Goal: Information Seeking & Learning: Learn about a topic

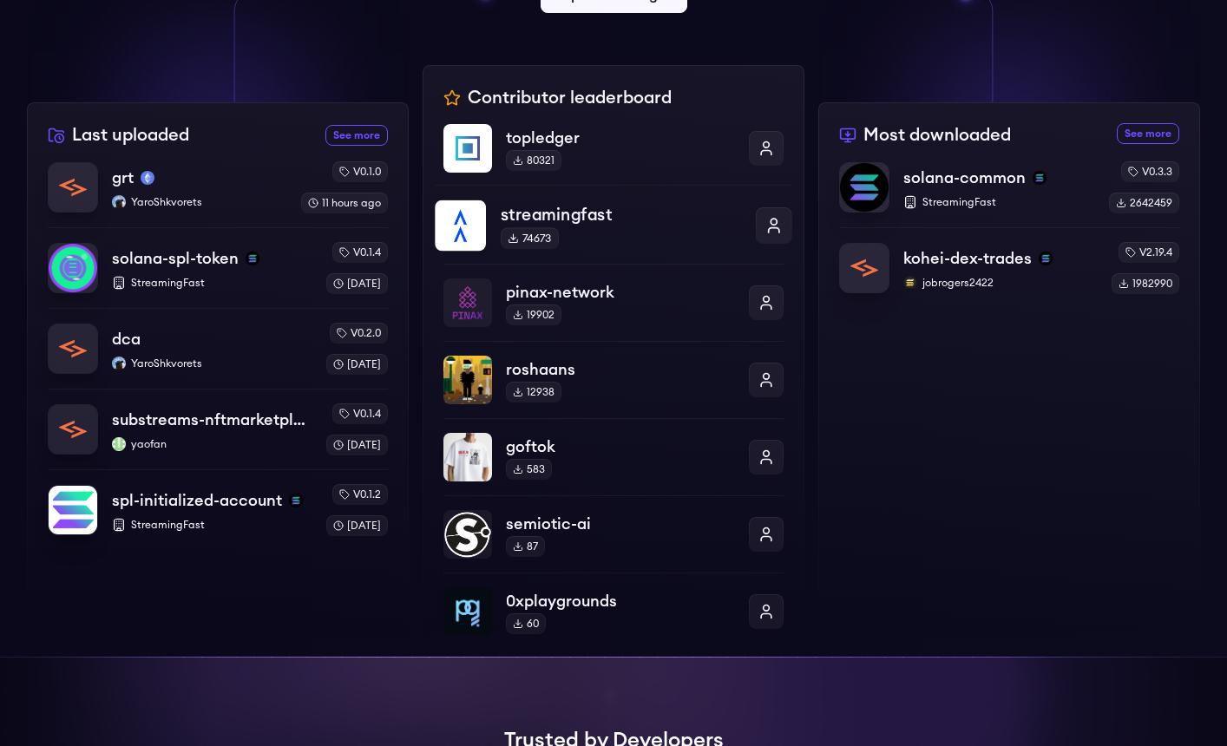
scroll to position [447, 0]
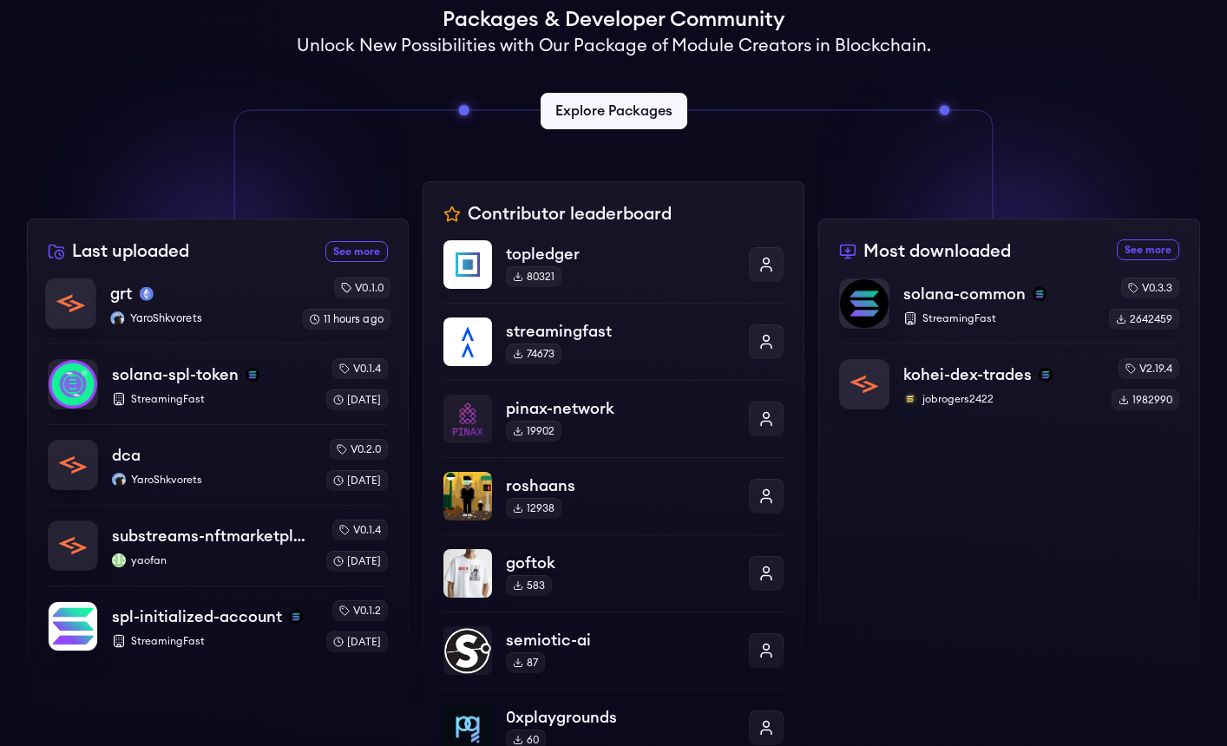
click at [226, 296] on div "grt" at bounding box center [199, 294] width 178 height 24
click at [194, 461] on div "dca" at bounding box center [211, 456] width 203 height 24
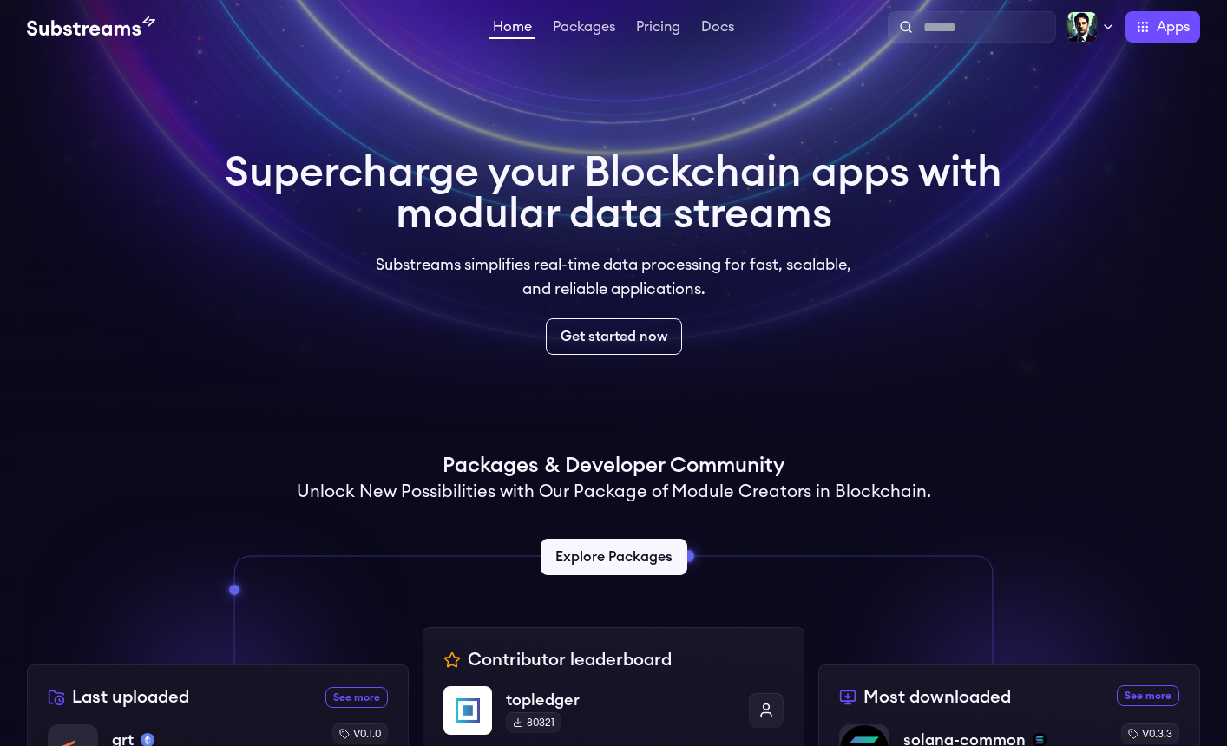
scroll to position [0, 0]
click at [579, 29] on link "Packages" at bounding box center [583, 29] width 69 height 17
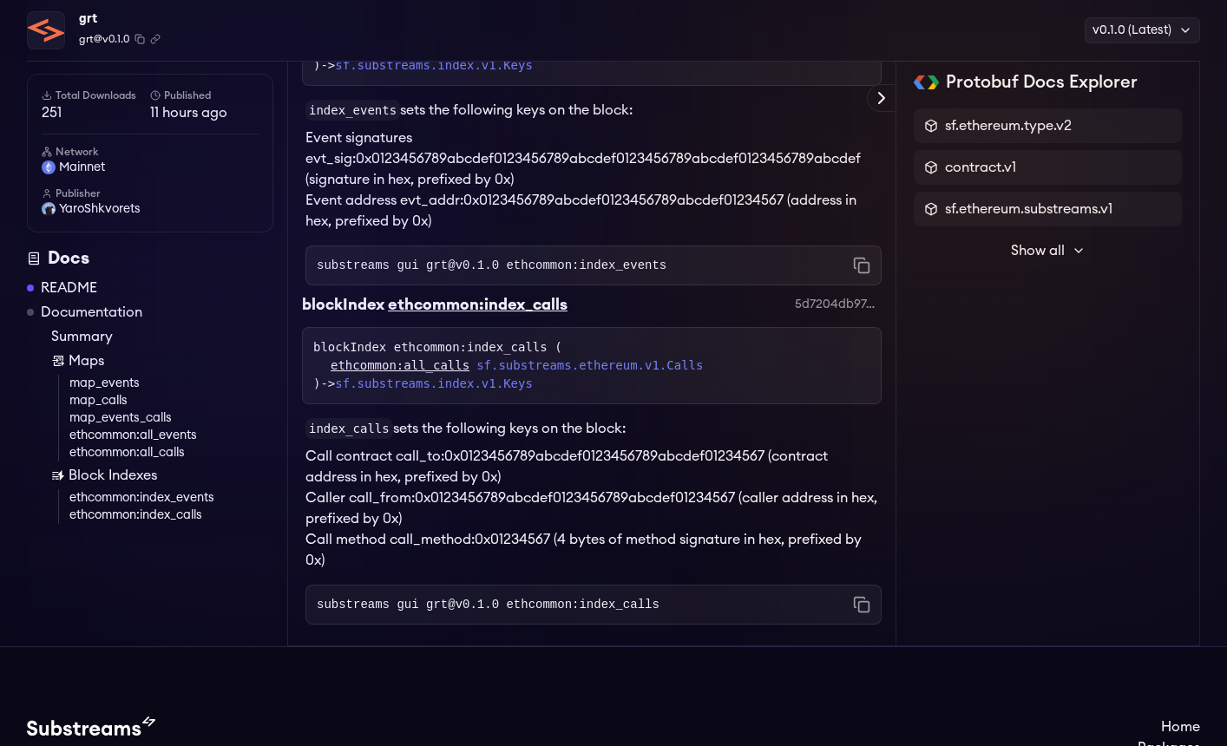
scroll to position [2431, 0]
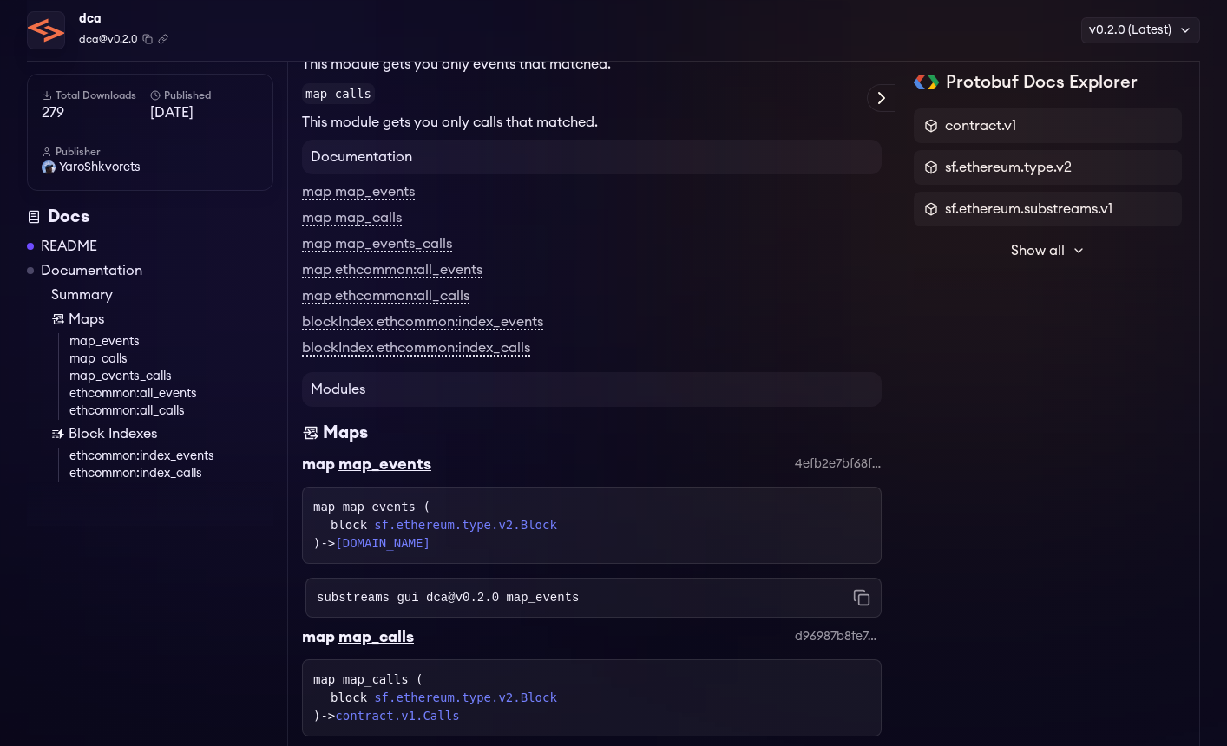
scroll to position [273, 0]
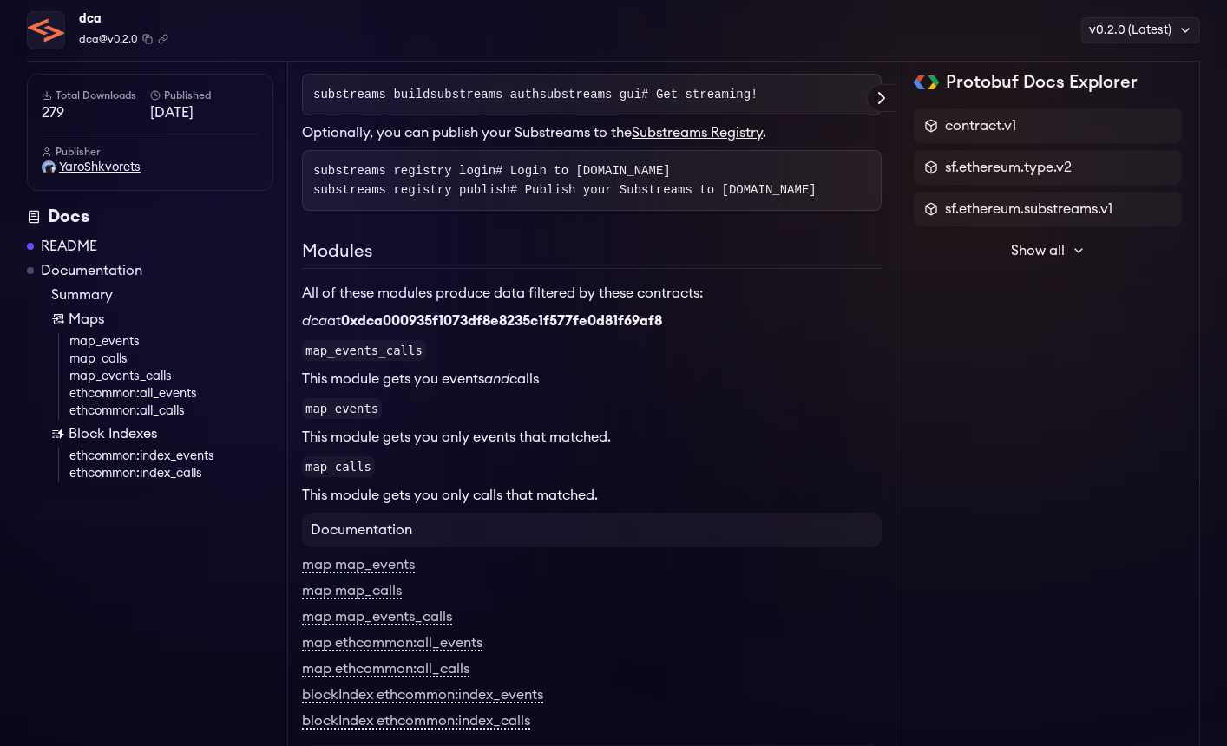
click at [91, 168] on span "YaroShkvorets" at bounding box center [100, 167] width 82 height 17
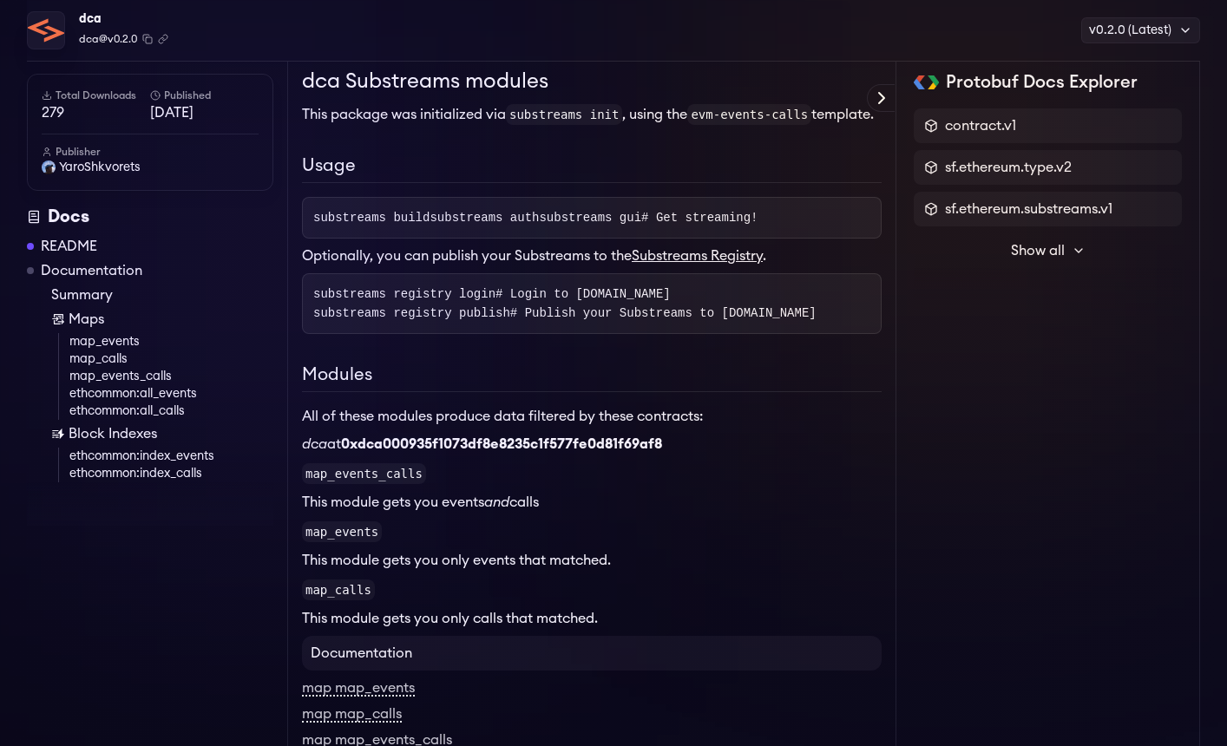
scroll to position [0, 0]
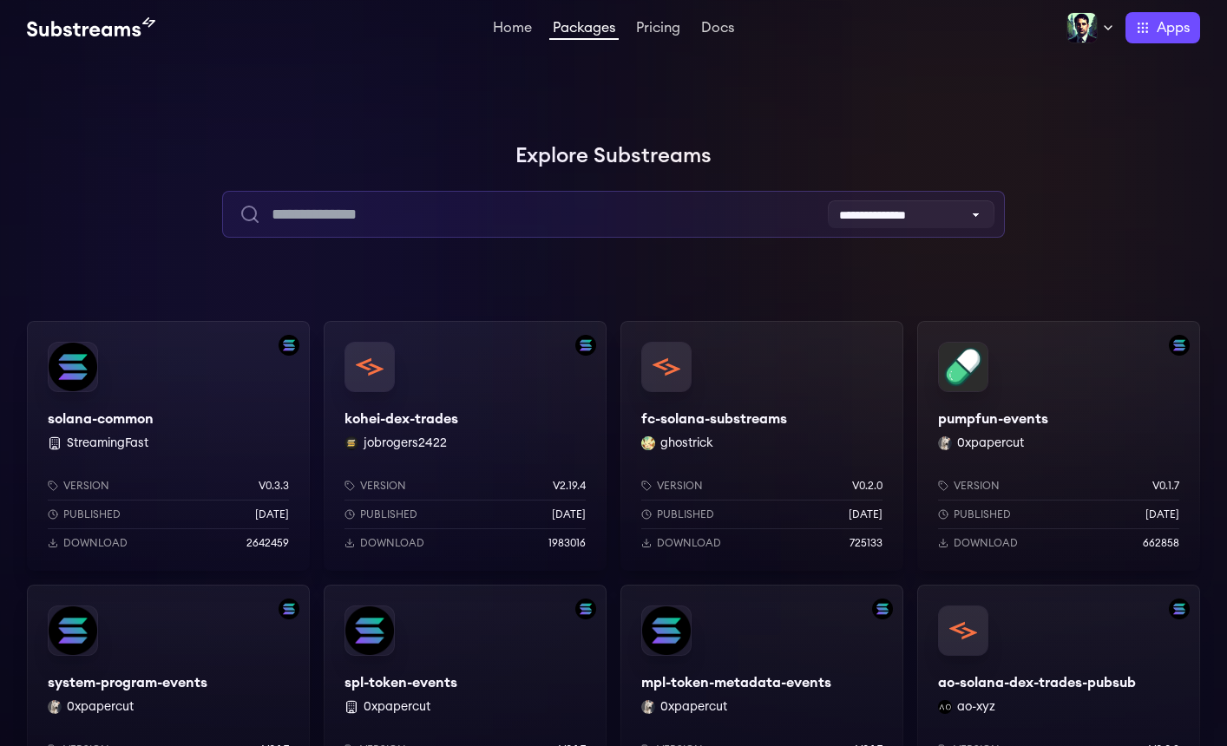
click at [400, 215] on input "text" at bounding box center [613, 214] width 782 height 47
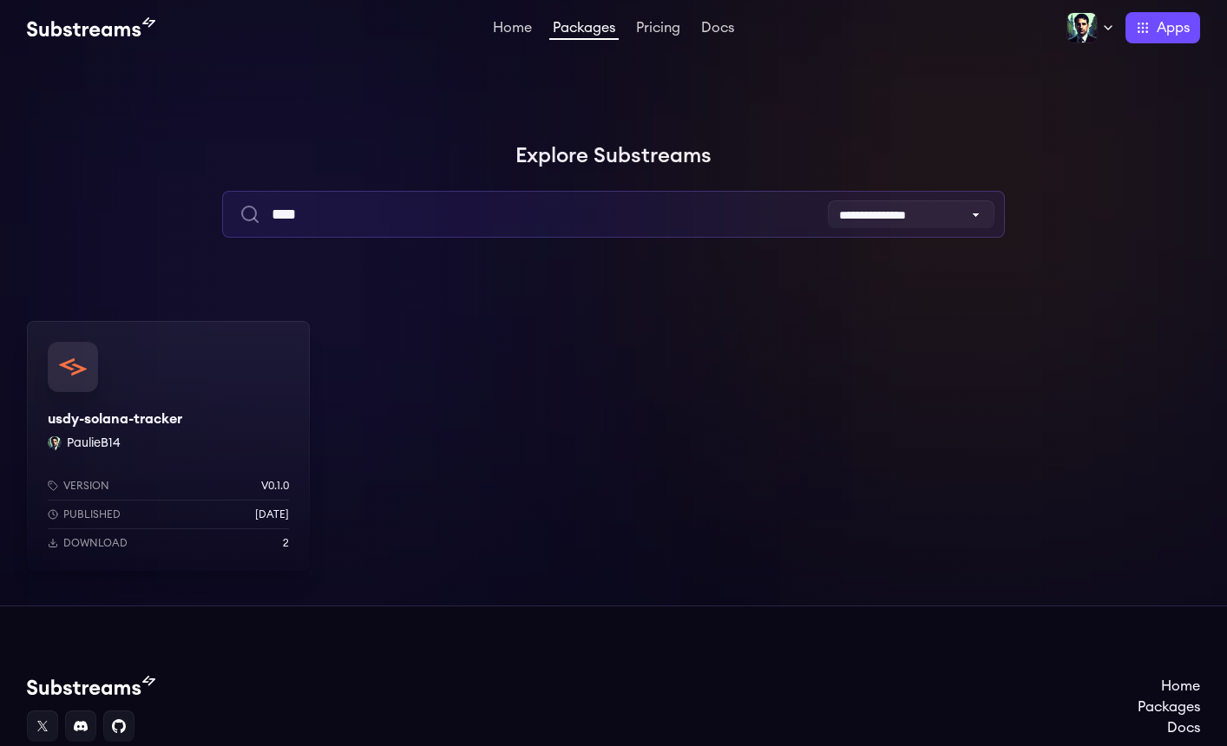
type input "****"
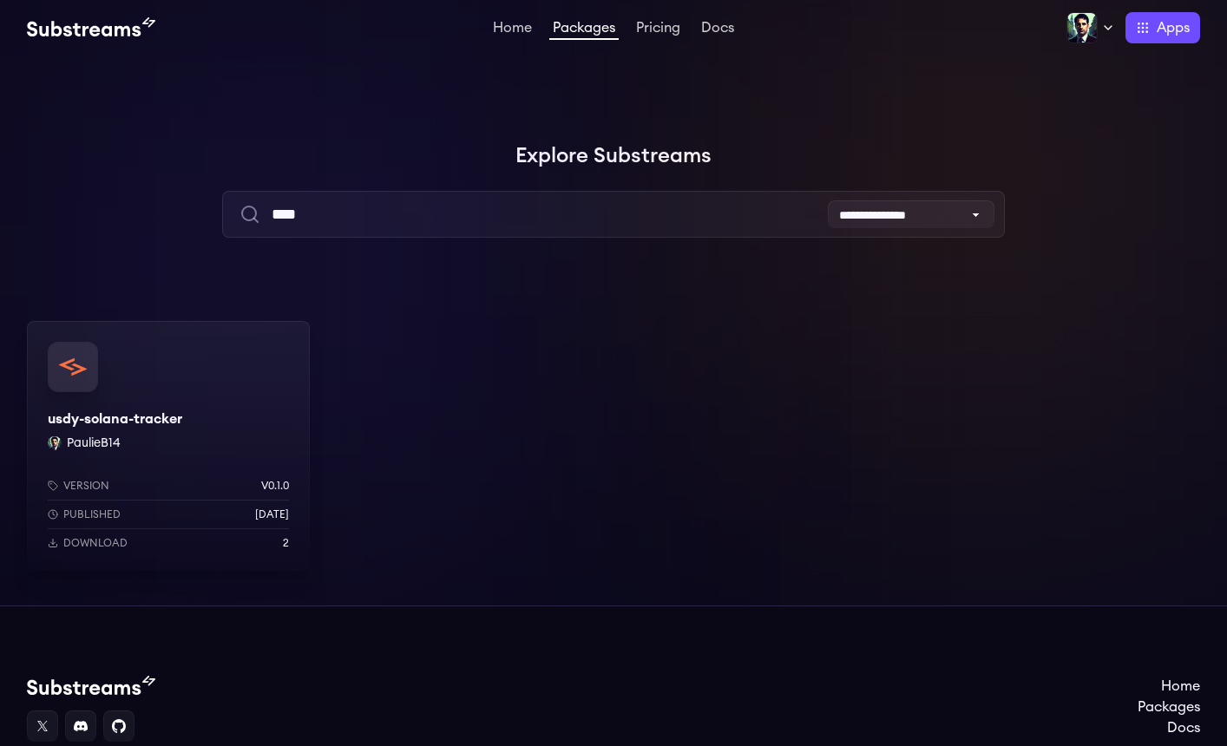
click at [179, 453] on div "Version v0.1.0 Published 2 months ago Download 2" at bounding box center [168, 511] width 283 height 120
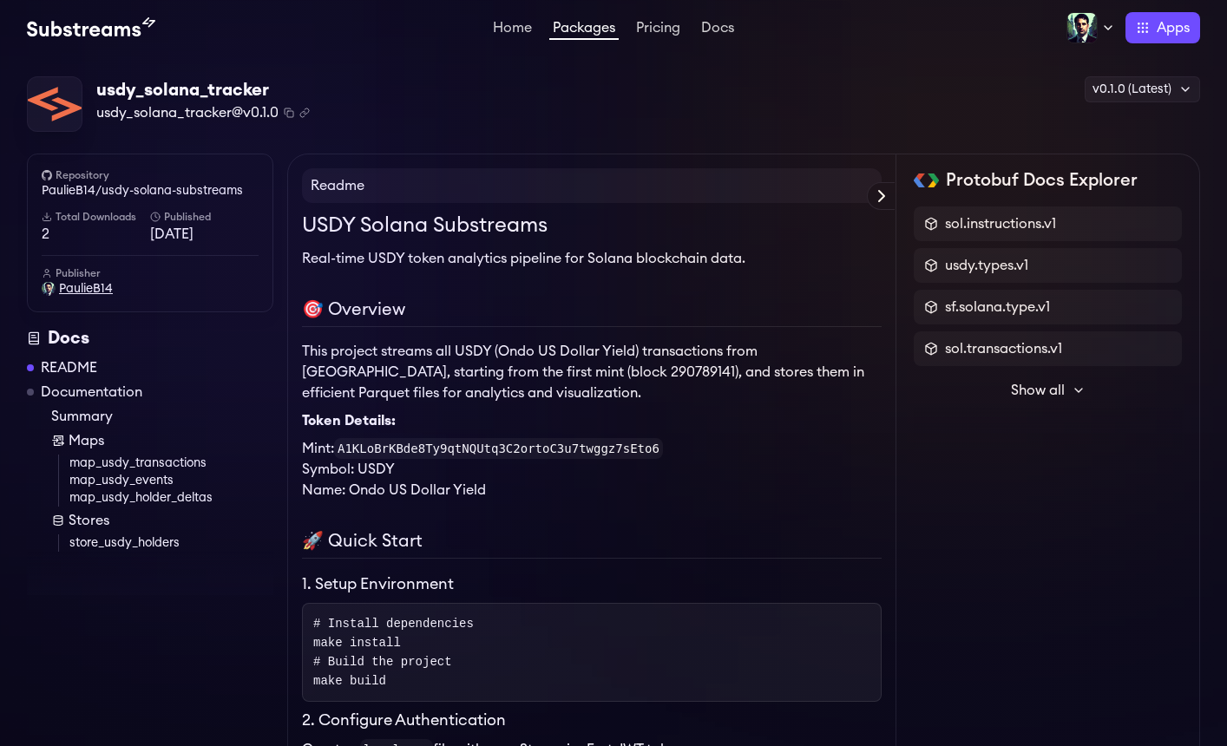
click at [77, 288] on span "PaulieB14" at bounding box center [86, 288] width 54 height 17
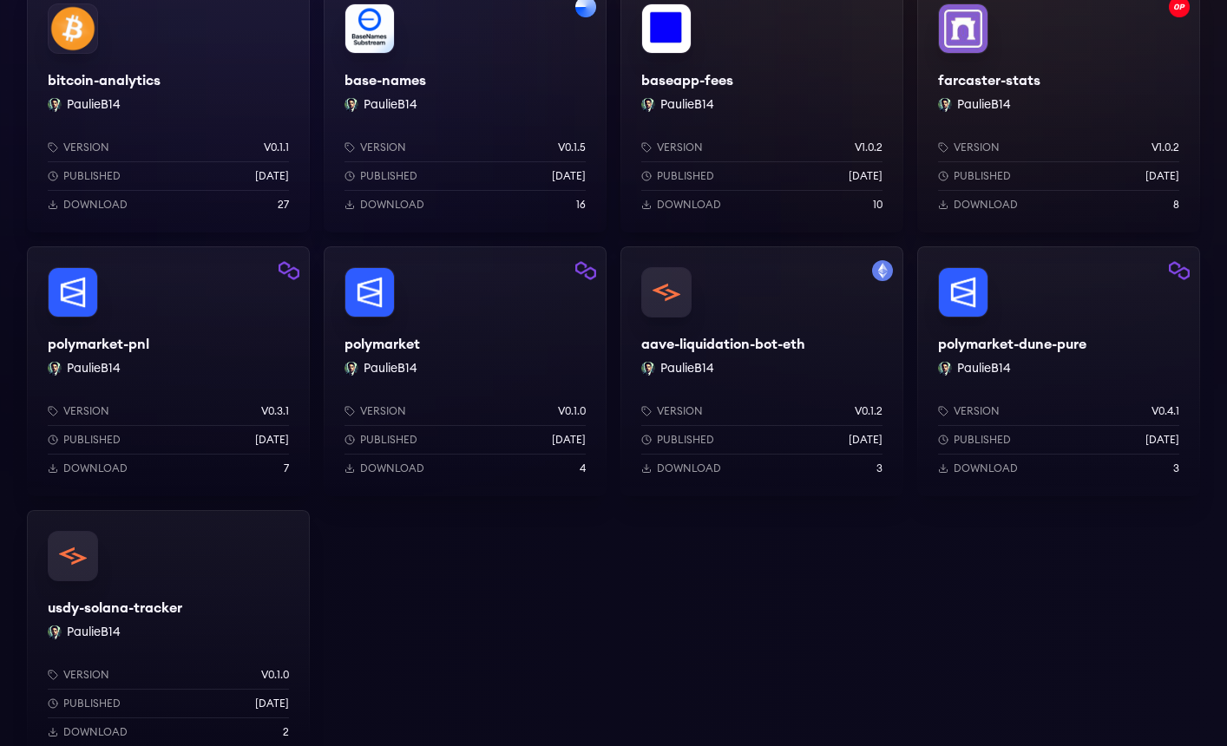
scroll to position [371, 0]
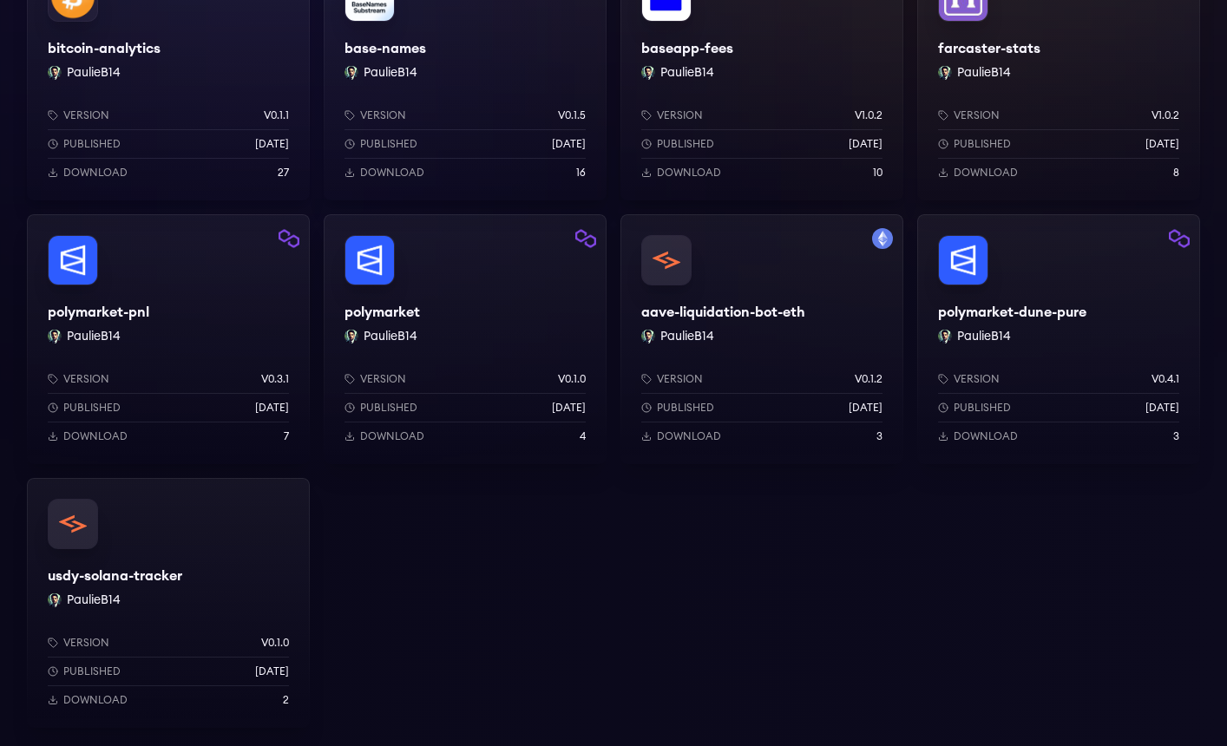
click at [498, 326] on div "polymarket PaulieB14 Version v0.1.0 Published 1 weeks ago Download 4" at bounding box center [465, 339] width 283 height 250
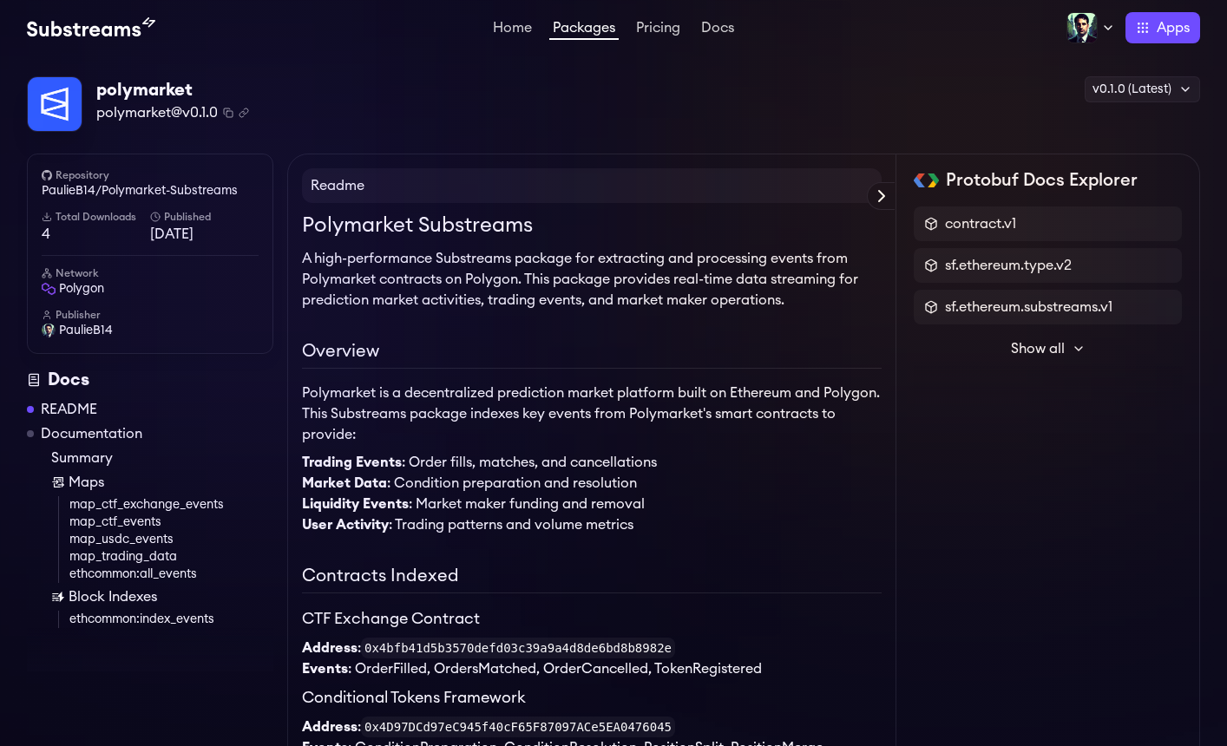
click at [575, 27] on link "Packages" at bounding box center [583, 30] width 69 height 19
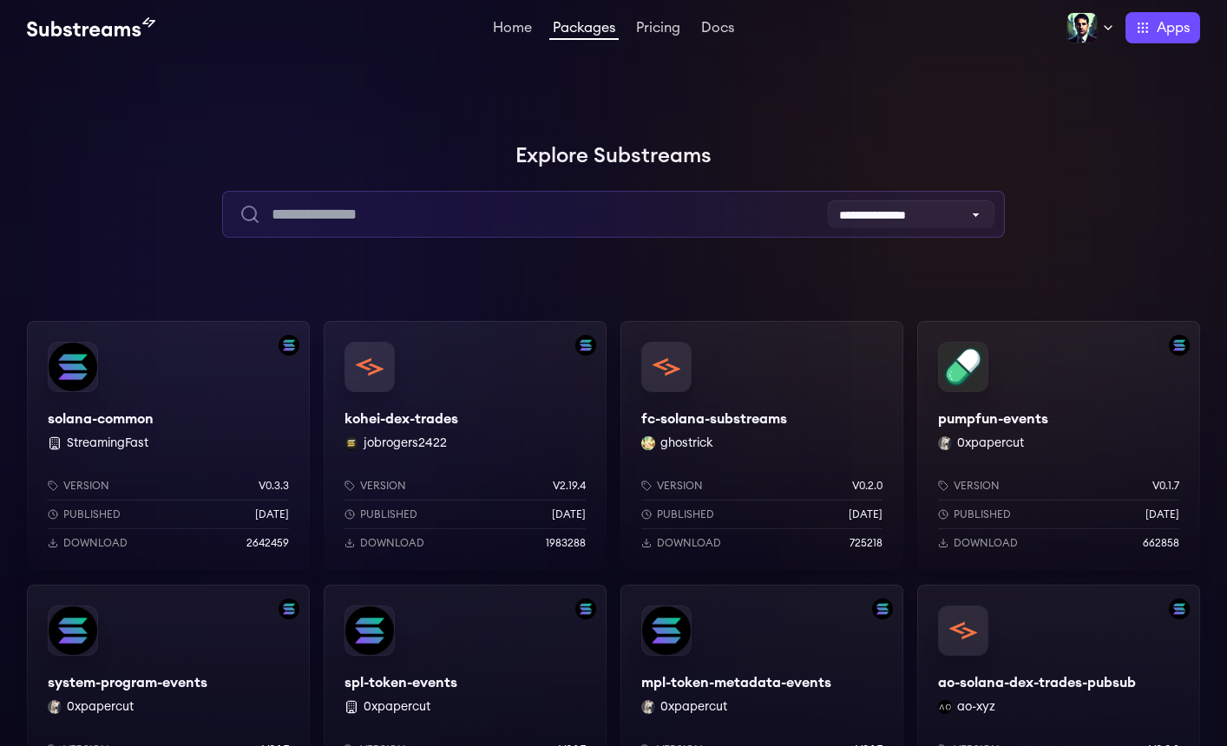
click at [511, 219] on input "text" at bounding box center [613, 214] width 782 height 47
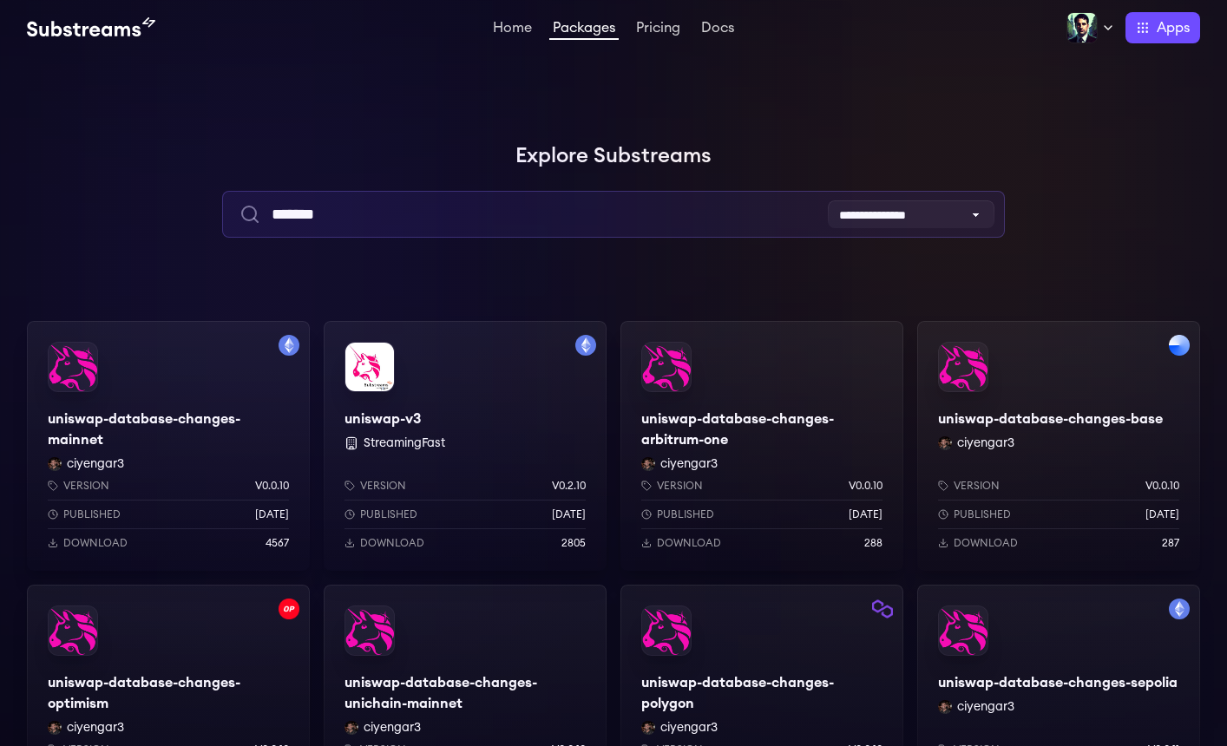
click at [359, 227] on input "*******" at bounding box center [613, 214] width 782 height 47
click at [359, 226] on input "*******" at bounding box center [613, 214] width 782 height 47
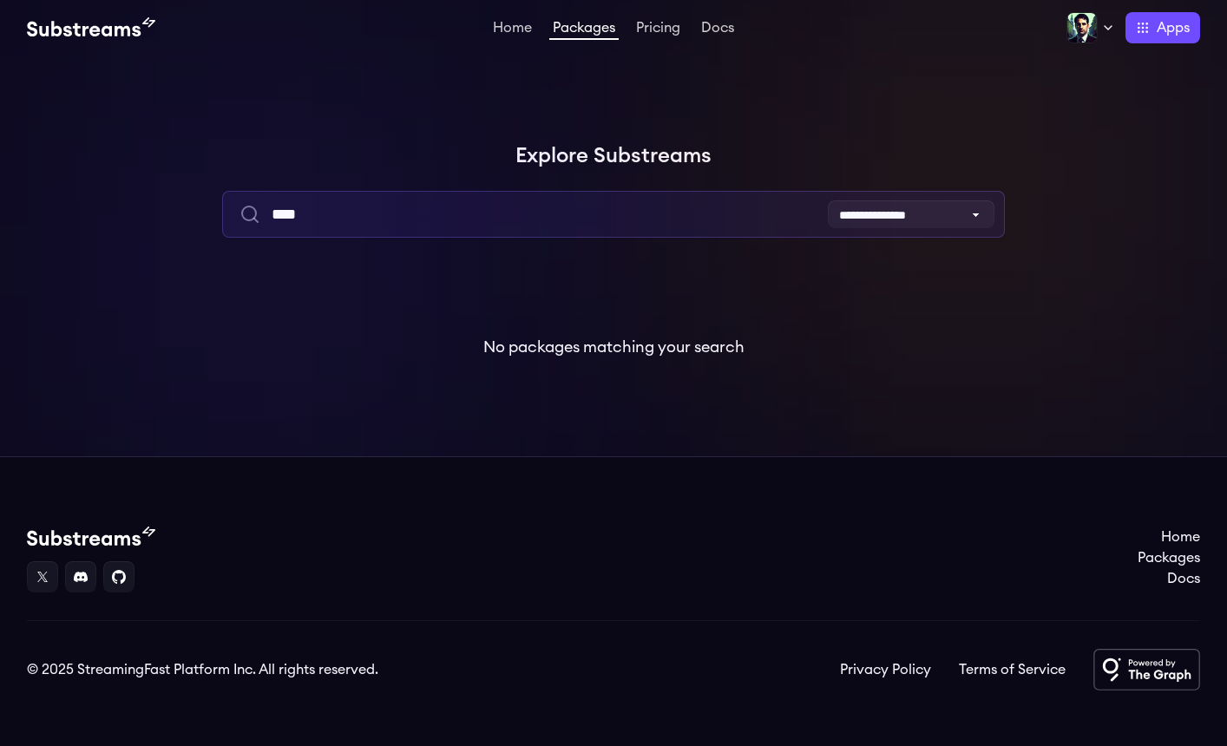
click at [321, 214] on input "****" at bounding box center [613, 214] width 782 height 47
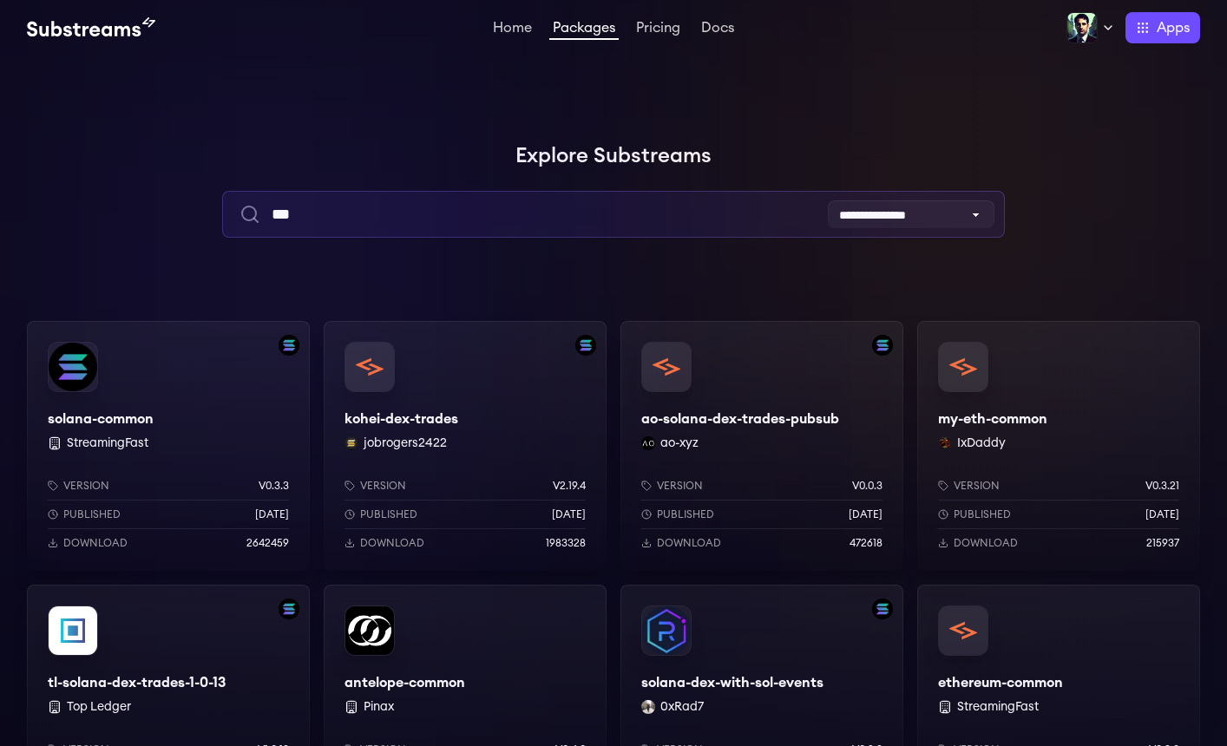
click at [310, 213] on input "***" at bounding box center [613, 214] width 782 height 47
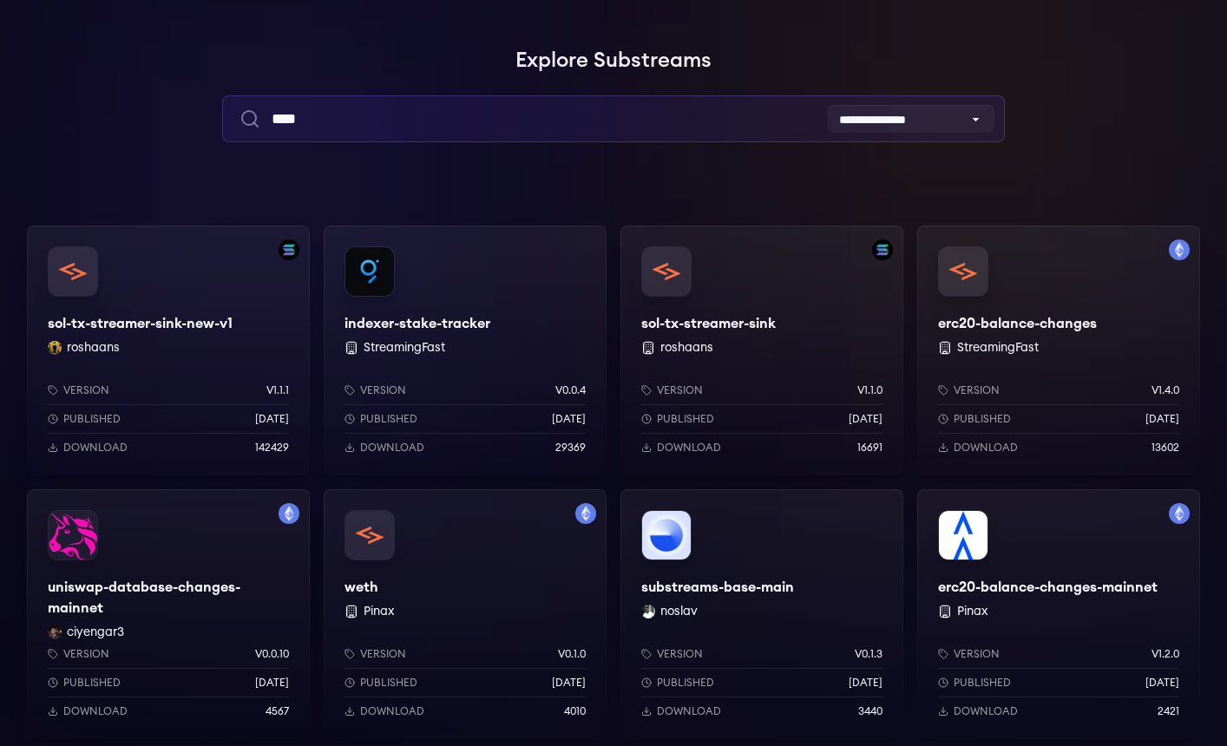
scroll to position [82, 0]
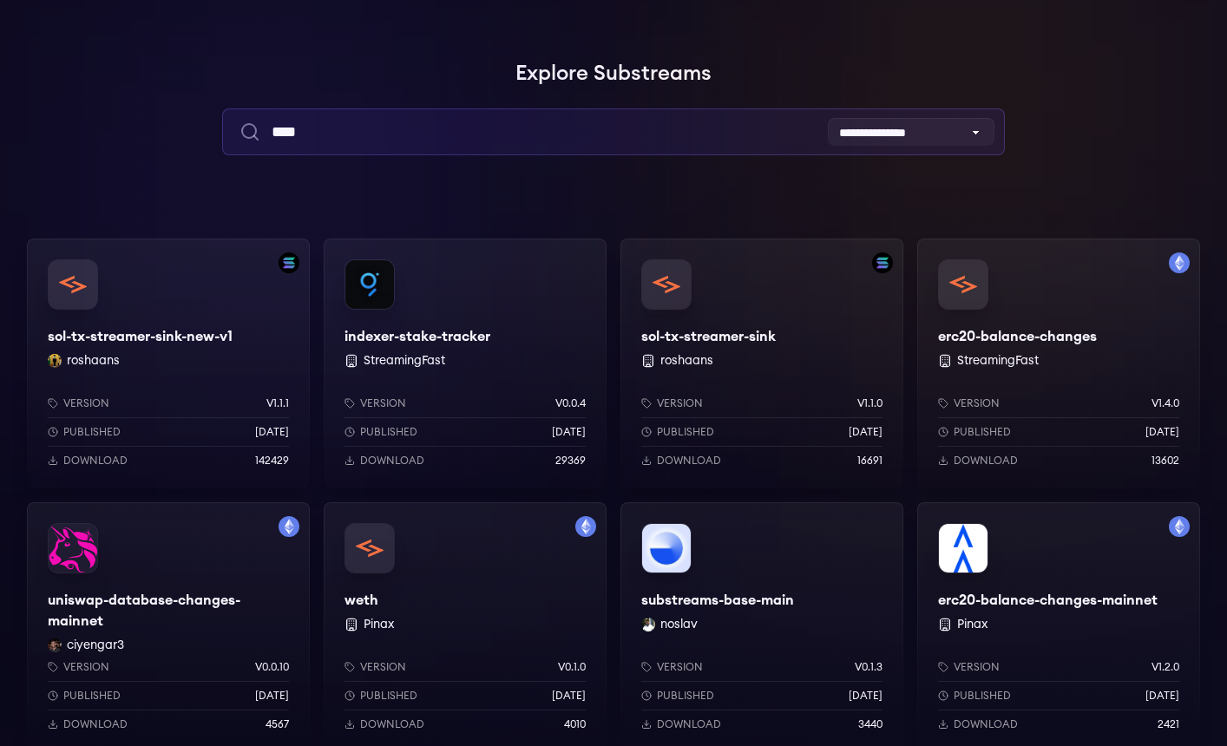
type input "****"
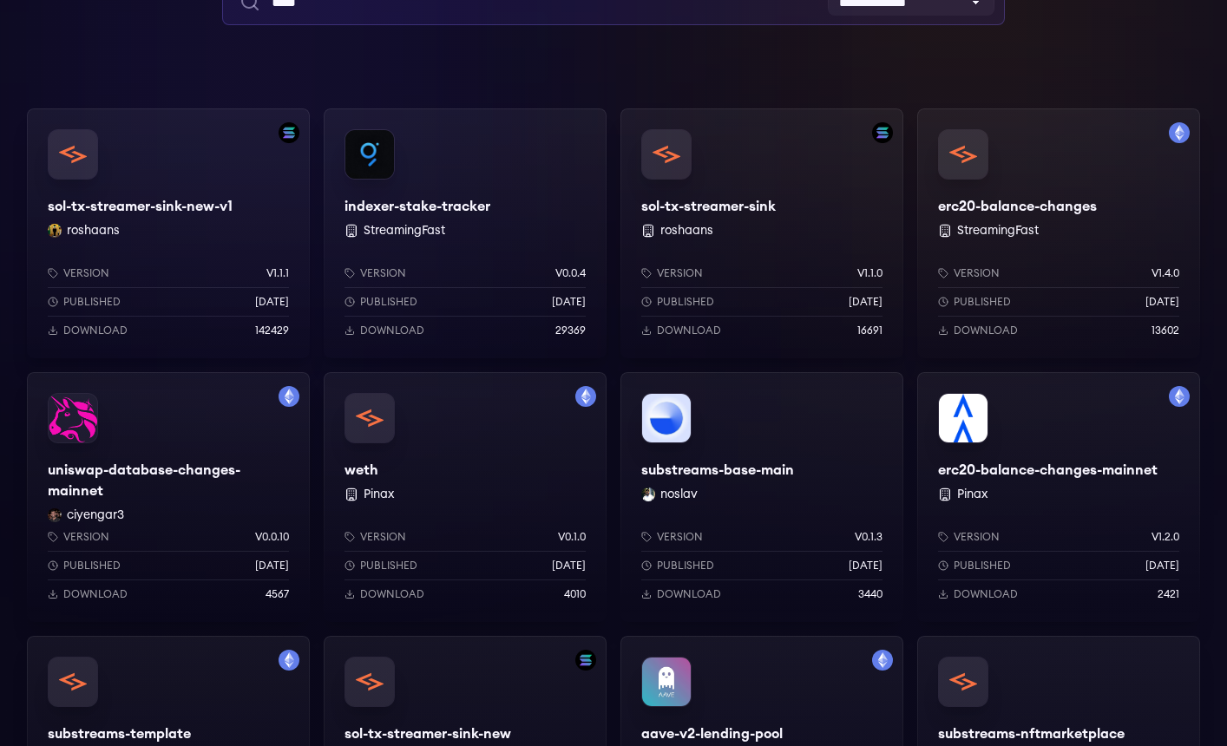
scroll to position [322, 0]
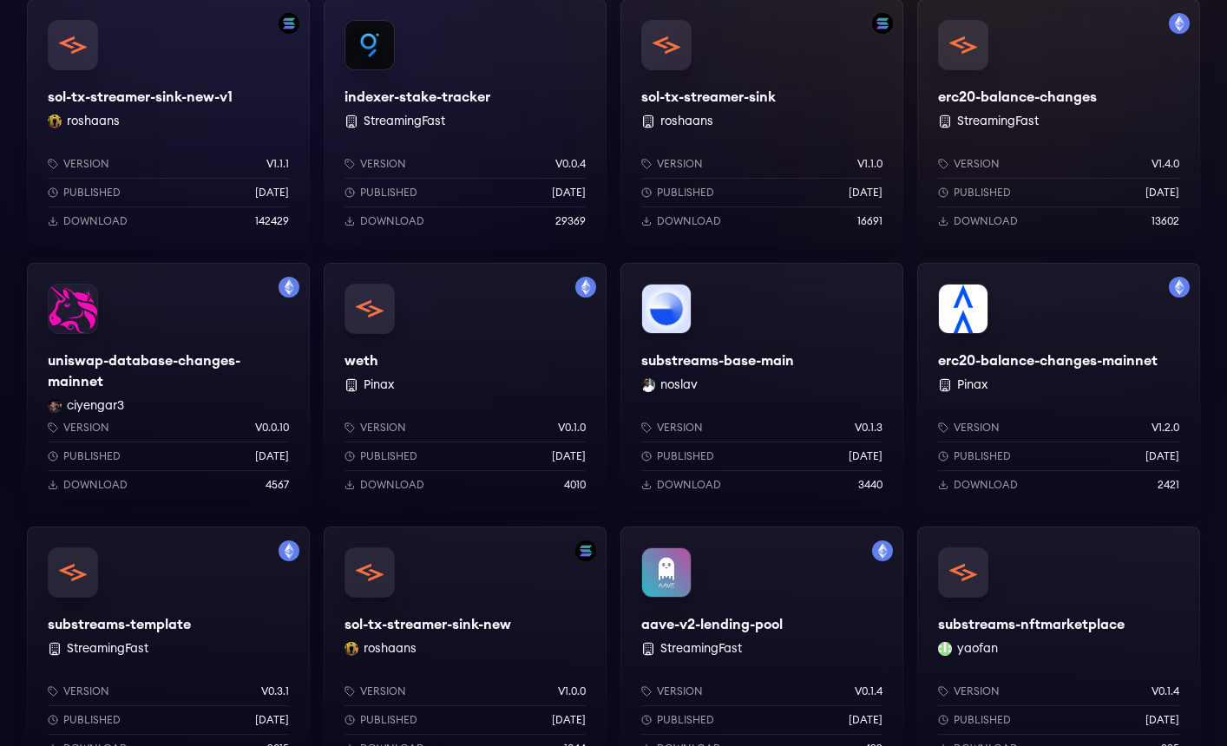
click at [781, 321] on div "substreams-base-main noslav Version v0.1.3 Published 3 months ago Download 3440" at bounding box center [762, 388] width 283 height 250
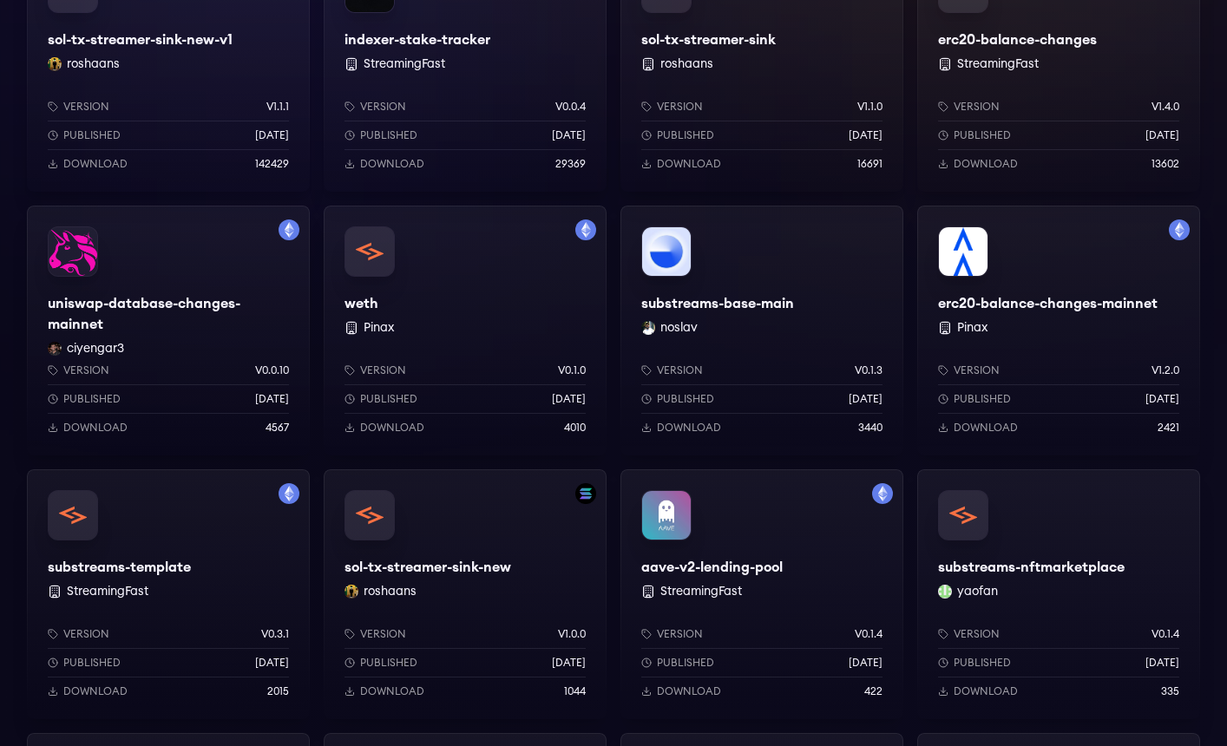
scroll to position [0, 0]
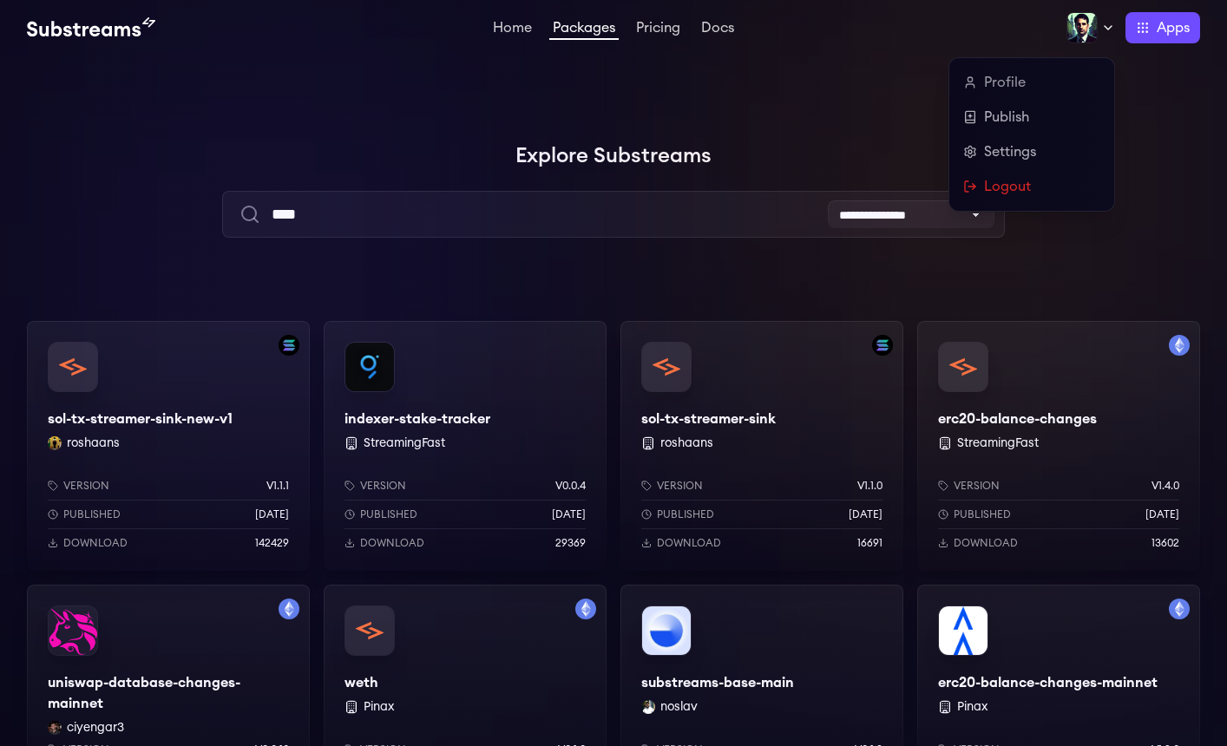
click at [1094, 33] on img at bounding box center [1082, 27] width 31 height 31
click at [1002, 121] on link "Publish" at bounding box center [1031, 117] width 137 height 21
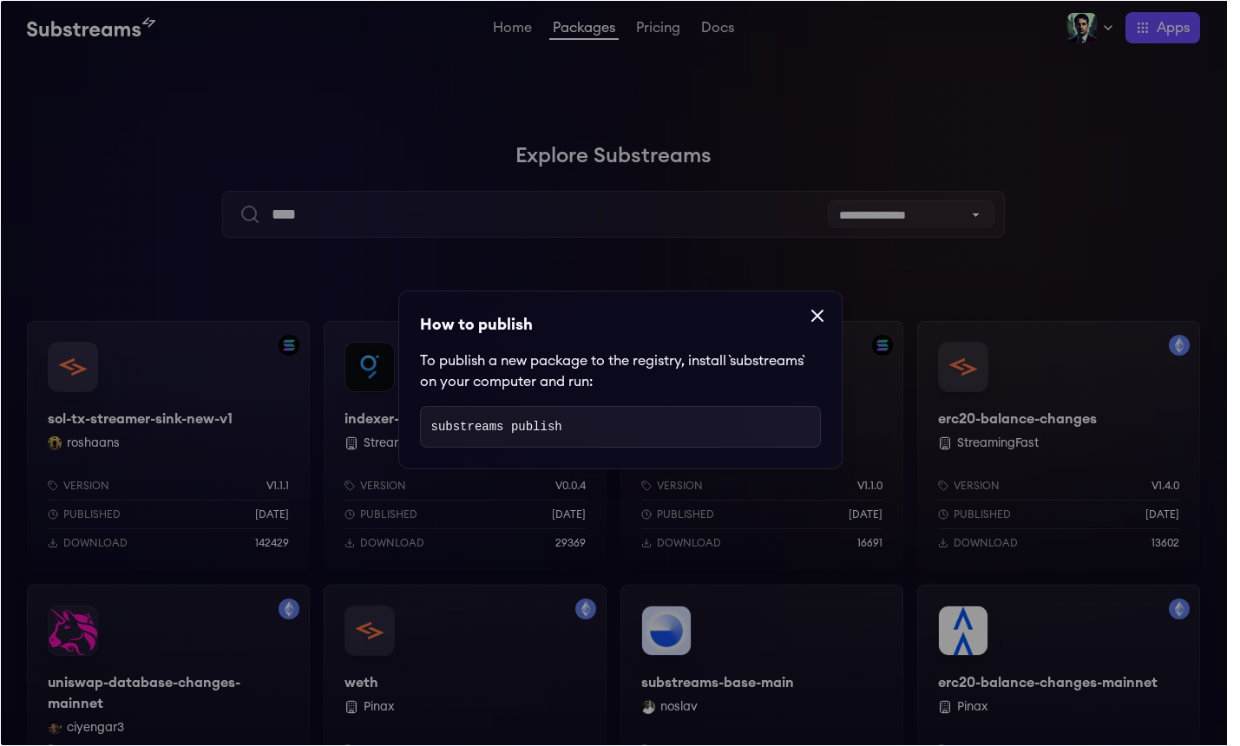
click at [541, 428] on code "substreams publish" at bounding box center [496, 427] width 131 height 14
click at [529, 430] on code "substreams publish" at bounding box center [496, 427] width 131 height 14
click at [807, 312] on icon at bounding box center [817, 316] width 21 height 21
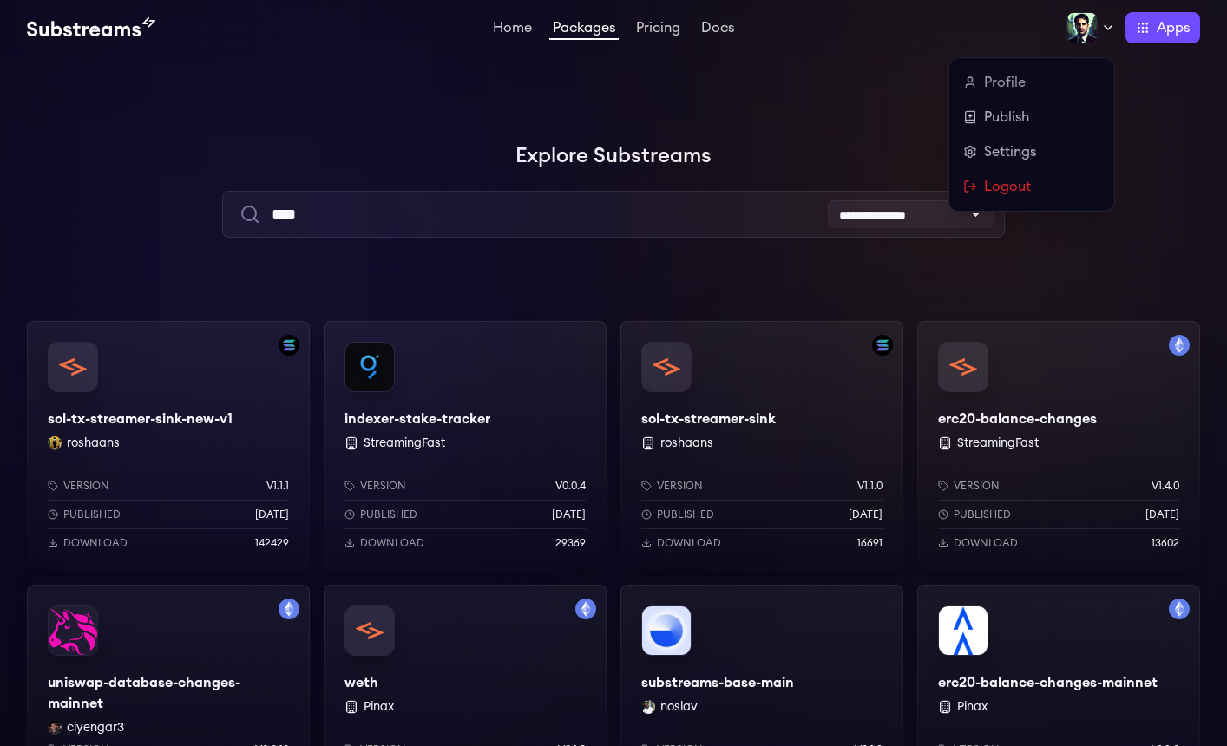
click at [1109, 23] on icon at bounding box center [1108, 28] width 14 height 14
click at [1009, 80] on link "Profile" at bounding box center [1031, 82] width 137 height 21
click at [1000, 81] on link "Profile" at bounding box center [1031, 82] width 137 height 21
click at [1002, 79] on link "Profile" at bounding box center [1031, 82] width 137 height 21
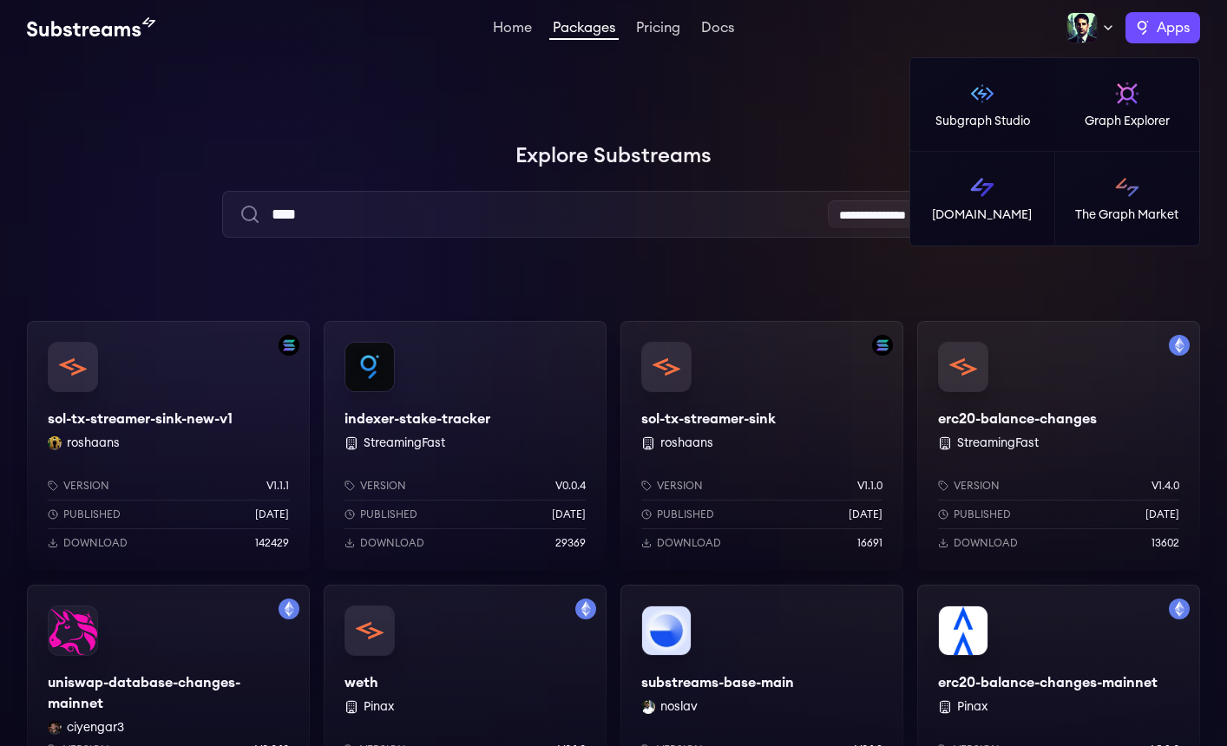
click at [1157, 22] on span "Apps" at bounding box center [1173, 27] width 33 height 21
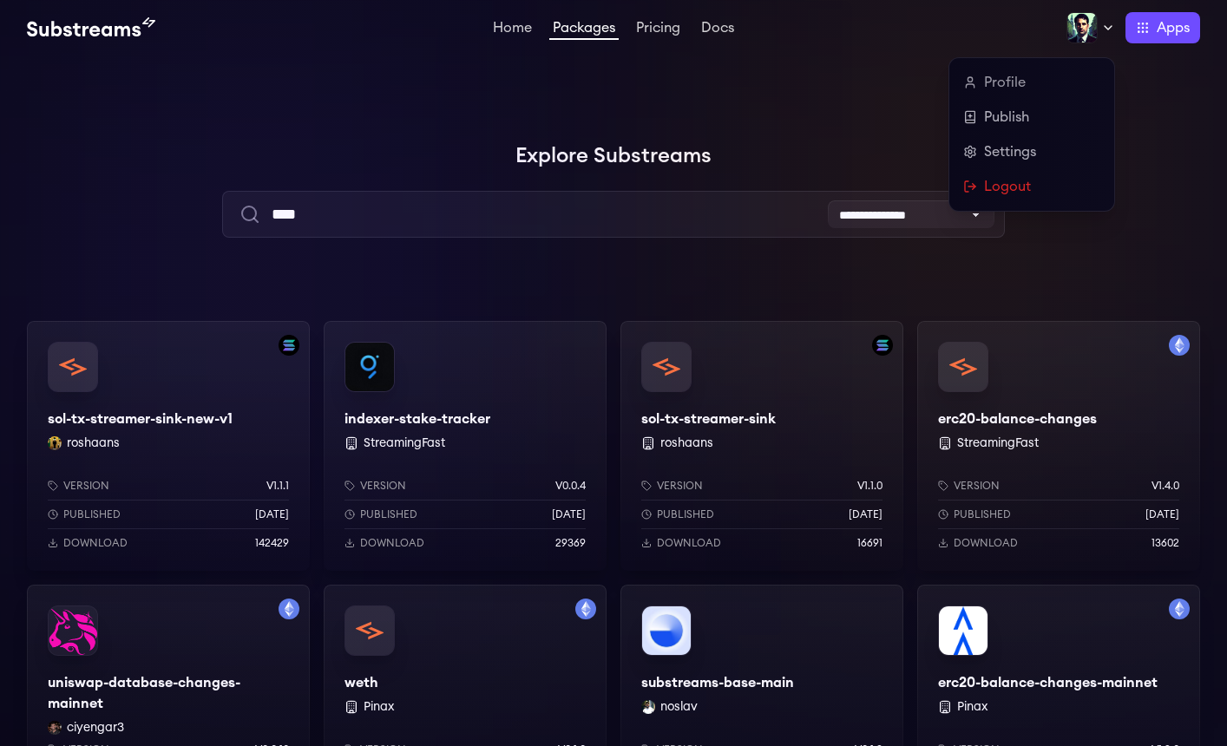
click at [1082, 25] on img at bounding box center [1082, 27] width 31 height 31
click at [1012, 152] on link "Settings" at bounding box center [1031, 151] width 137 height 21
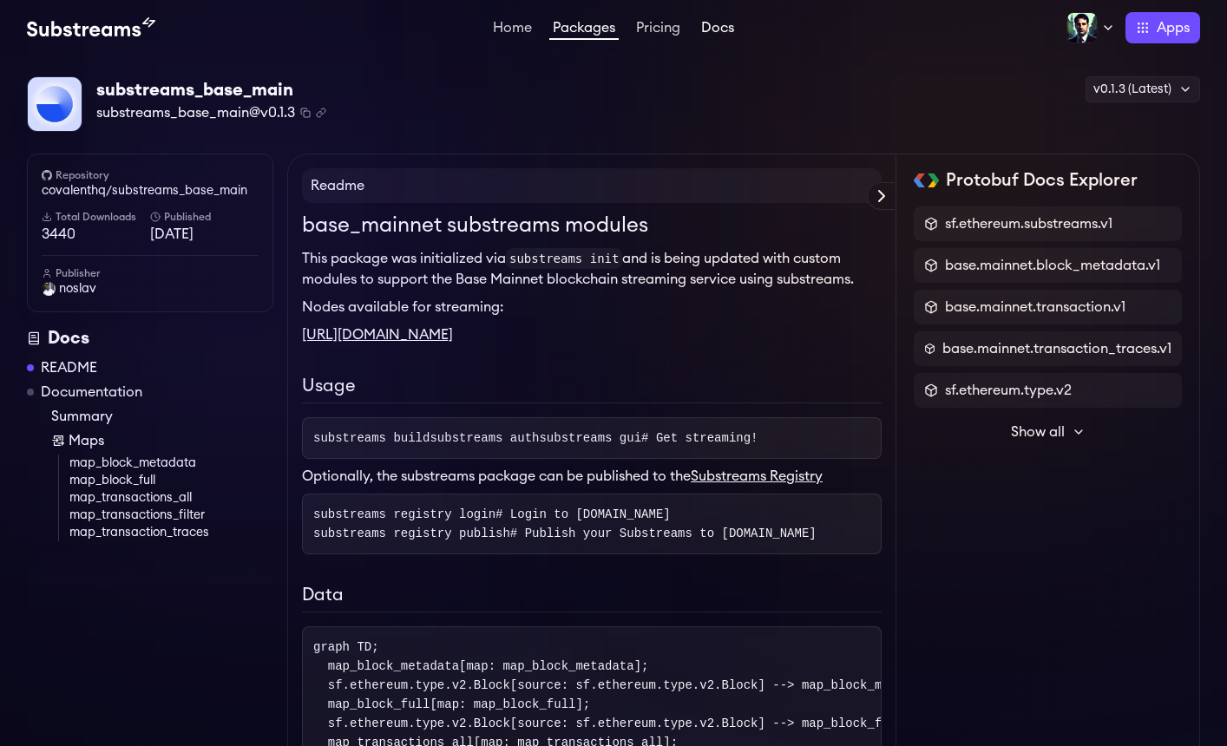
click at [720, 24] on link "Docs" at bounding box center [718, 29] width 40 height 17
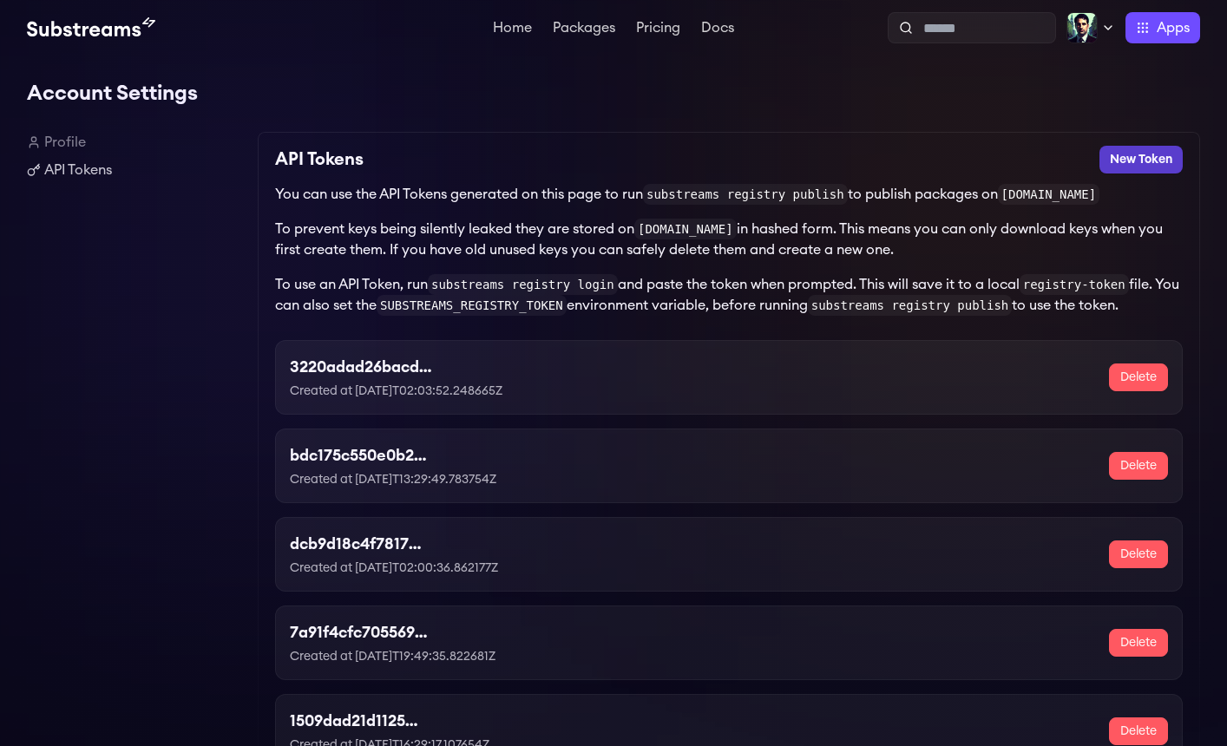
click at [1134, 164] on button "New Token" at bounding box center [1141, 160] width 83 height 28
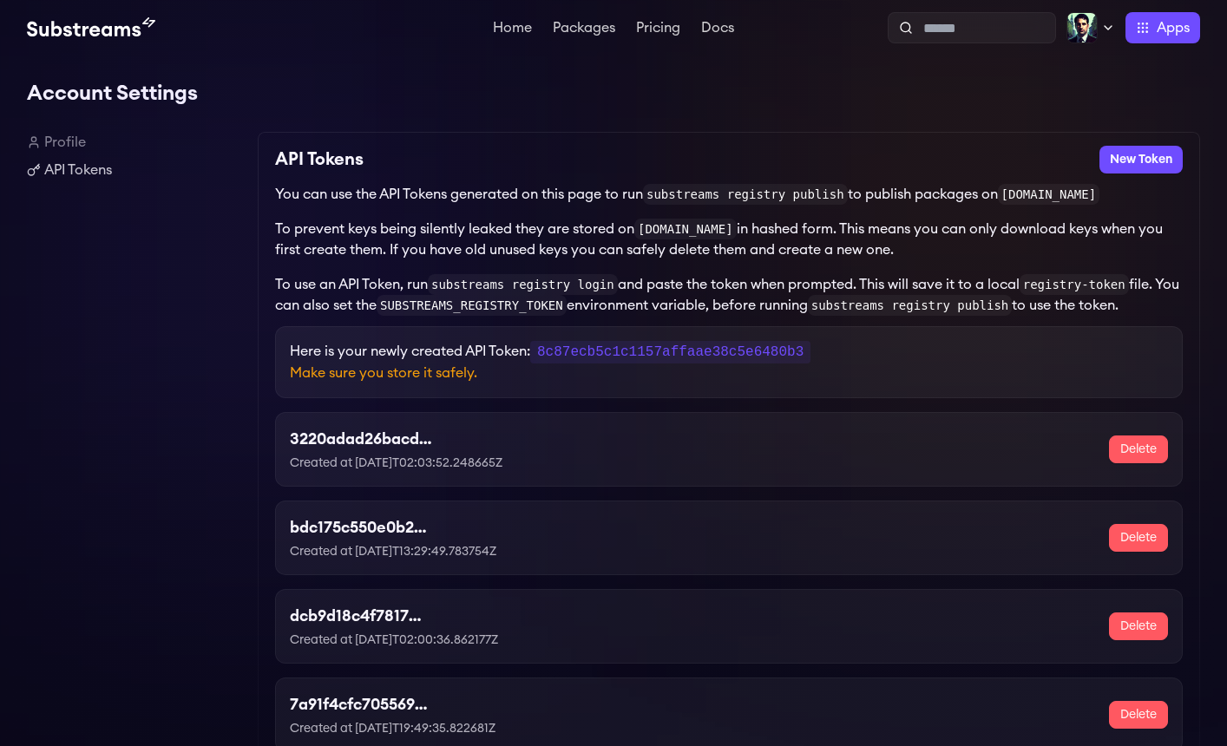
click at [731, 357] on code "8c87ecb5c1c1157affaae38c5e6480b3" at bounding box center [670, 352] width 280 height 23
copy code "8c87ecb5c1c1157affaae38c5e6480b3"
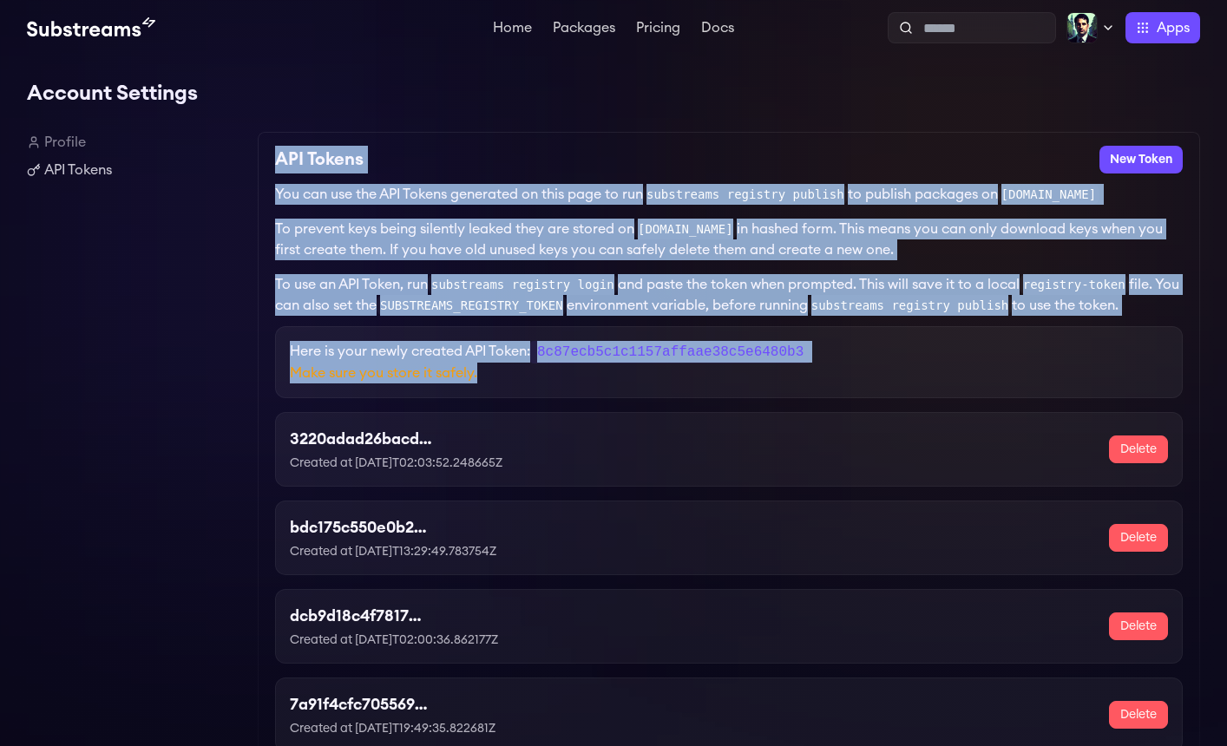
drag, startPoint x: 278, startPoint y: 155, endPoint x: 584, endPoint y: 374, distance: 377.0
click at [584, 374] on div "API Tokens New Token You can use the API Tokens generated on this page to run s…" at bounding box center [729, 582] width 943 height 900
copy div "API Tokens New Token You can use the API Tokens generated on this page to run s…"
click at [516, 31] on link "Home" at bounding box center [513, 29] width 46 height 17
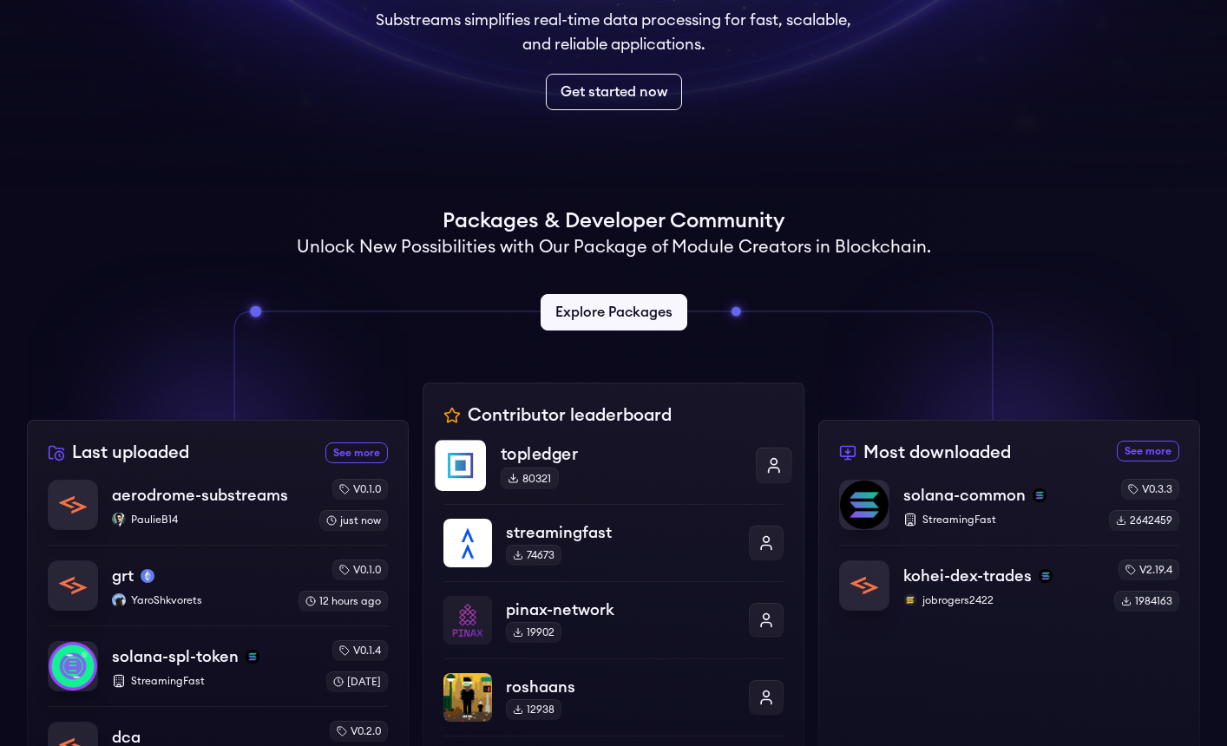
scroll to position [275, 0]
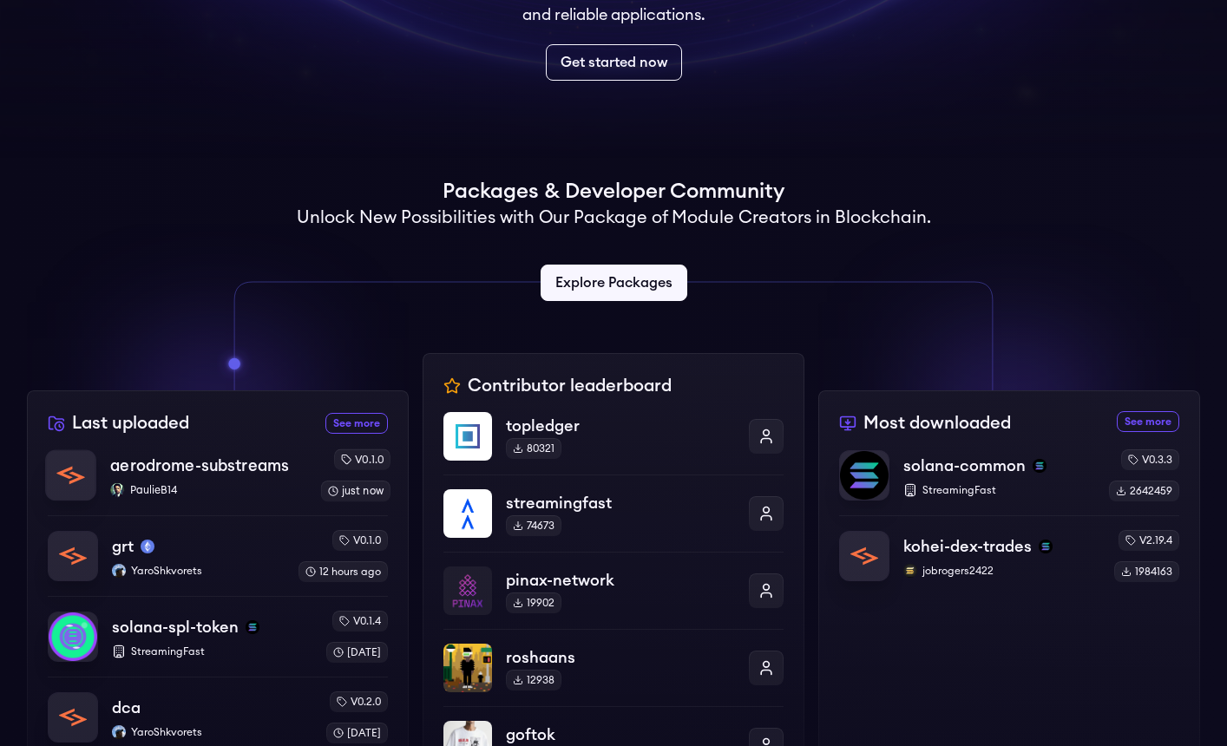
click at [205, 483] on p "PaulieB14" at bounding box center [208, 490] width 196 height 14
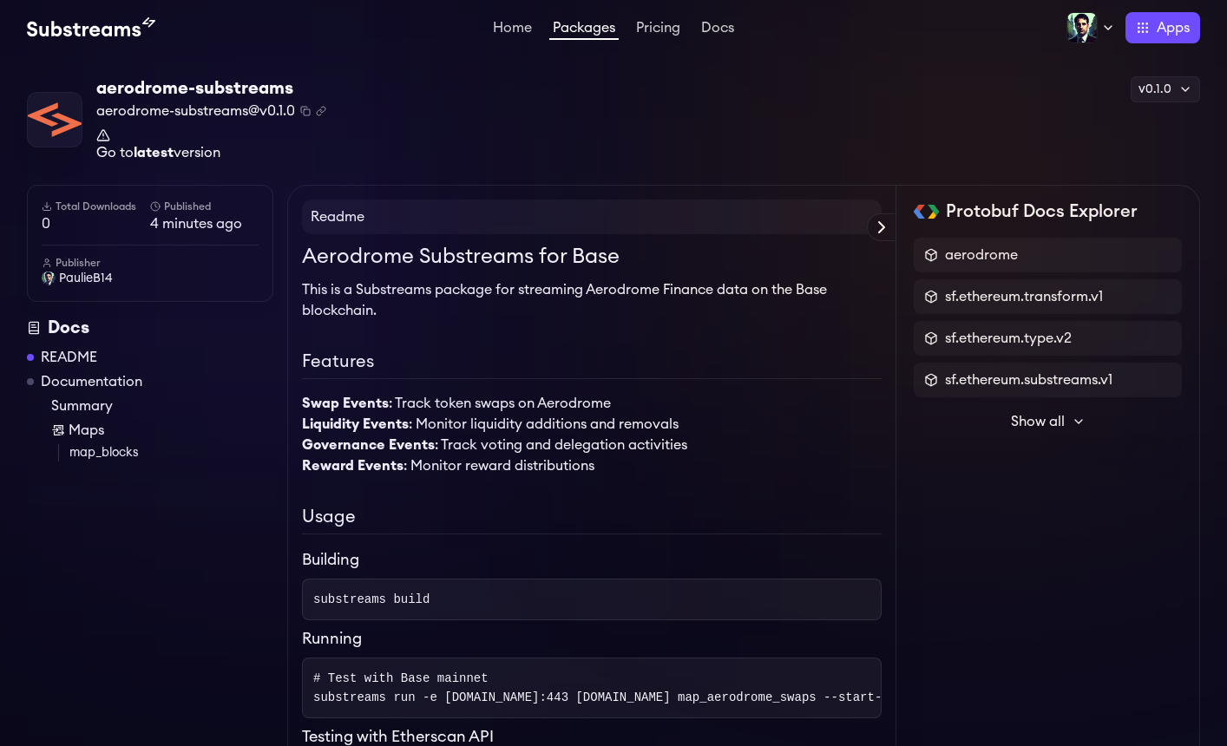
click at [180, 152] on link "Go to latest version" at bounding box center [211, 143] width 230 height 31
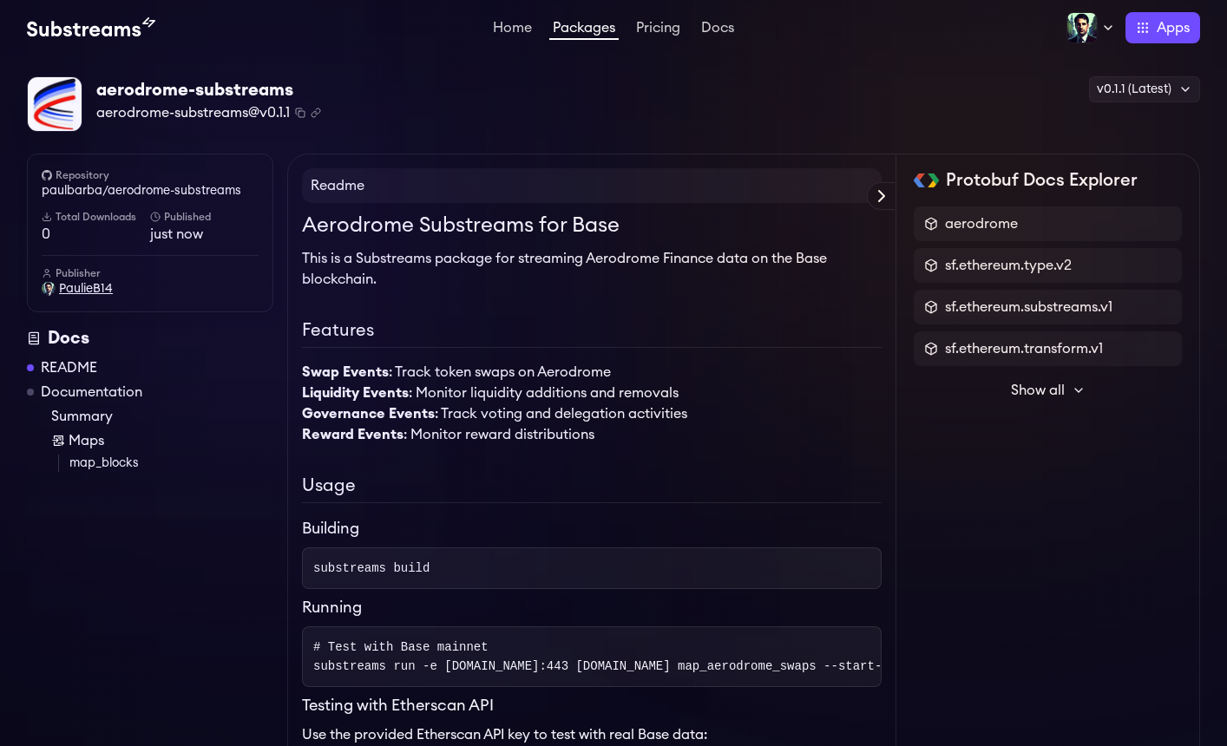
click at [85, 293] on span "PaulieB14" at bounding box center [86, 288] width 54 height 17
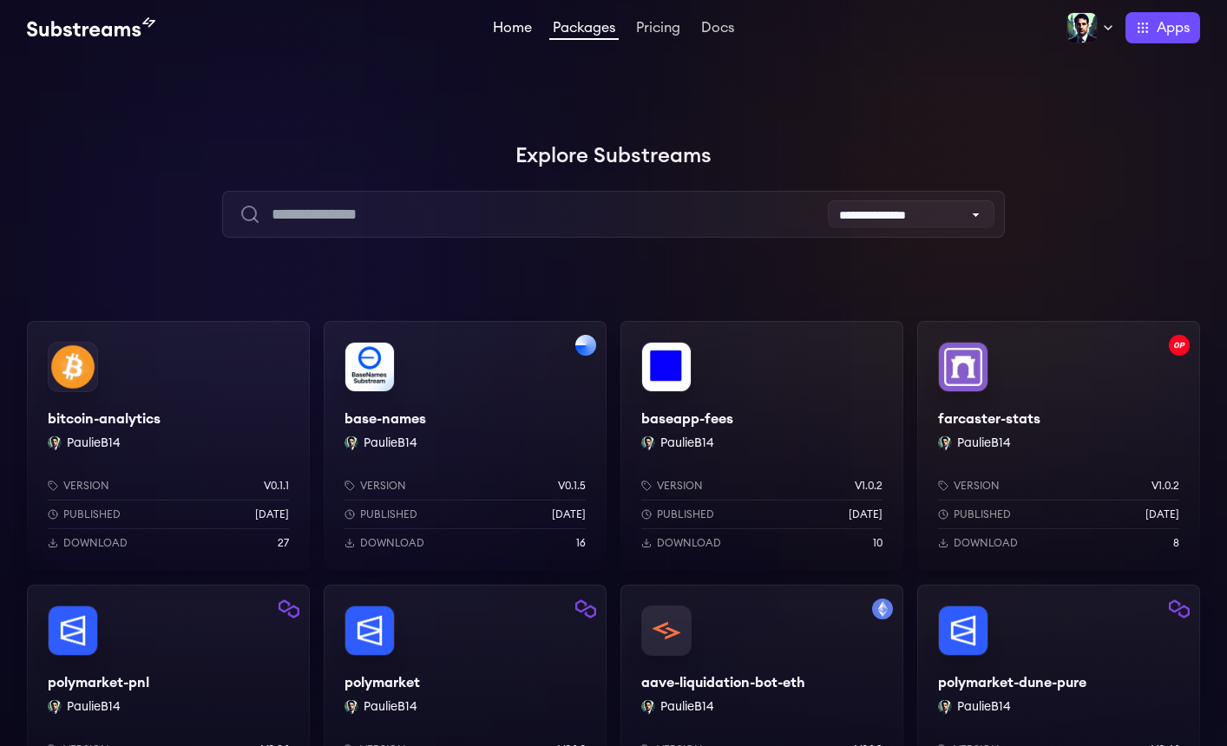
click at [519, 30] on link "Home" at bounding box center [513, 29] width 46 height 17
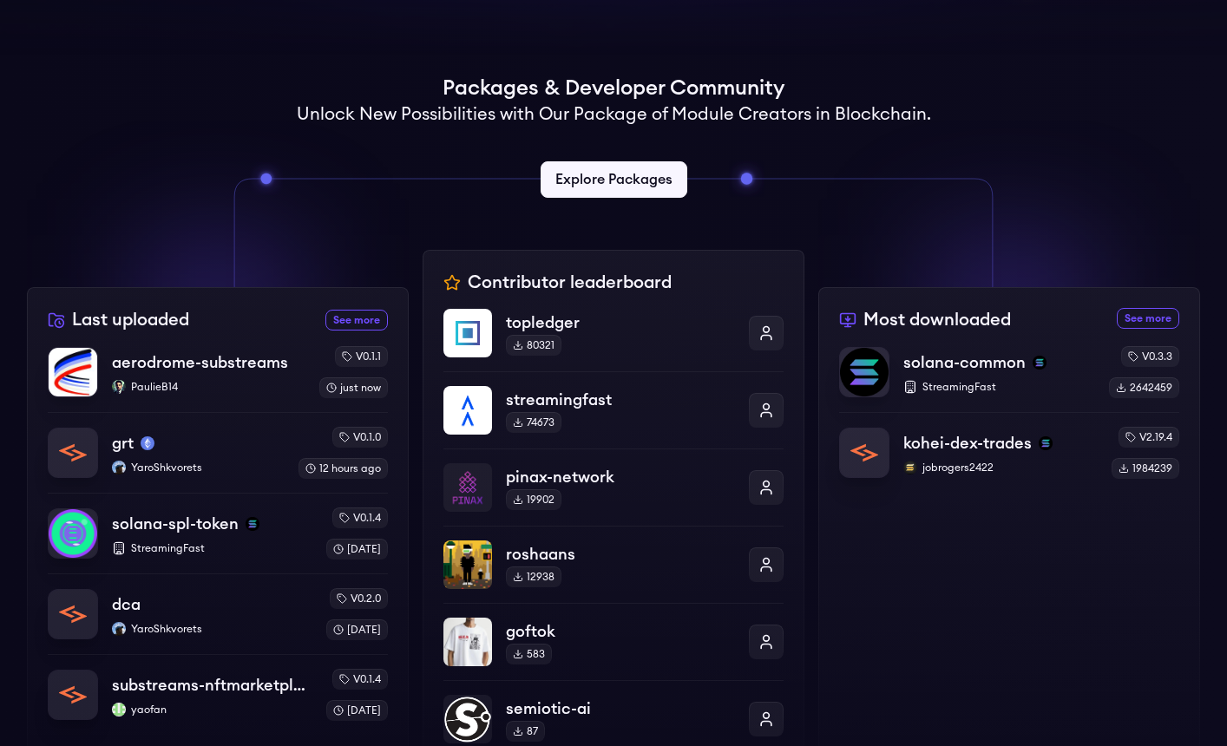
scroll to position [424, 0]
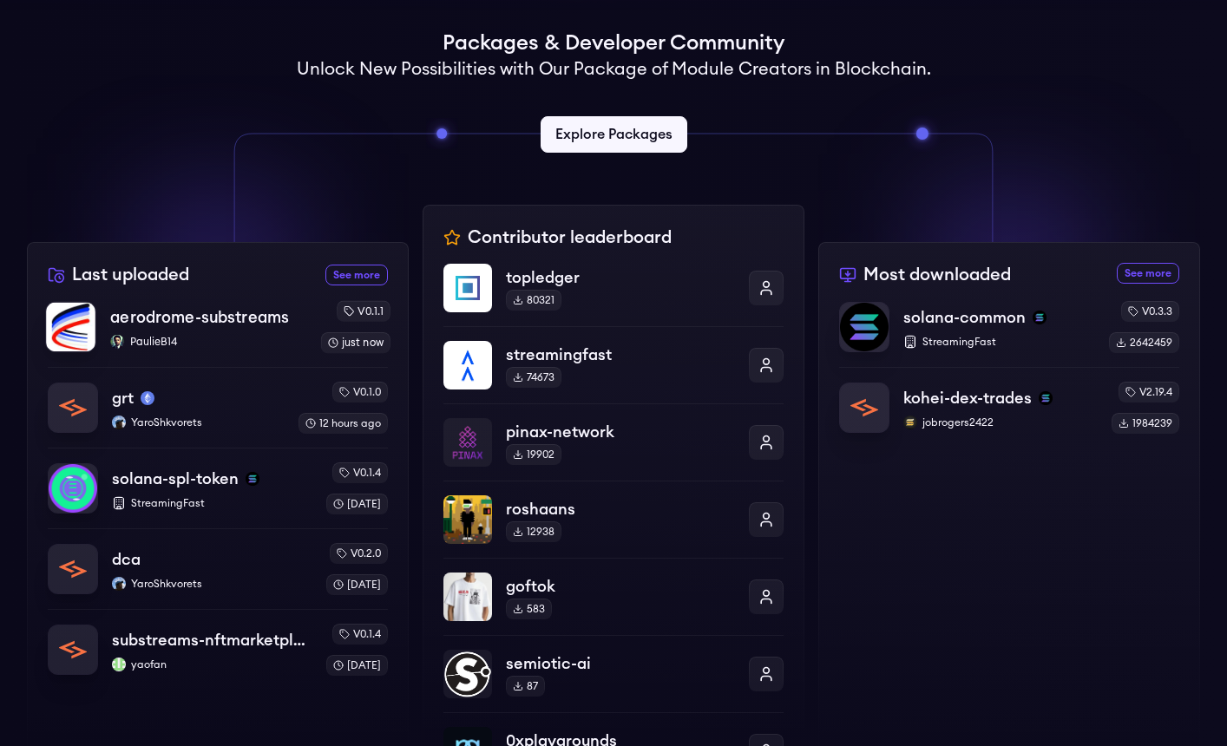
click at [194, 317] on p "aerodrome-substreams" at bounding box center [199, 318] width 179 height 24
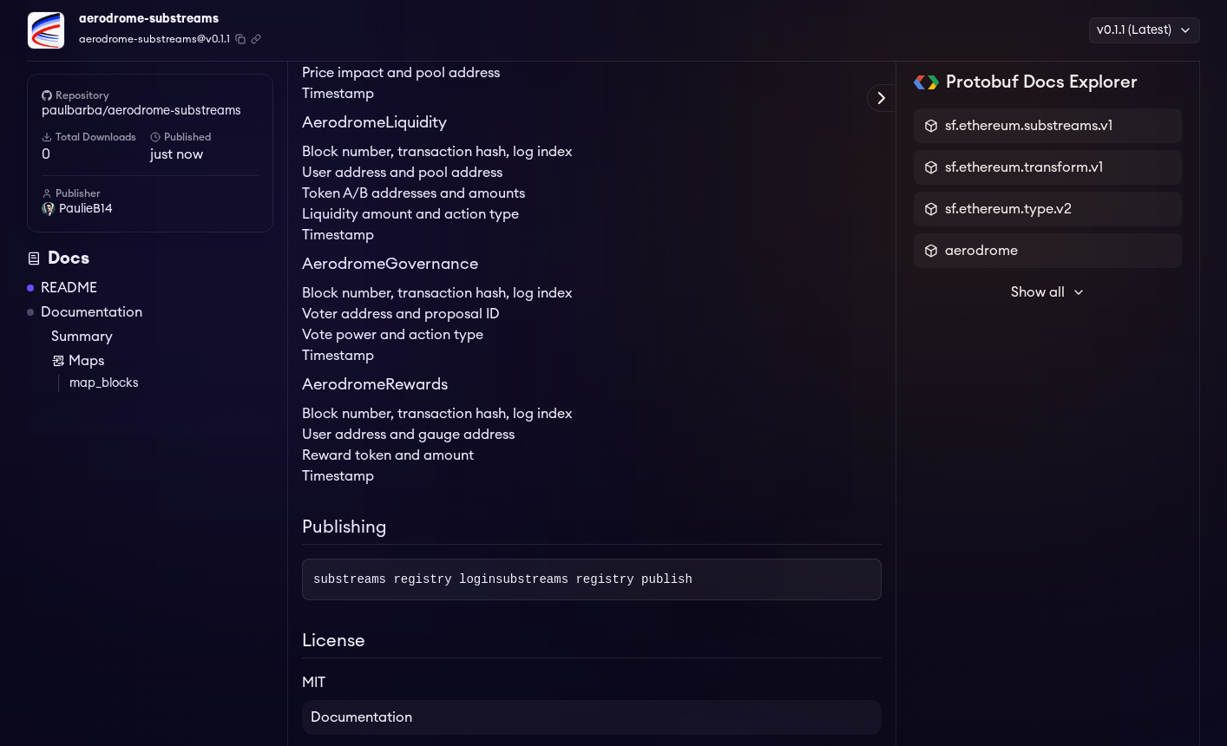
scroll to position [1154, 0]
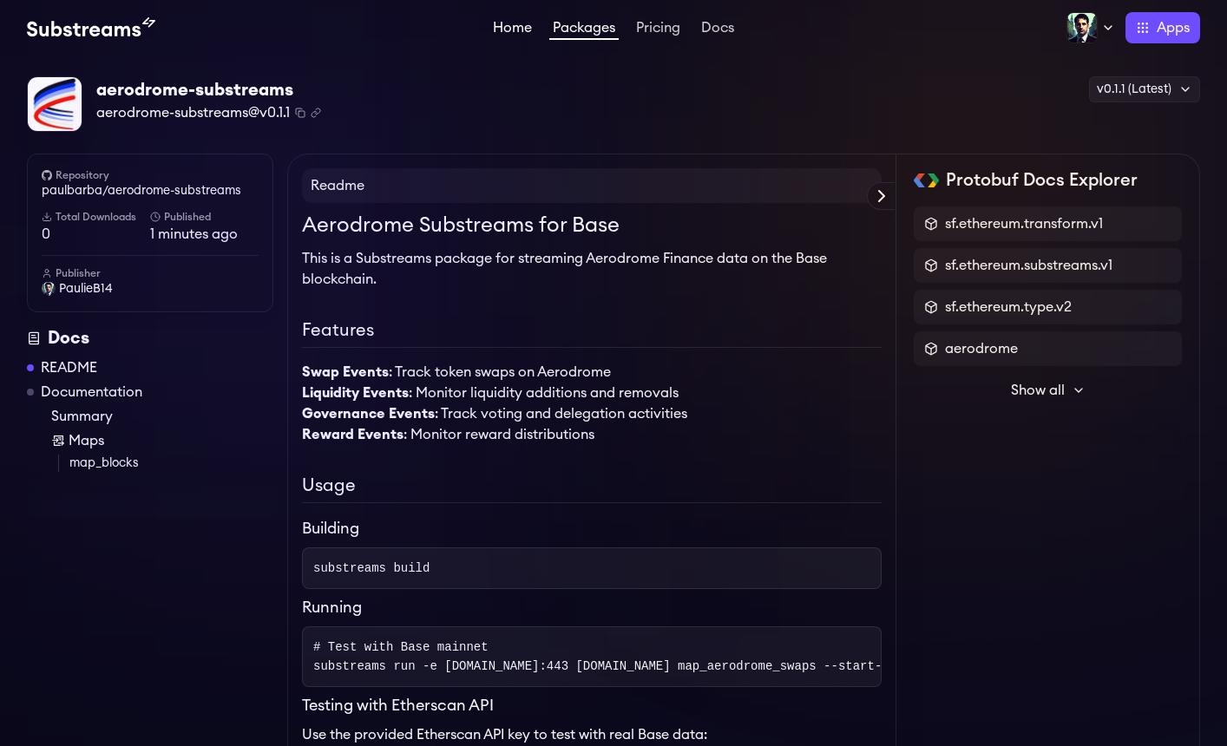
click at [510, 24] on link "Home" at bounding box center [513, 29] width 46 height 17
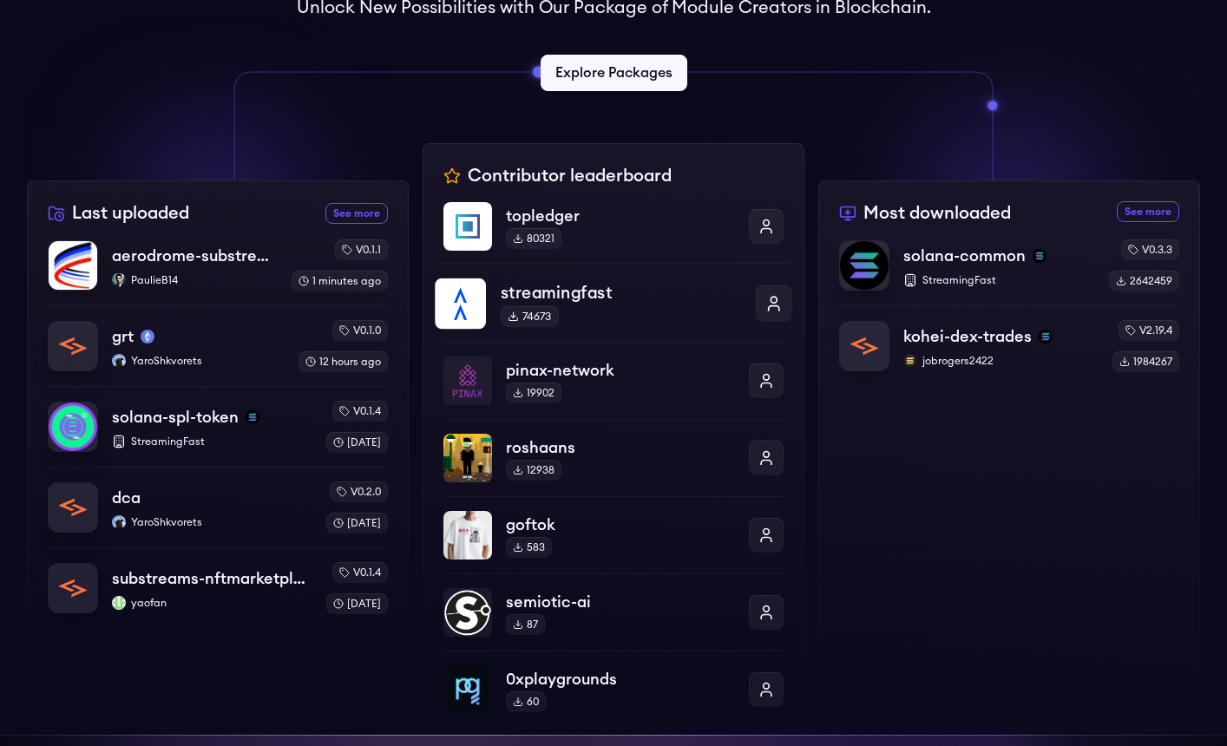
scroll to position [562, 0]
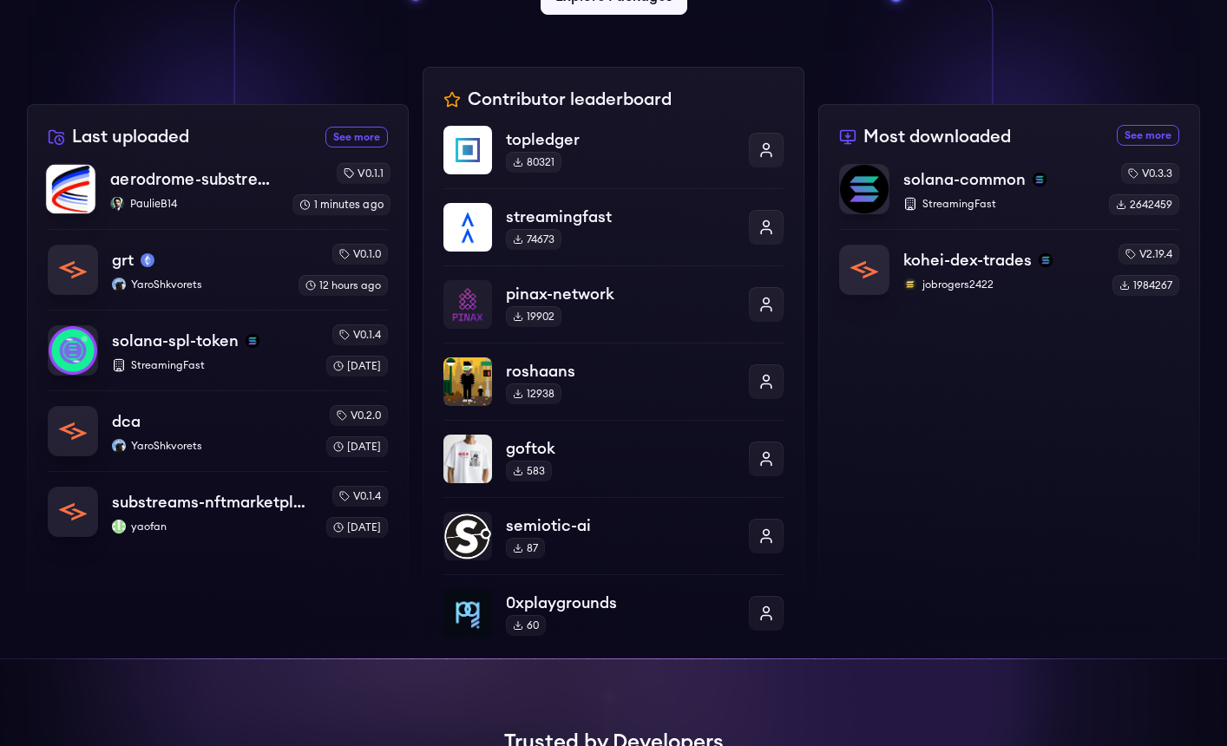
click at [183, 174] on p "aerodrome-substreams" at bounding box center [194, 180] width 168 height 24
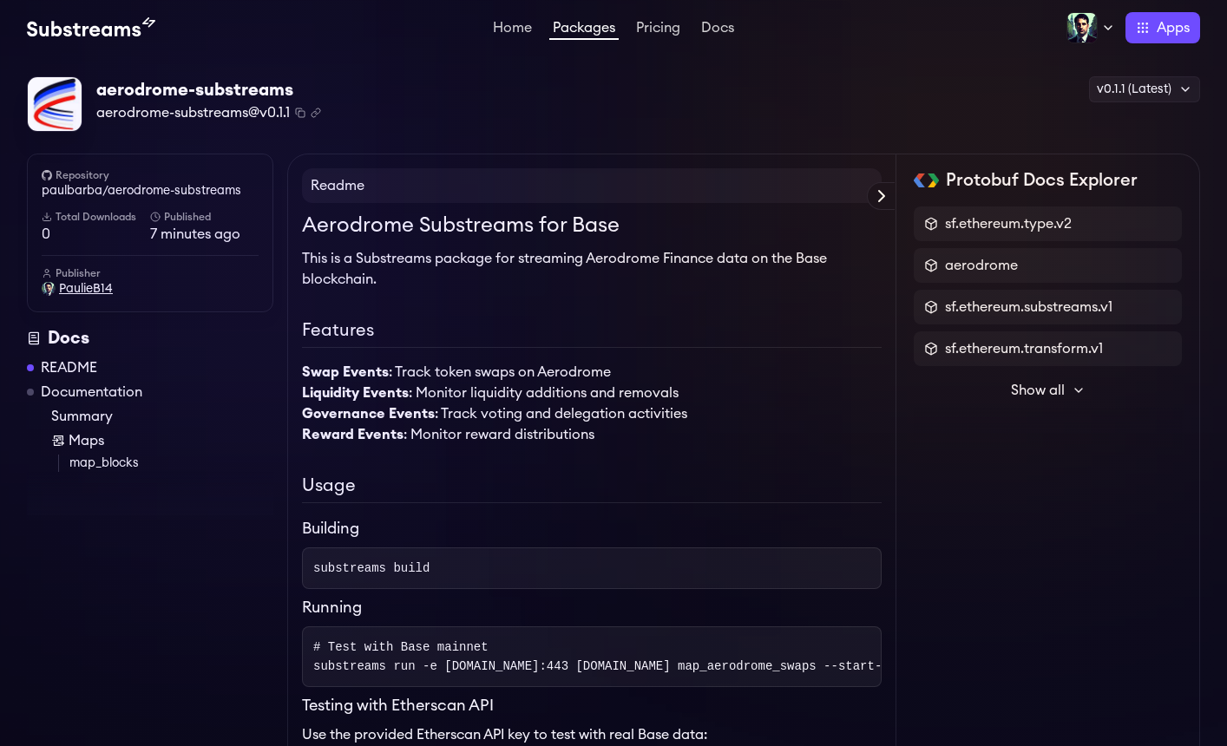
click at [88, 286] on span "PaulieB14" at bounding box center [86, 288] width 54 height 17
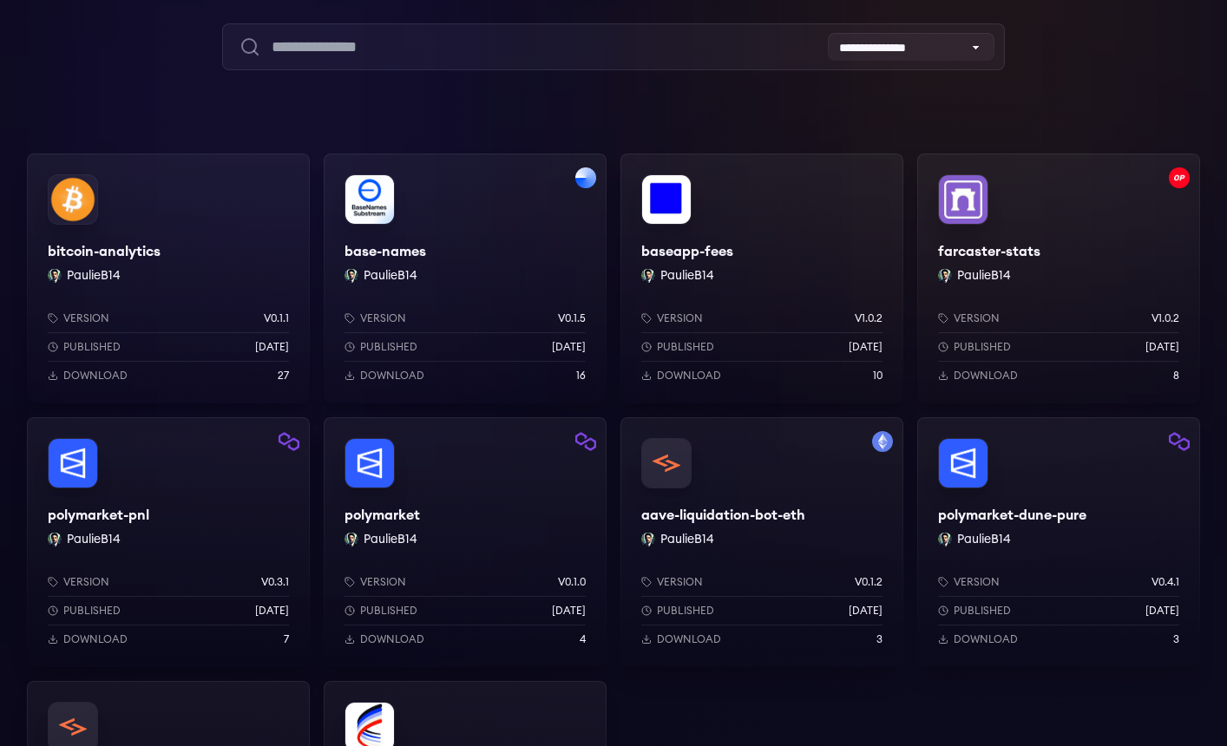
scroll to position [506, 0]
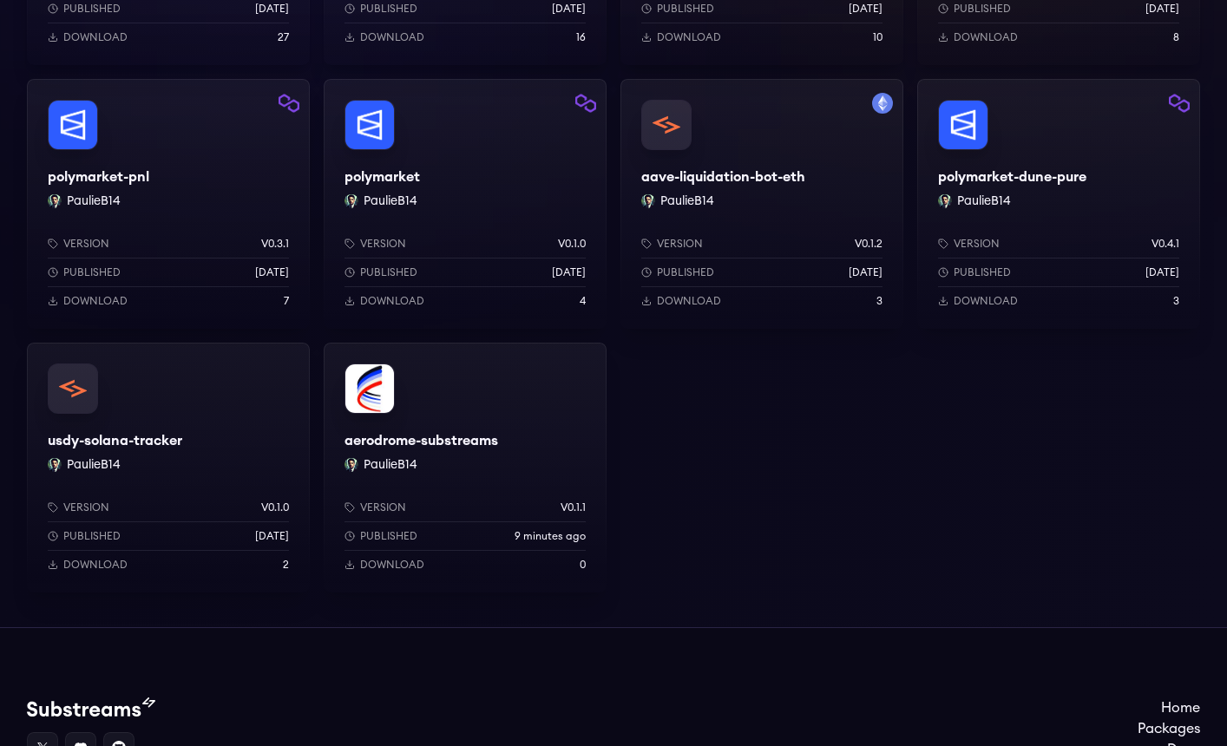
click at [483, 396] on div "aerodrome-substreams PaulieB14 Version v0.1.1 Published 9 minutes ago Download 0" at bounding box center [465, 468] width 283 height 250
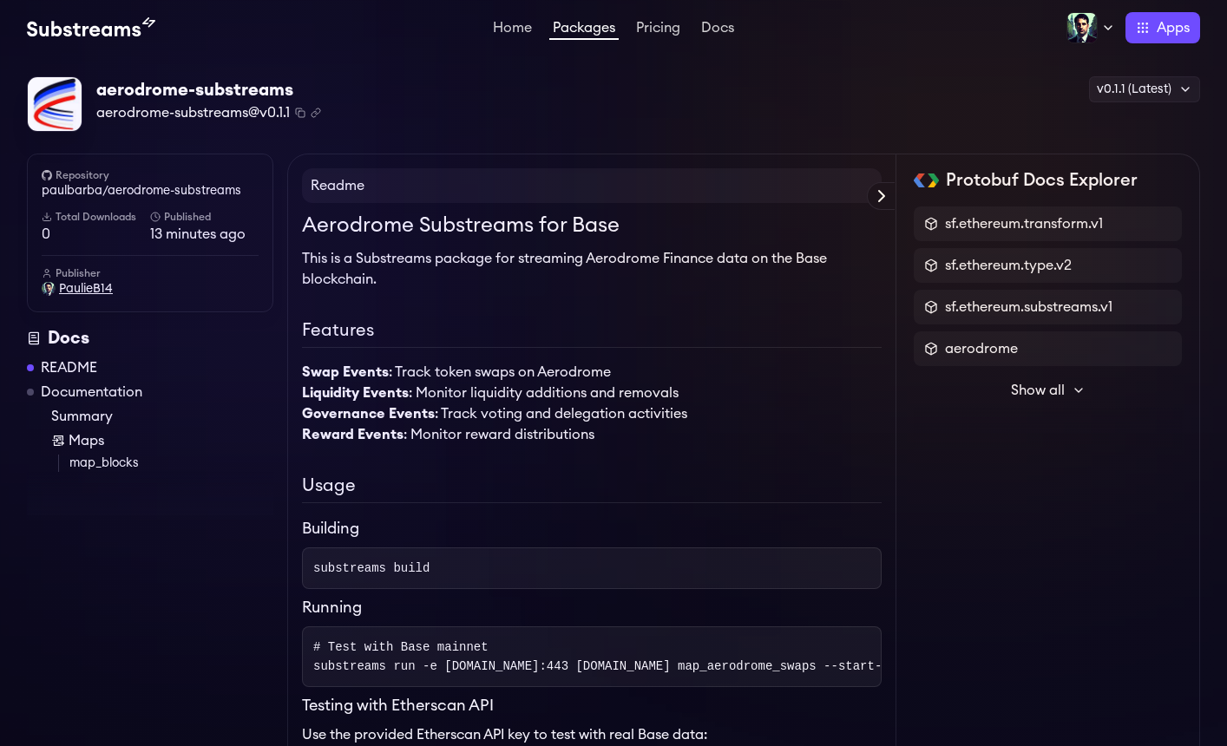
click at [81, 297] on span "PaulieB14" at bounding box center [86, 288] width 54 height 17
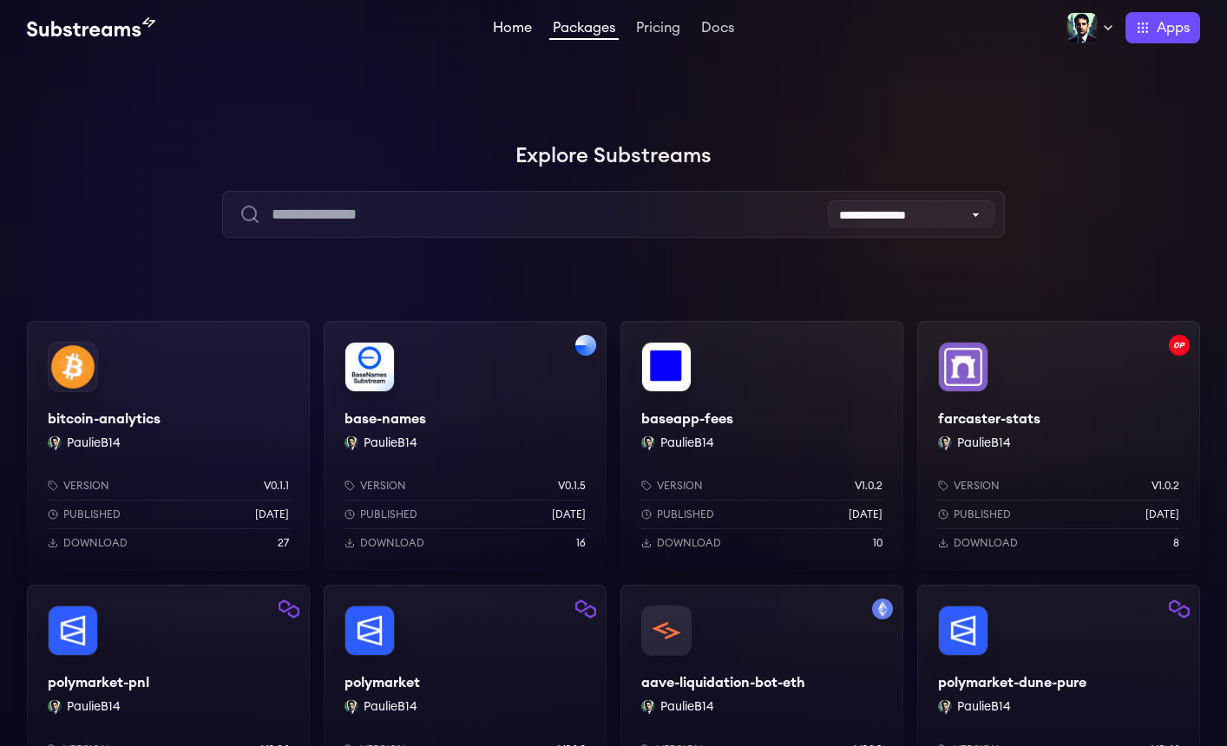
click at [498, 23] on link "Home" at bounding box center [513, 29] width 46 height 17
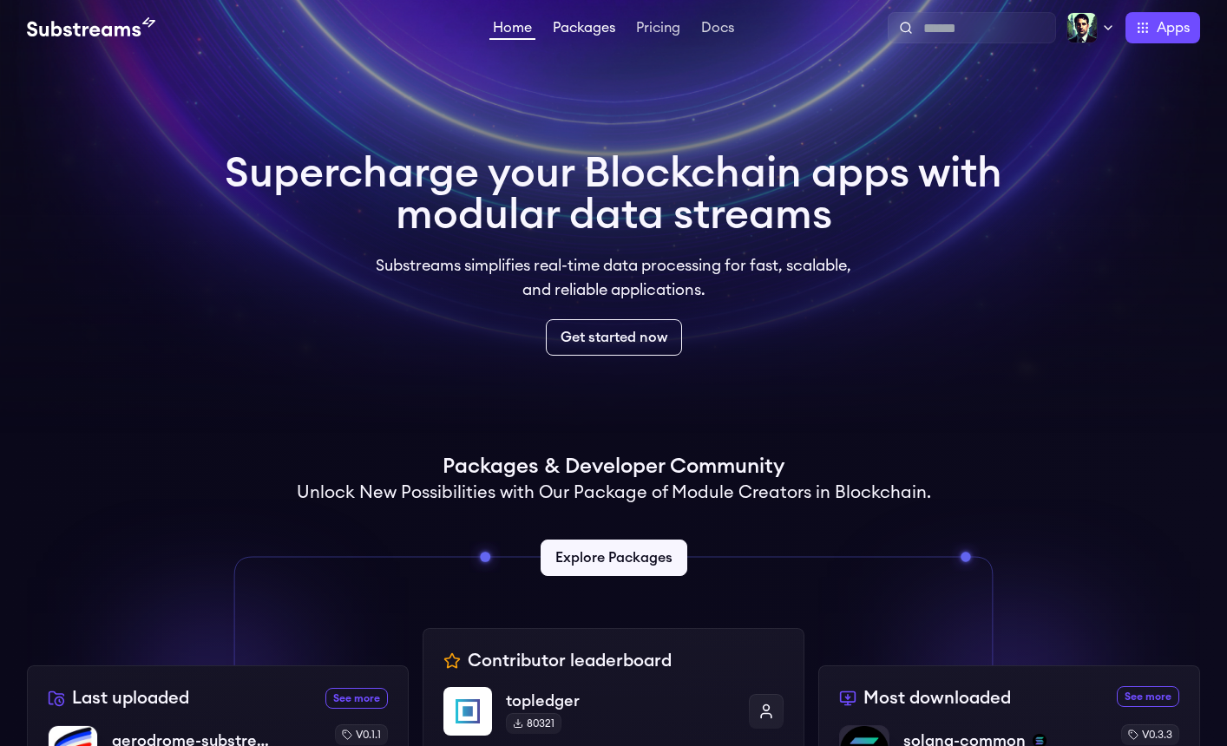
click at [576, 28] on link "Packages" at bounding box center [583, 29] width 69 height 17
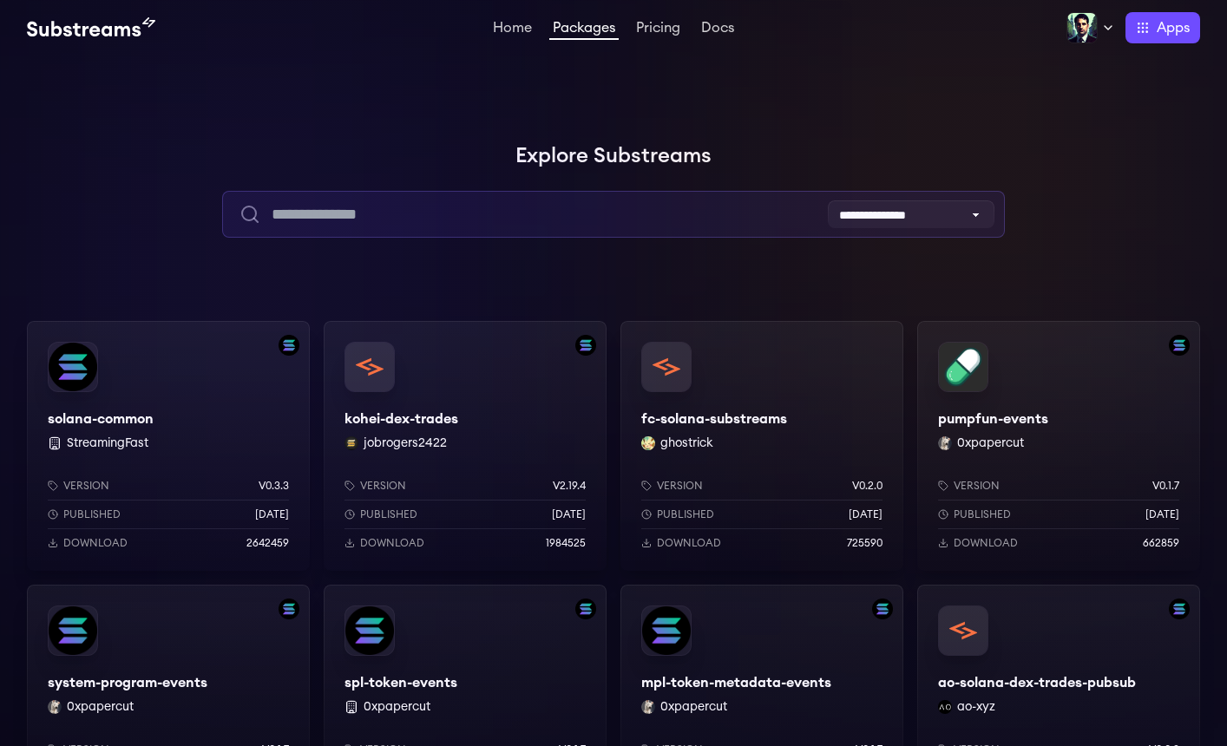
click at [396, 210] on input "text" at bounding box center [613, 214] width 782 height 47
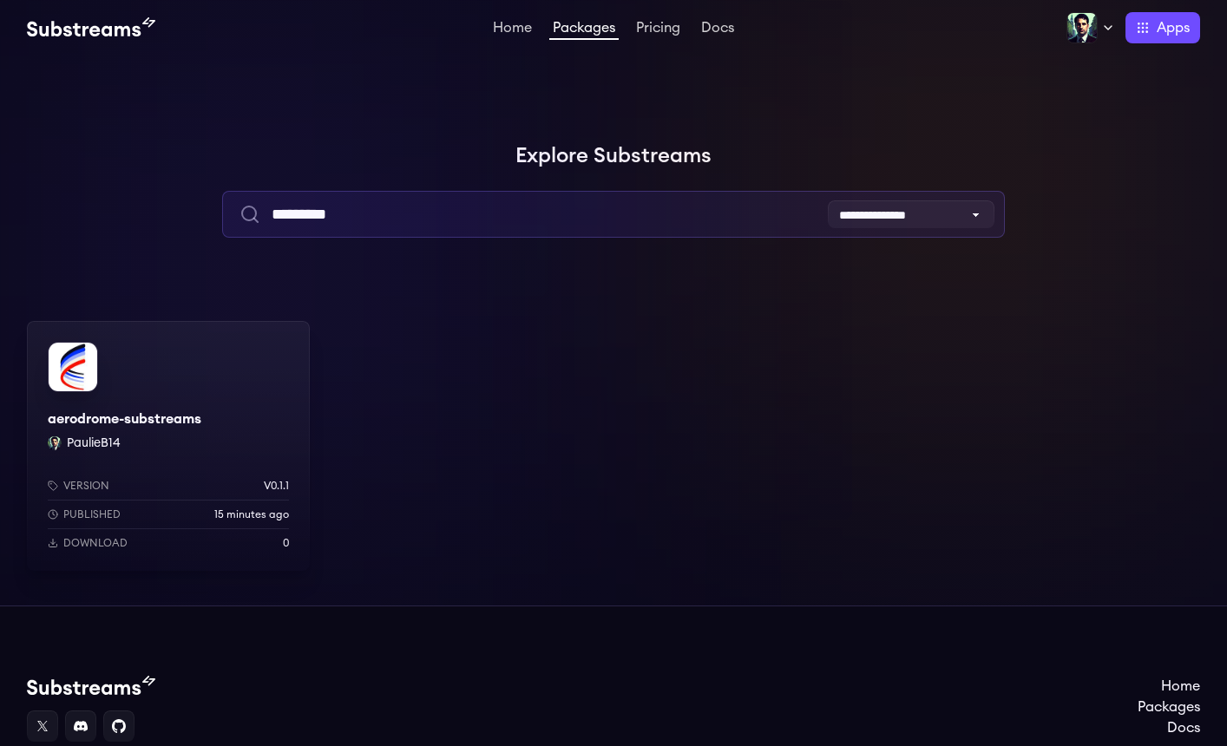
type input "*********"
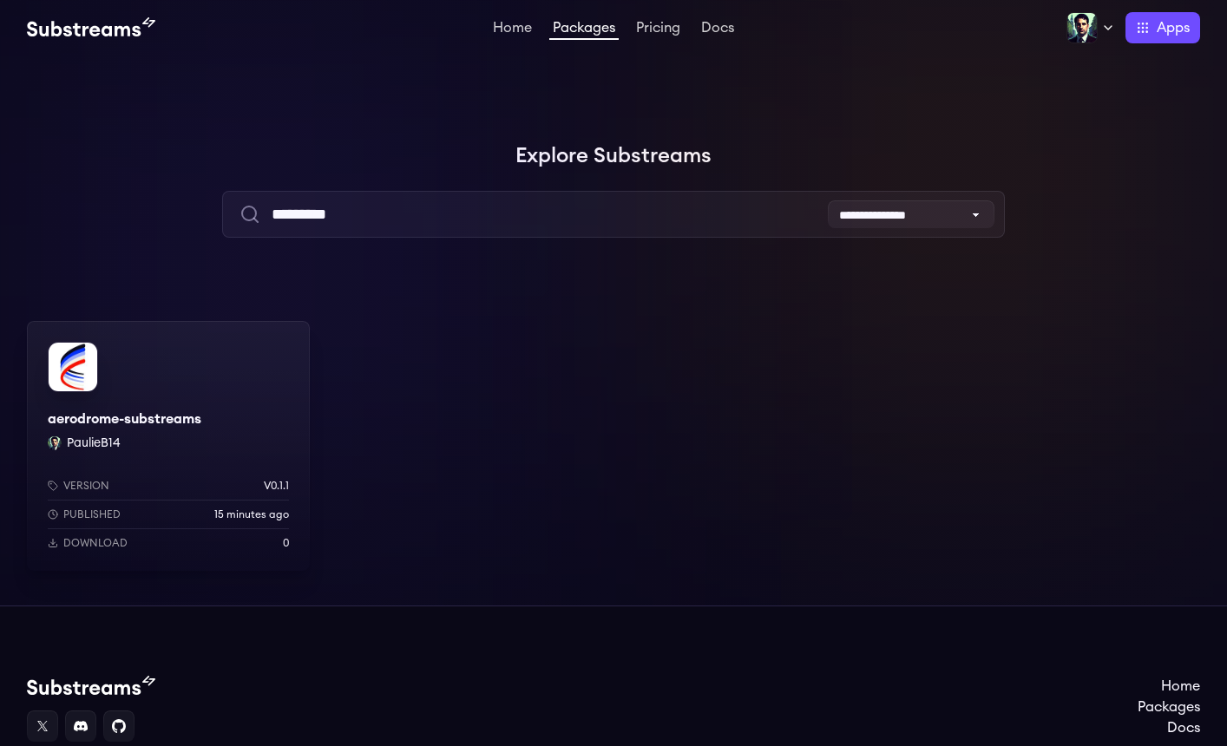
click at [187, 381] on div "aerodrome-substreams PaulieB14 Version v0.1.1 Published 15 minutes ago Download…" at bounding box center [168, 446] width 283 height 250
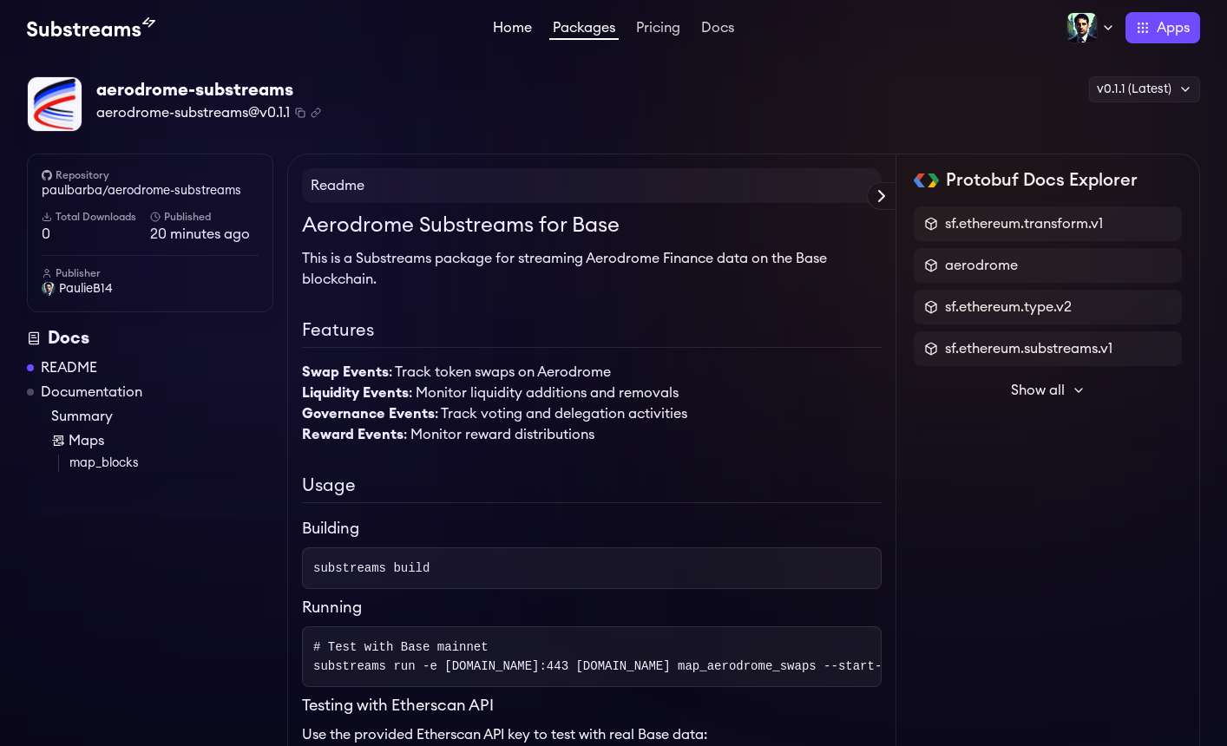
click at [514, 24] on link "Home" at bounding box center [513, 29] width 46 height 17
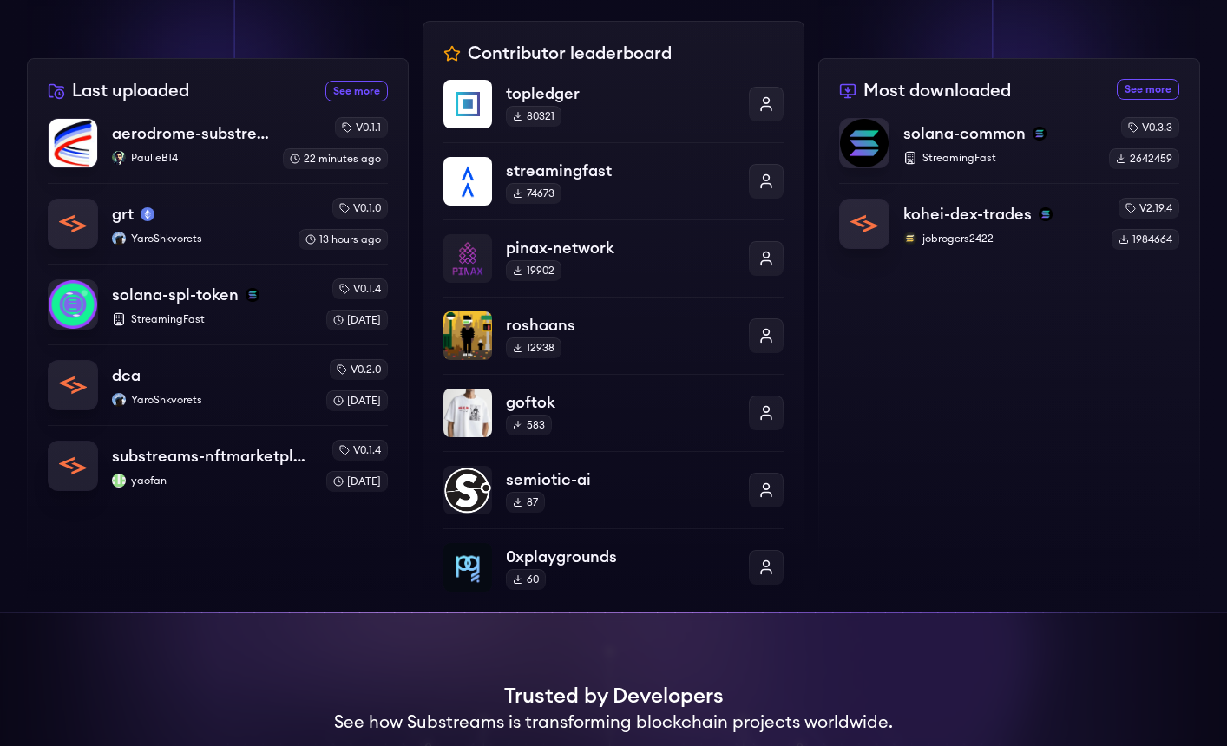
scroll to position [609, 0]
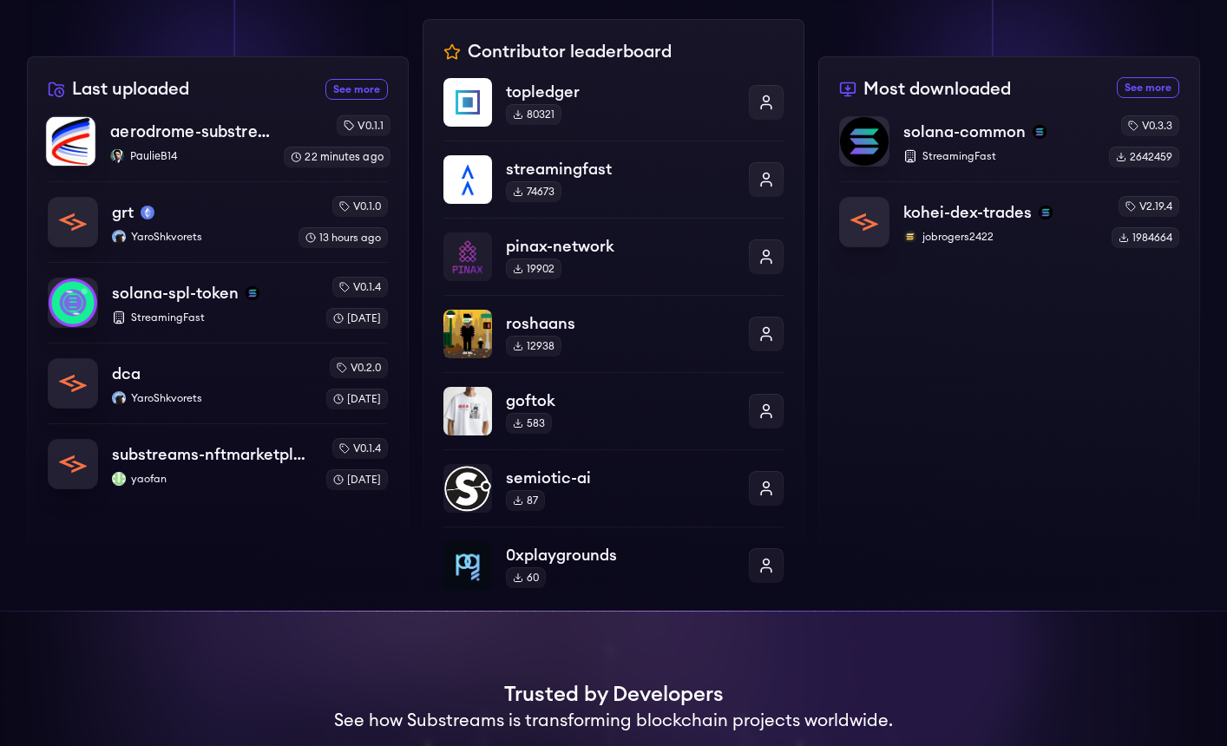
click at [199, 135] on p "aerodrome-substreams" at bounding box center [190, 132] width 160 height 24
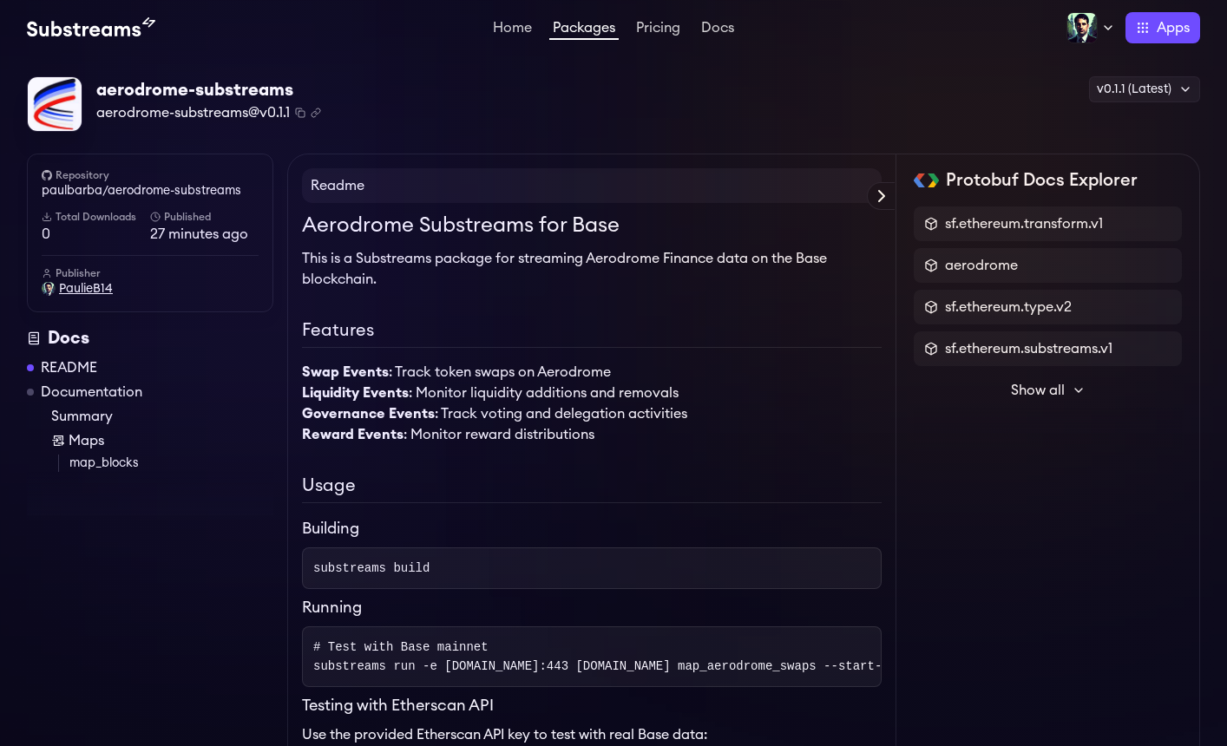
click at [87, 285] on span "PaulieB14" at bounding box center [86, 288] width 54 height 17
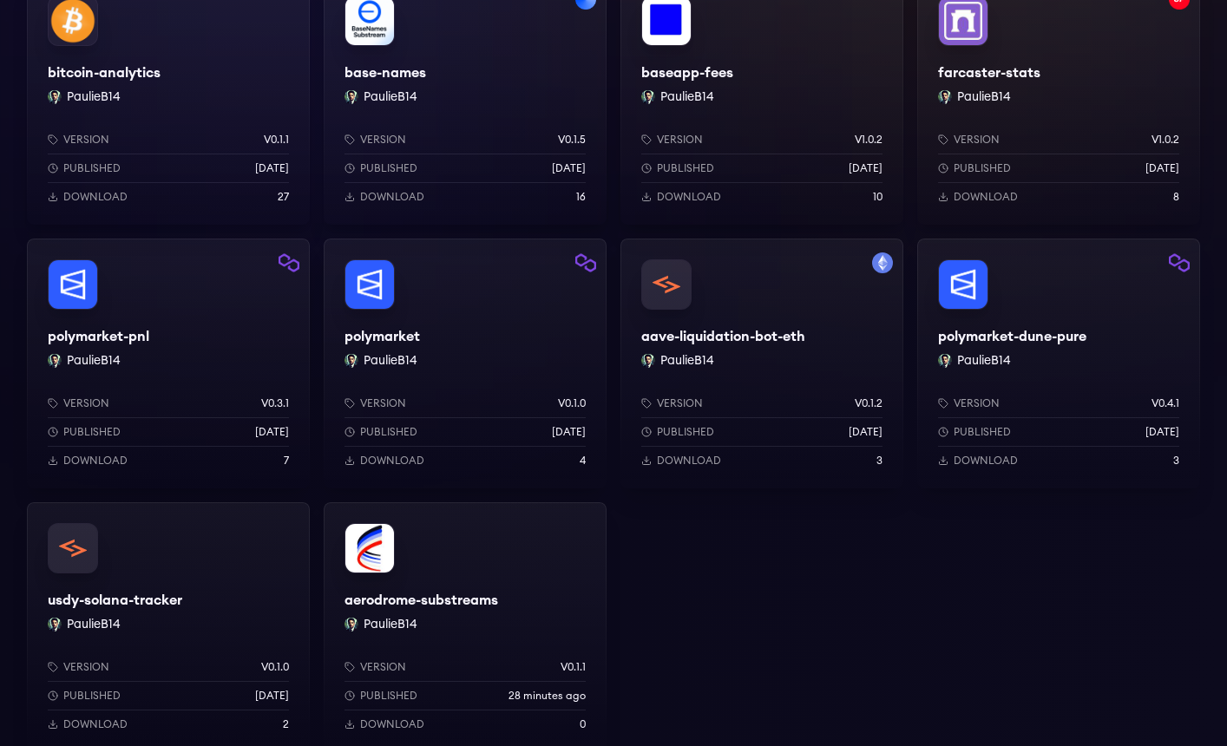
scroll to position [347, 0]
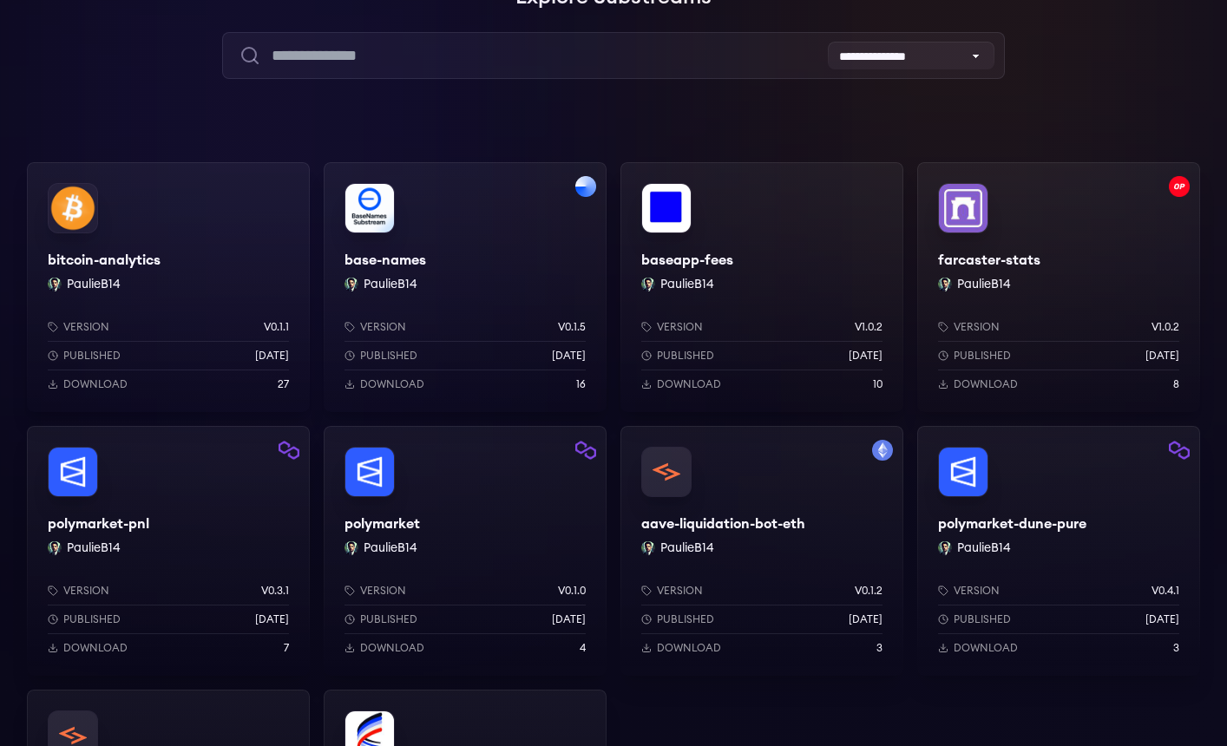
scroll to position [130, 0]
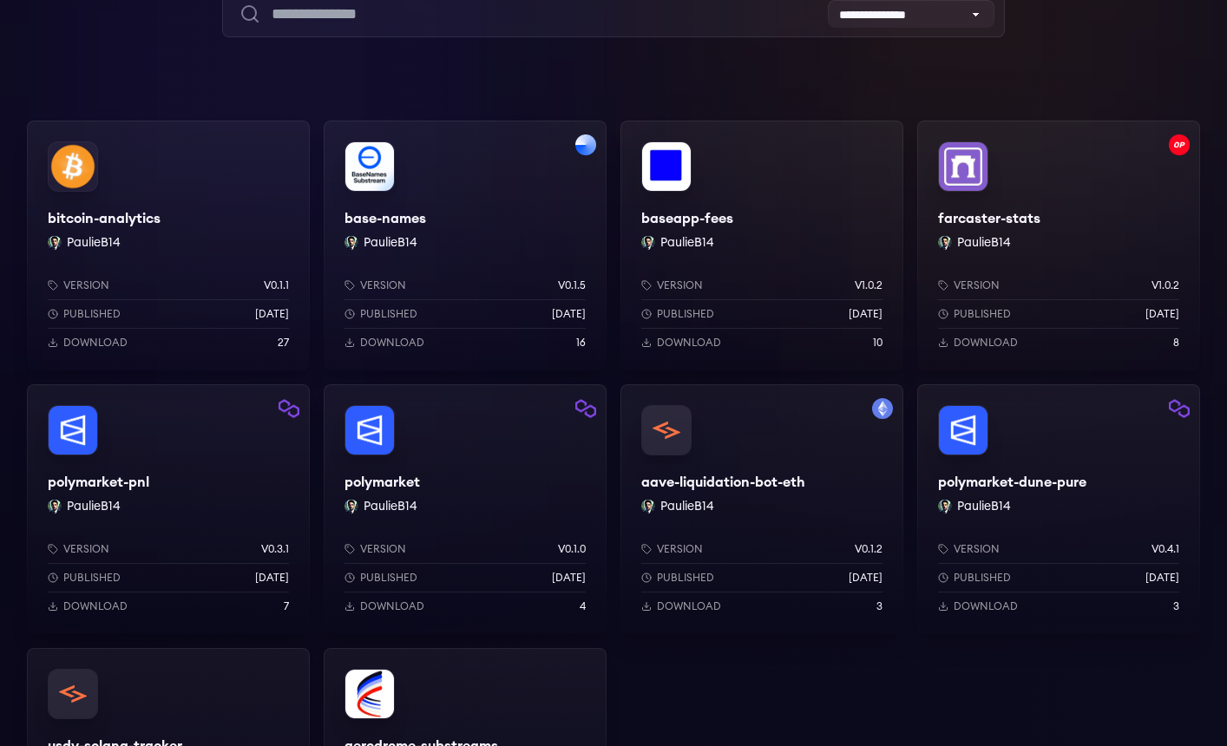
scroll to position [691, 0]
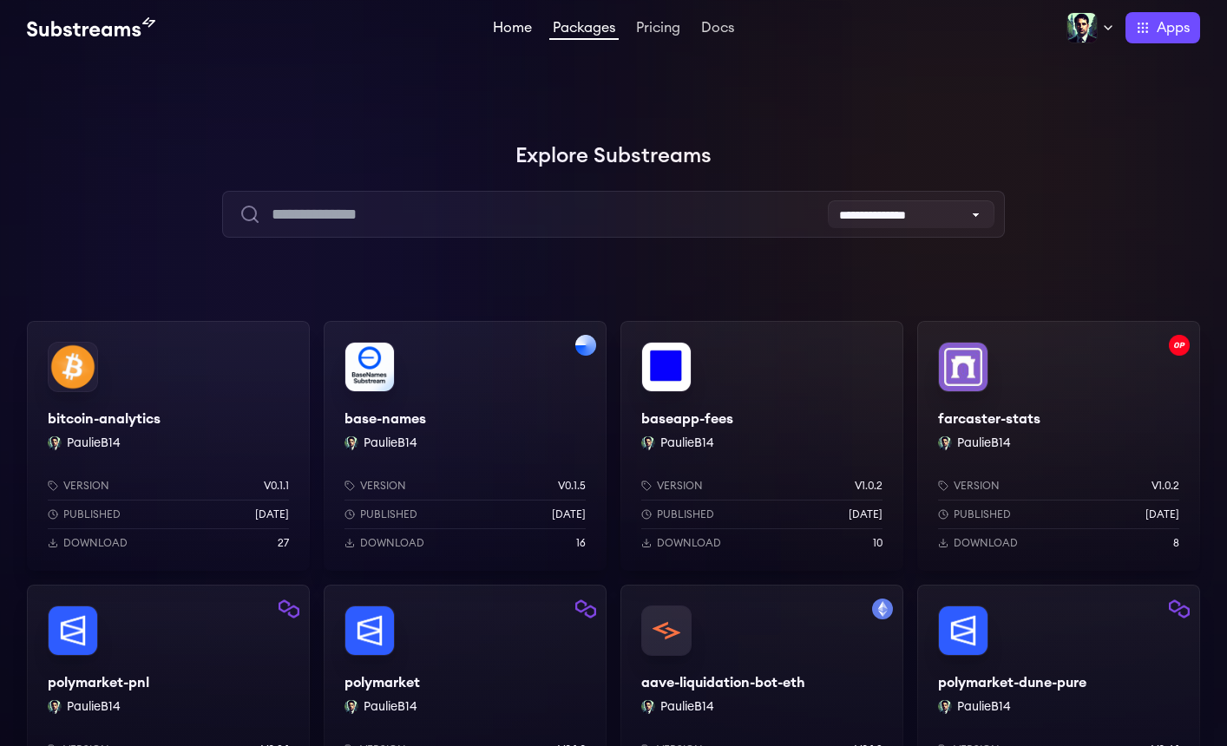
click at [495, 24] on link "Home" at bounding box center [513, 29] width 46 height 17
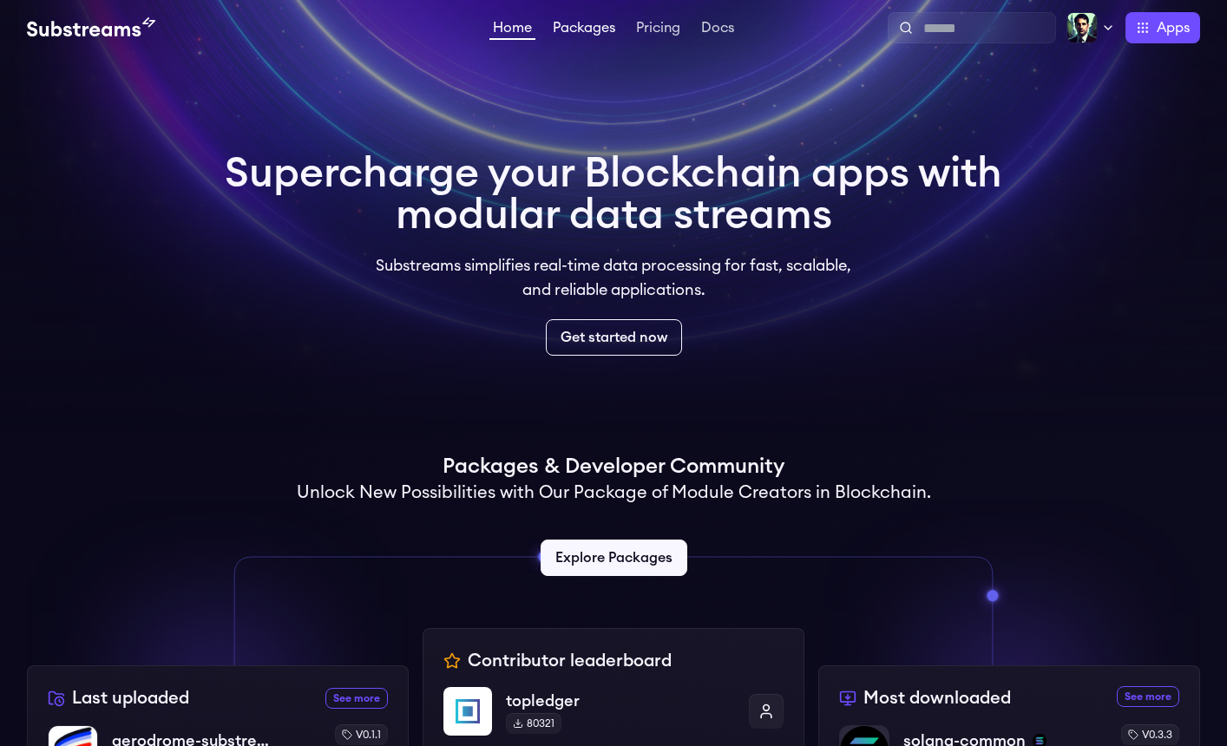
click at [592, 38] on link "Packages" at bounding box center [583, 29] width 69 height 17
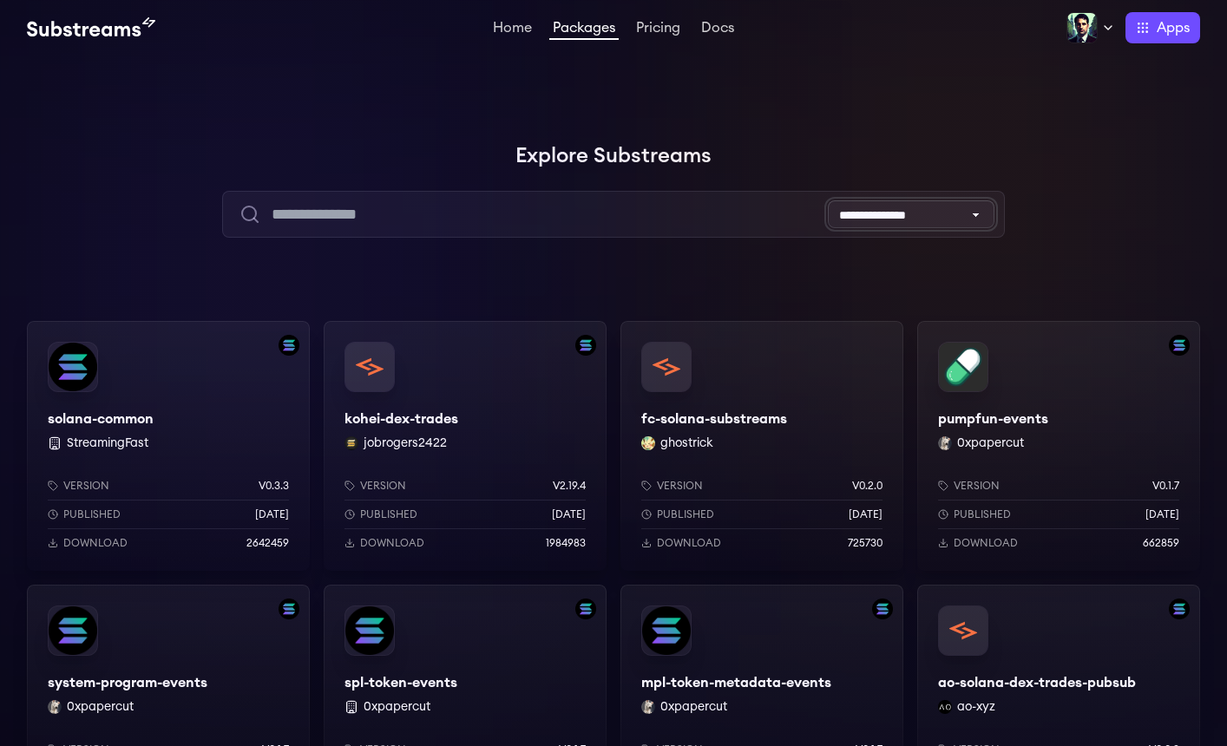
click at [943, 212] on select "**********" at bounding box center [911, 215] width 167 height 28
click at [978, 217] on select "**********" at bounding box center [911, 215] width 167 height 28
click at [83, 33] on img at bounding box center [91, 27] width 128 height 21
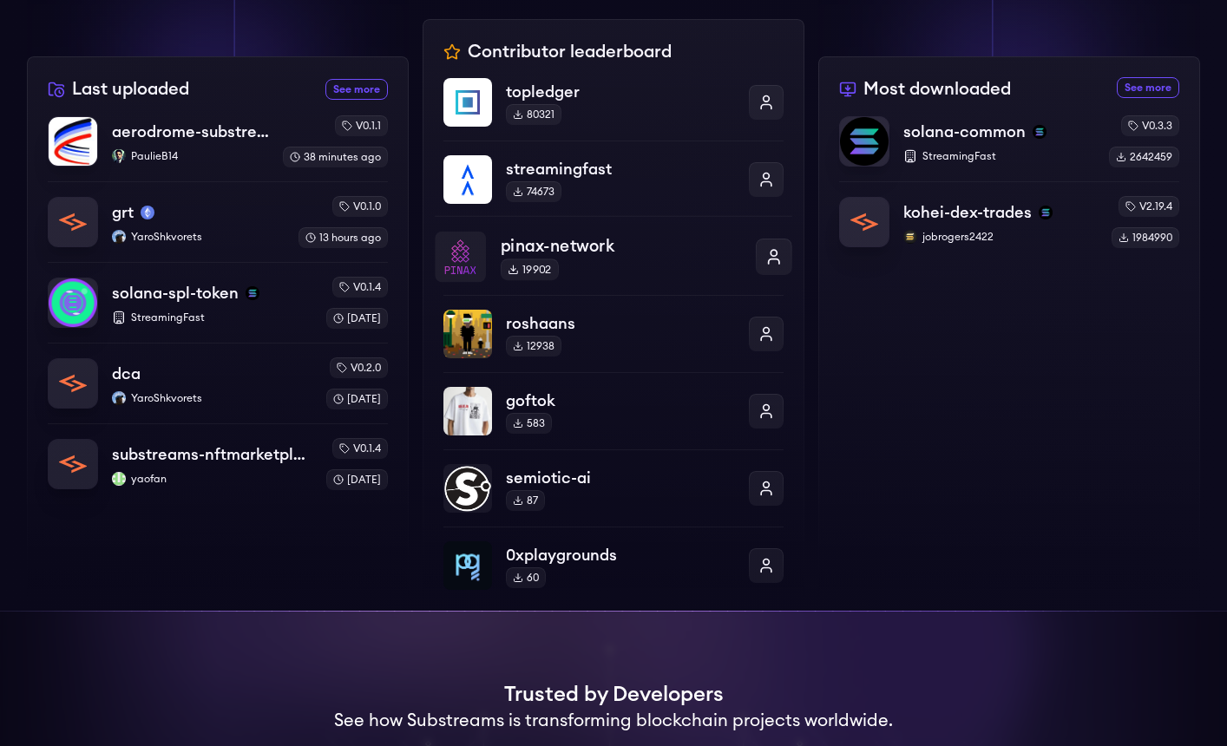
scroll to position [613, 0]
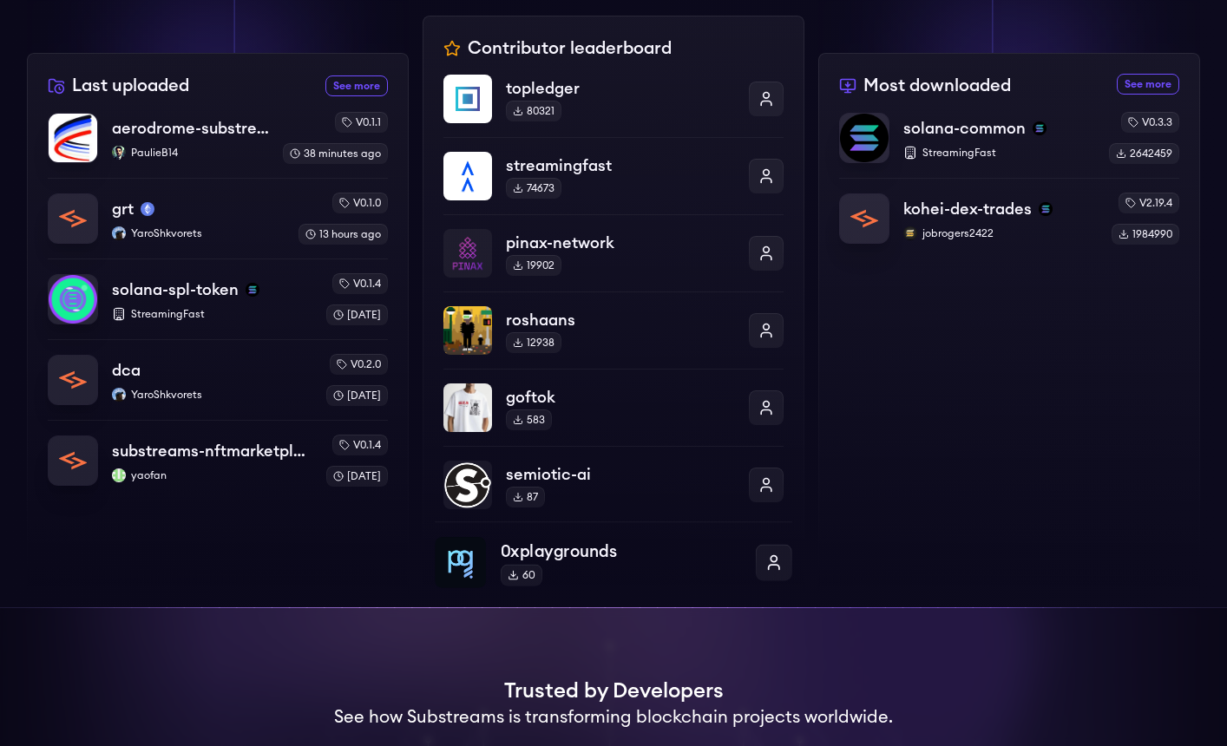
click at [544, 552] on p "0xplaygrounds" at bounding box center [621, 551] width 240 height 25
click at [773, 564] on div at bounding box center [774, 562] width 36 height 36
click at [362, 83] on link "See more recently uploaded packages" at bounding box center [356, 86] width 62 height 21
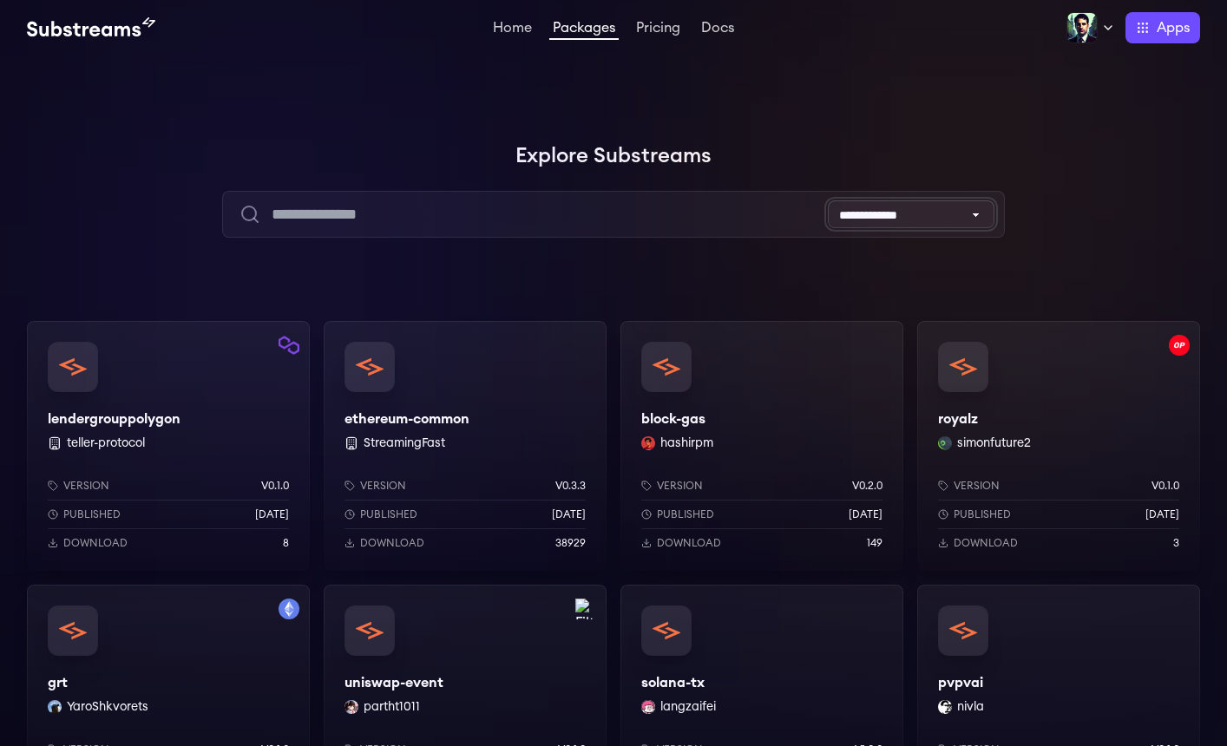
click at [947, 218] on select "**********" at bounding box center [911, 215] width 167 height 28
click at [828, 201] on select "**********" at bounding box center [911, 215] width 167 height 28
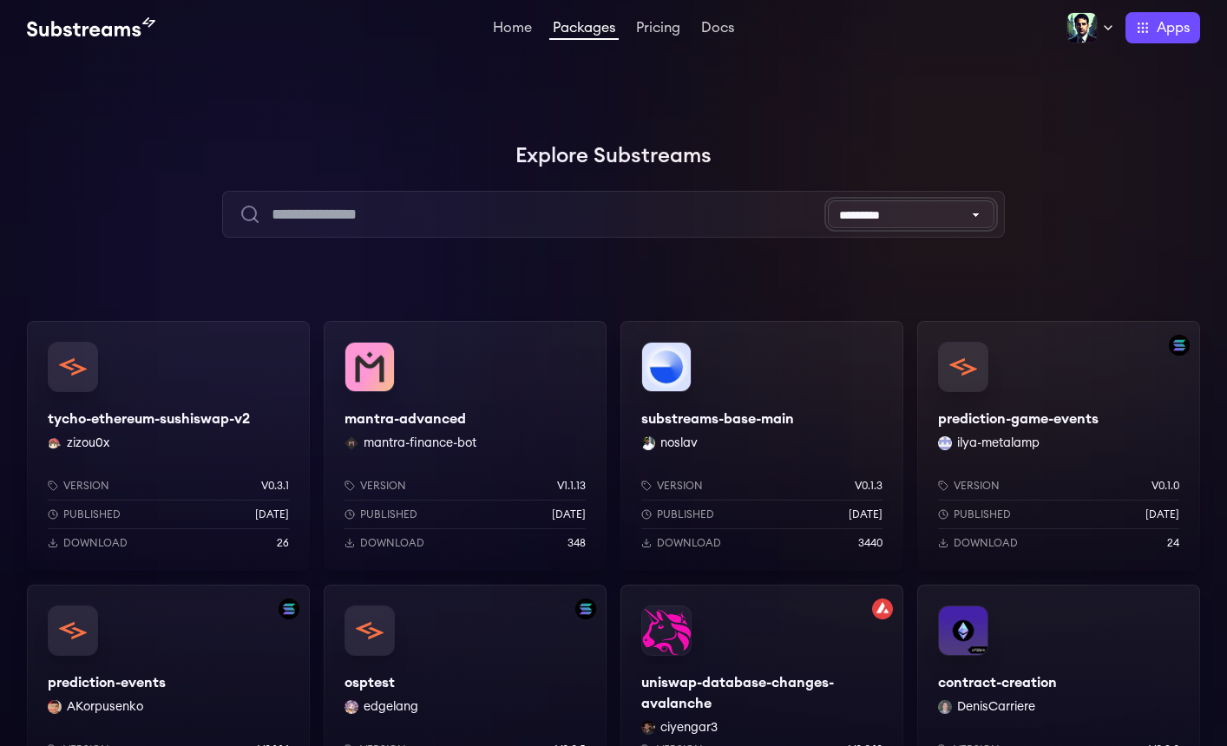
click at [862, 215] on select "**********" at bounding box center [911, 215] width 167 height 28
select select "**********"
click at [828, 201] on select "**********" at bounding box center [911, 215] width 167 height 28
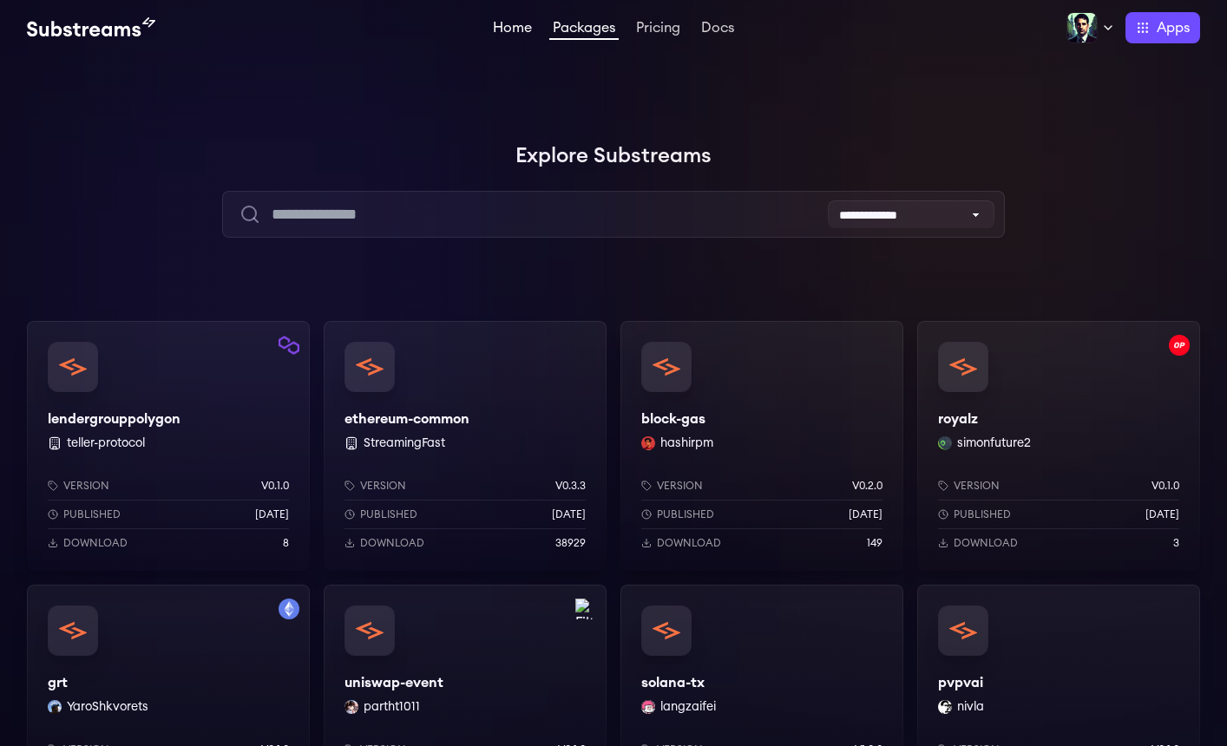
click at [521, 32] on link "Home" at bounding box center [513, 29] width 46 height 17
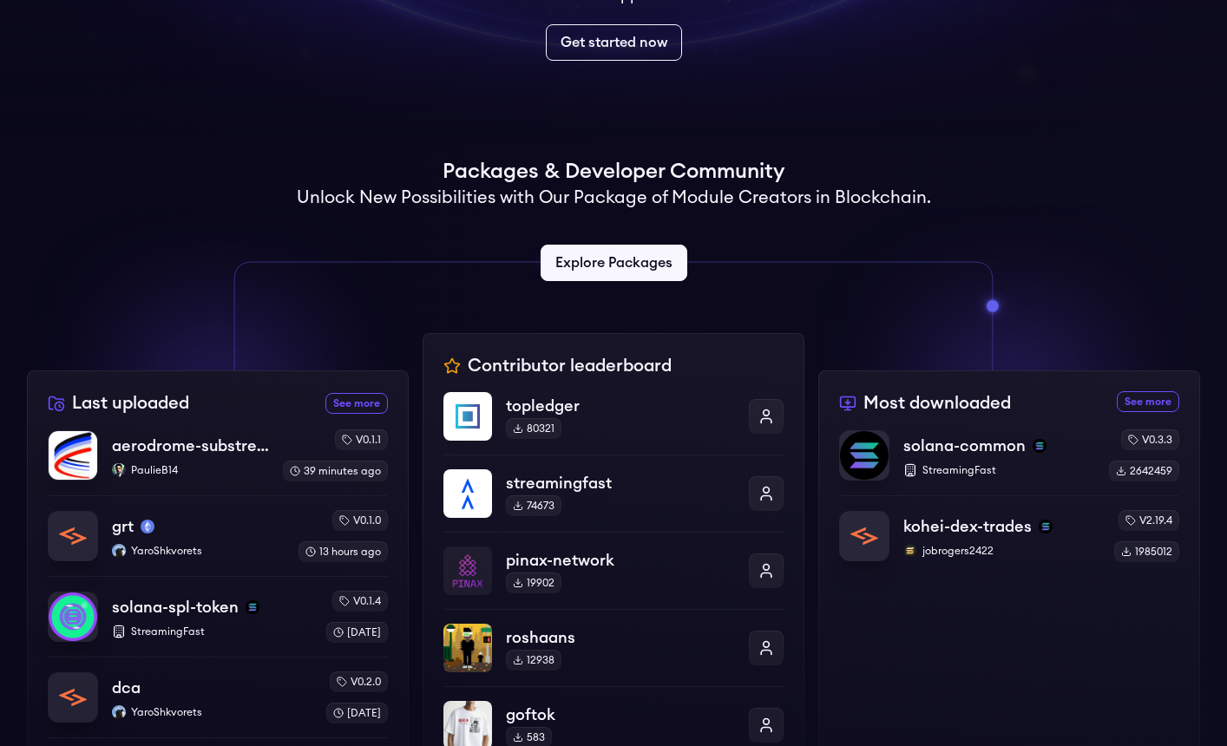
scroll to position [227, 0]
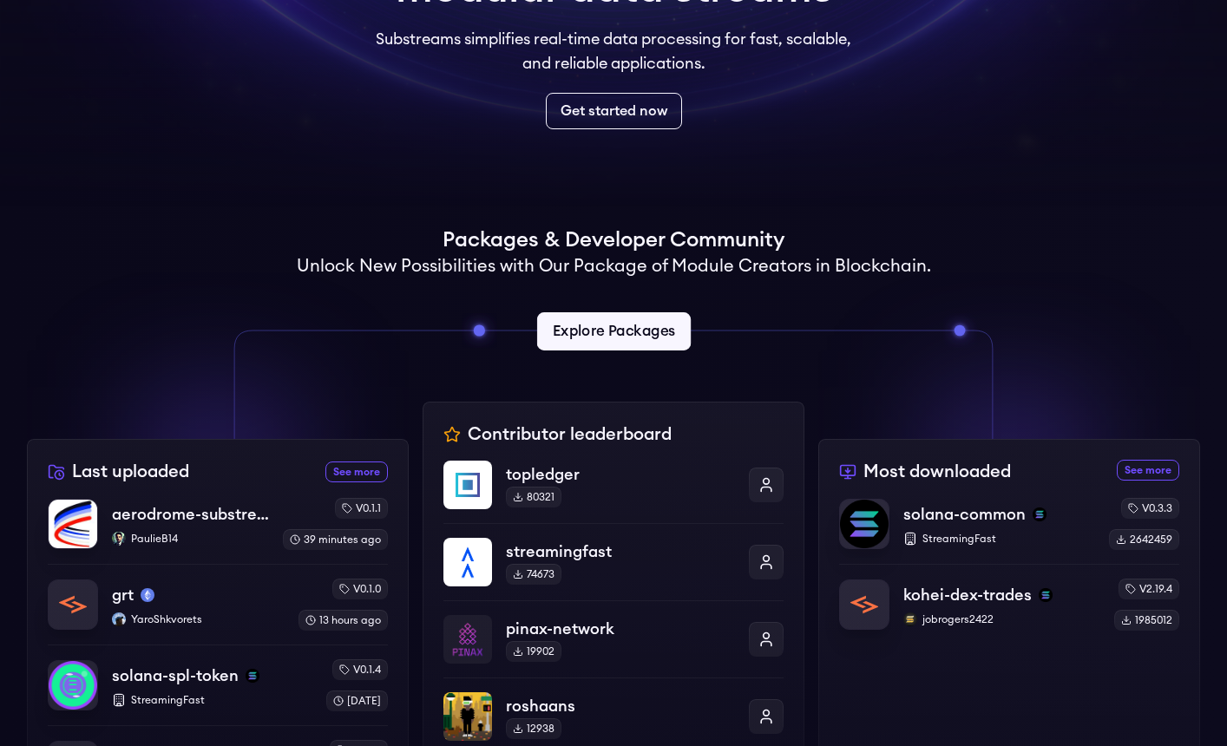
click at [600, 341] on link "Explore Packages" at bounding box center [613, 331] width 154 height 38
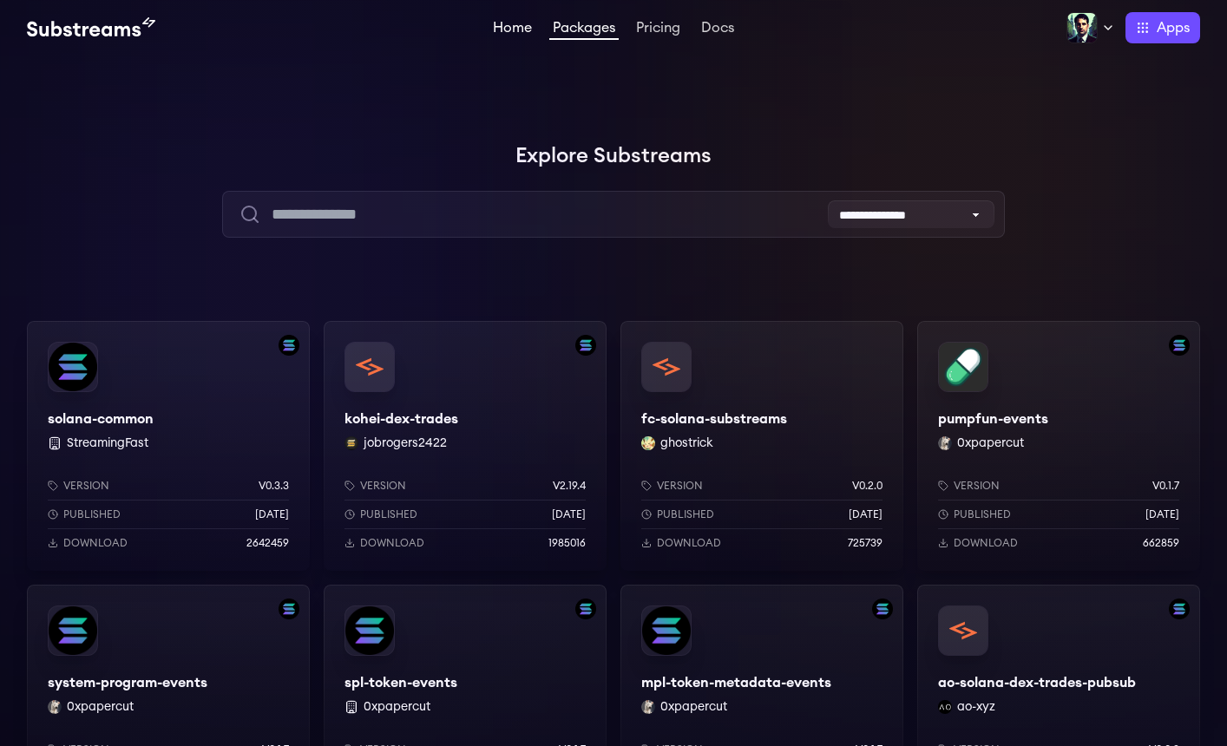
click at [515, 36] on link "Home" at bounding box center [513, 29] width 46 height 17
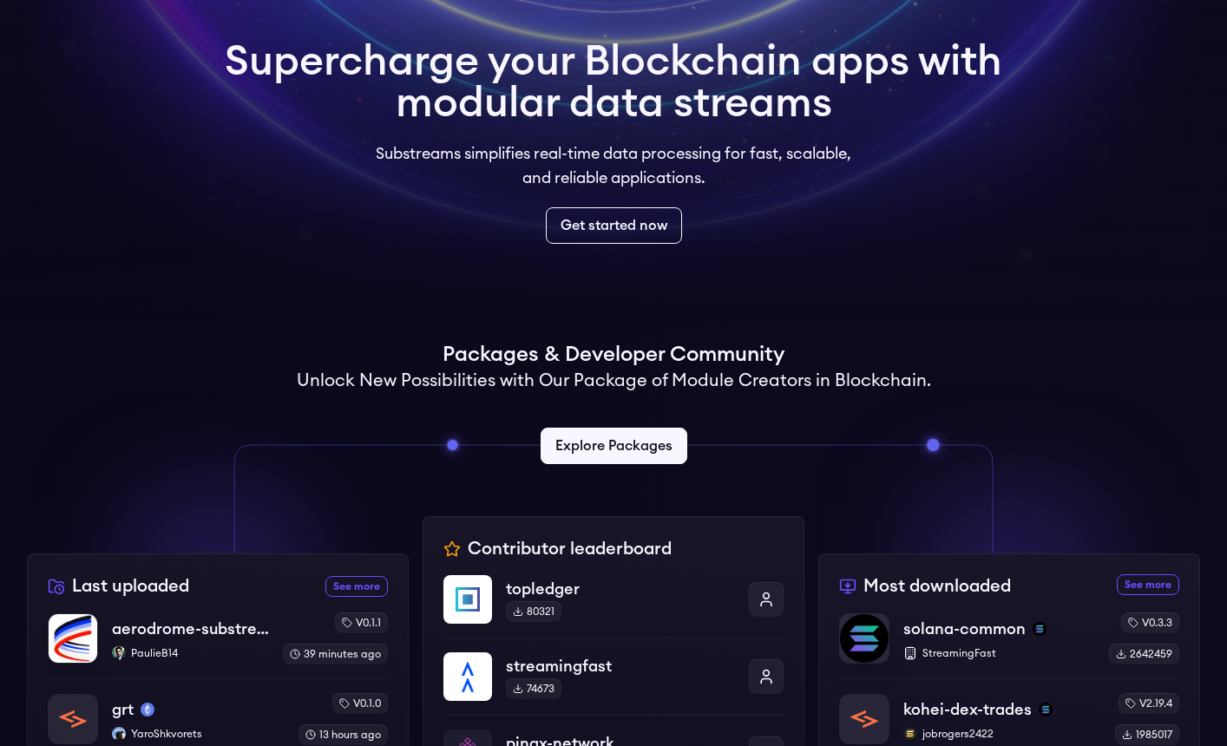
scroll to position [339, 0]
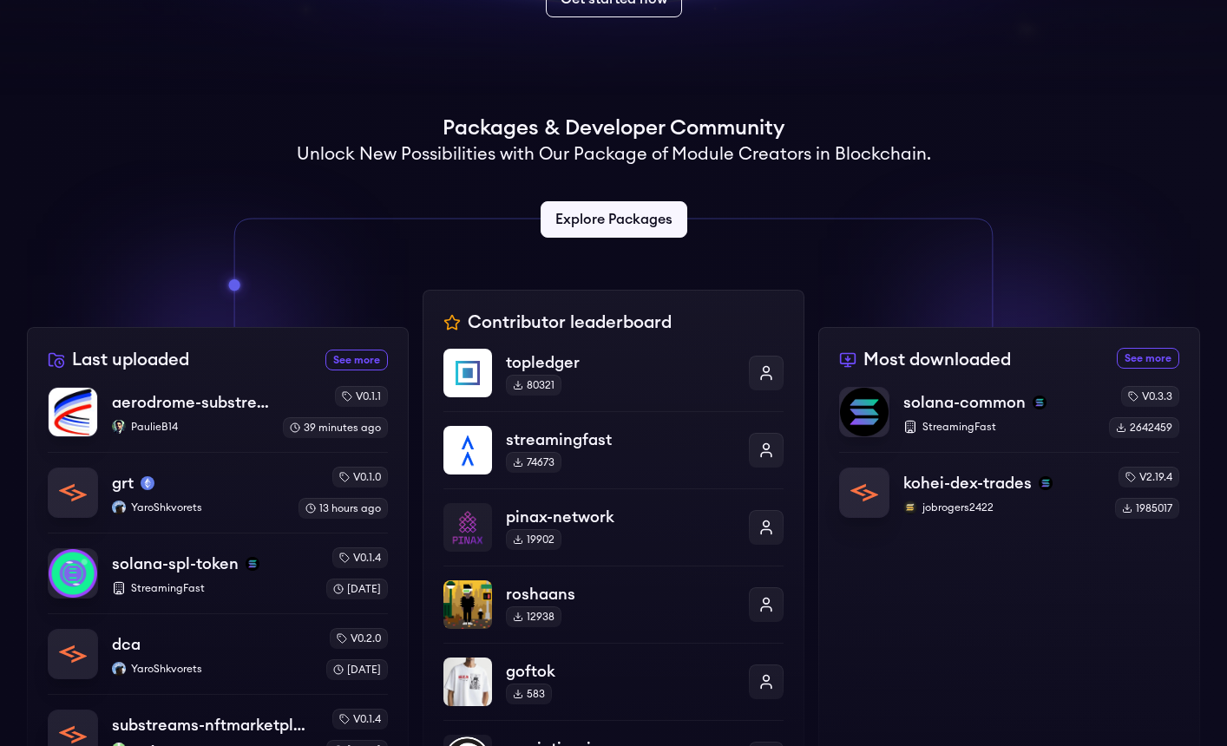
click at [243, 379] on div "Last uploaded See more recently uploaded packages aerodrome-substreams PaulieB1…" at bounding box center [218, 604] width 382 height 555
click at [223, 377] on div "Last uploaded See more recently uploaded packages aerodrome-substreams PaulieB1…" at bounding box center [218, 604] width 382 height 555
click at [220, 361] on div "Last uploaded See more recently uploaded packages aerodrome-substreams PaulieB1…" at bounding box center [218, 604] width 382 height 555
click at [221, 370] on div "Last uploaded See more recently uploaded packages aerodrome-substreams PaulieB1…" at bounding box center [218, 604] width 382 height 555
click at [194, 430] on p "PaulieB14" at bounding box center [190, 427] width 160 height 14
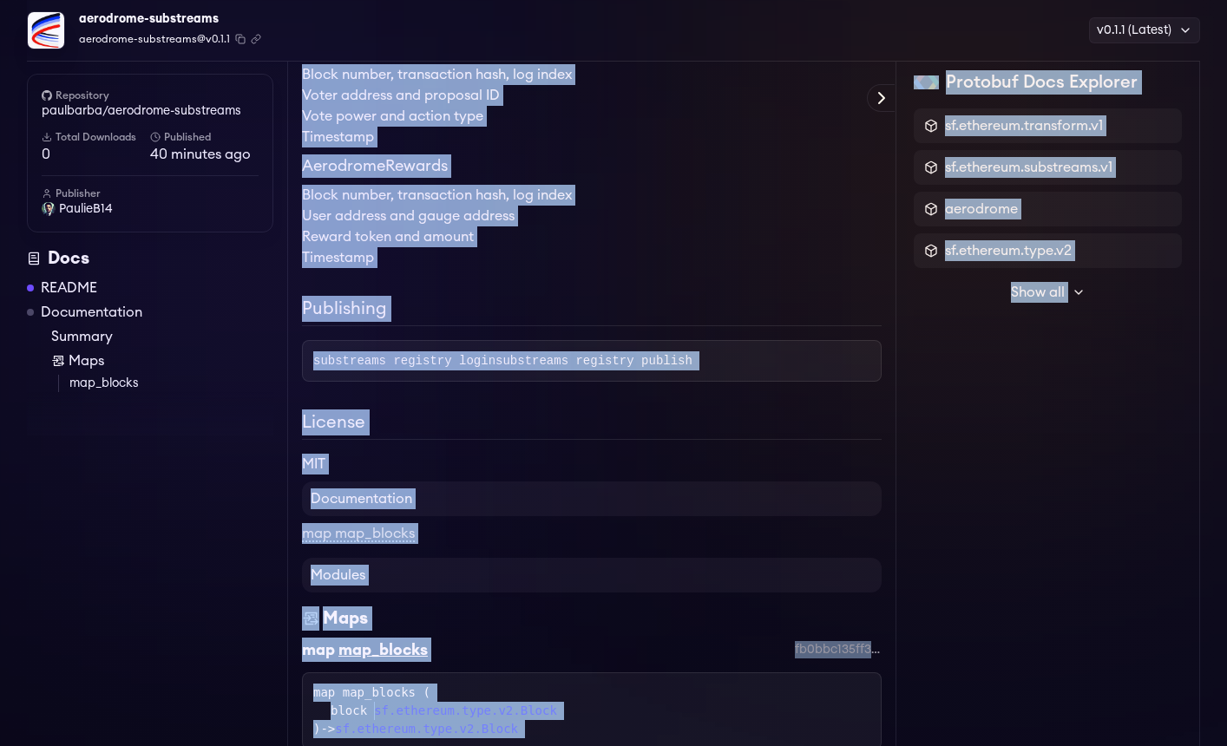
scroll to position [1729, 0]
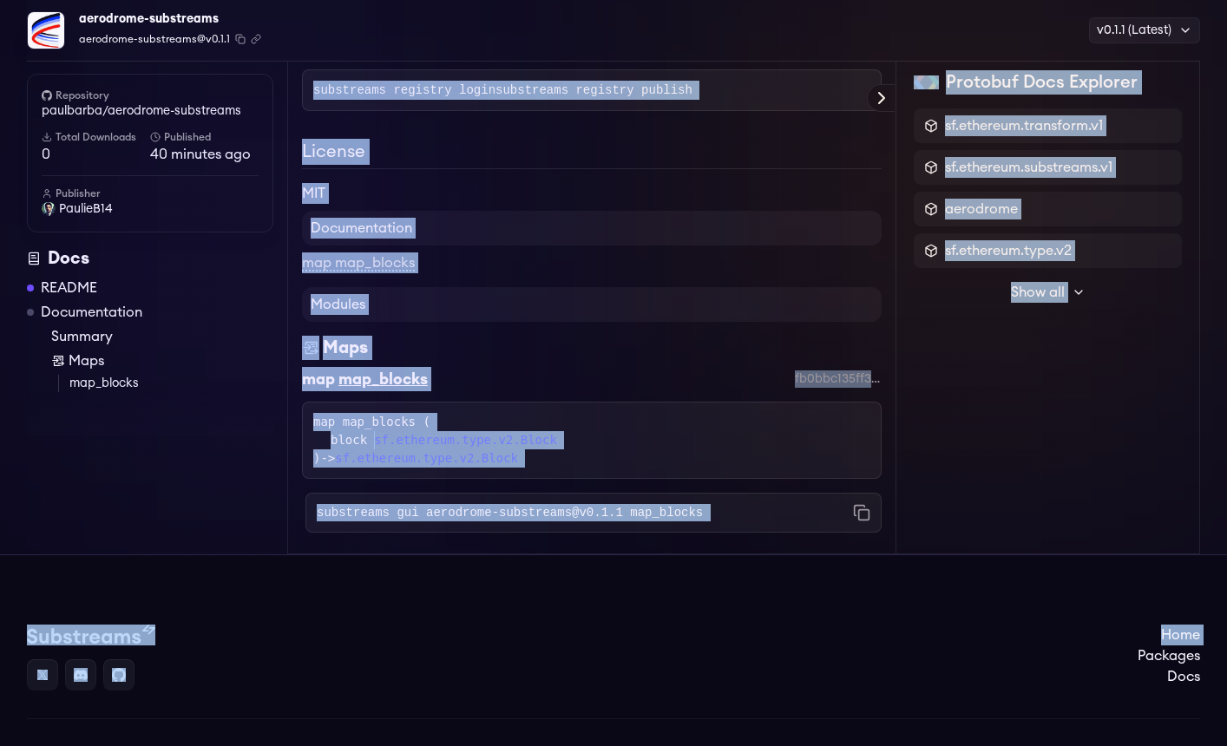
drag, startPoint x: 299, startPoint y: 171, endPoint x: 837, endPoint y: 690, distance: 747.1
copy body "Readme Aerodrome Substreams for Base This is a Substreams package for streaming…"
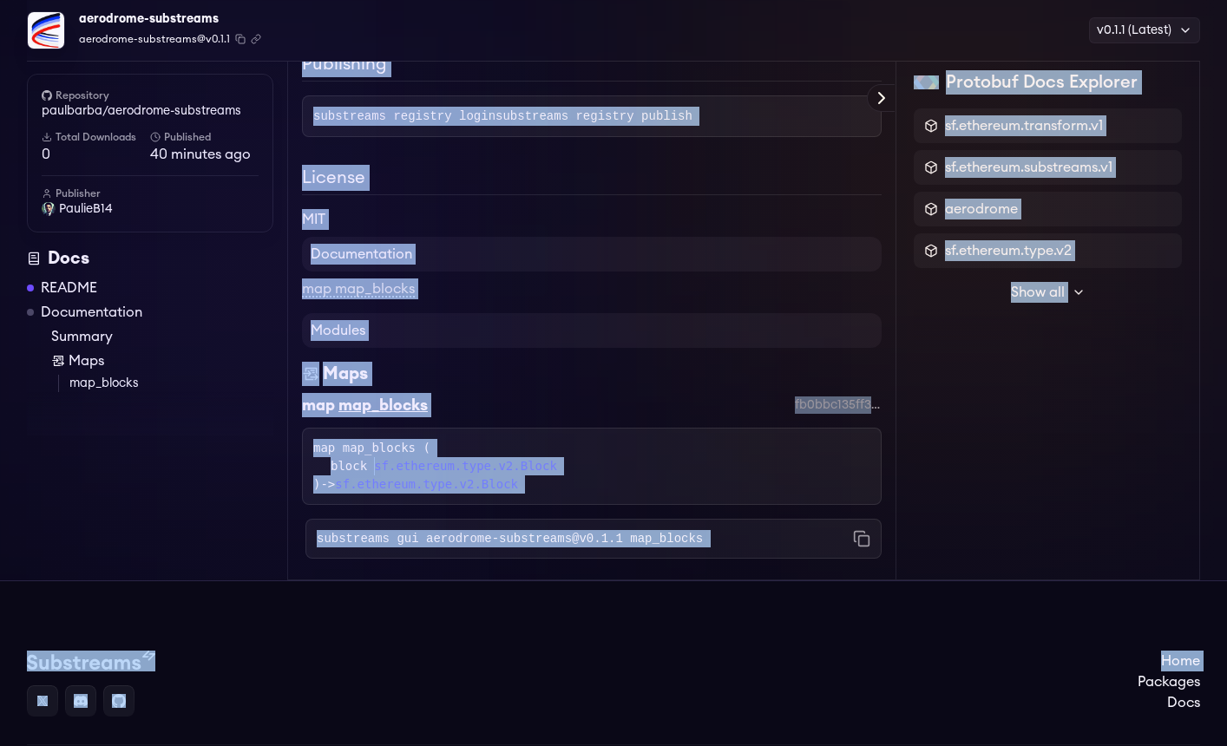
scroll to position [1116, 0]
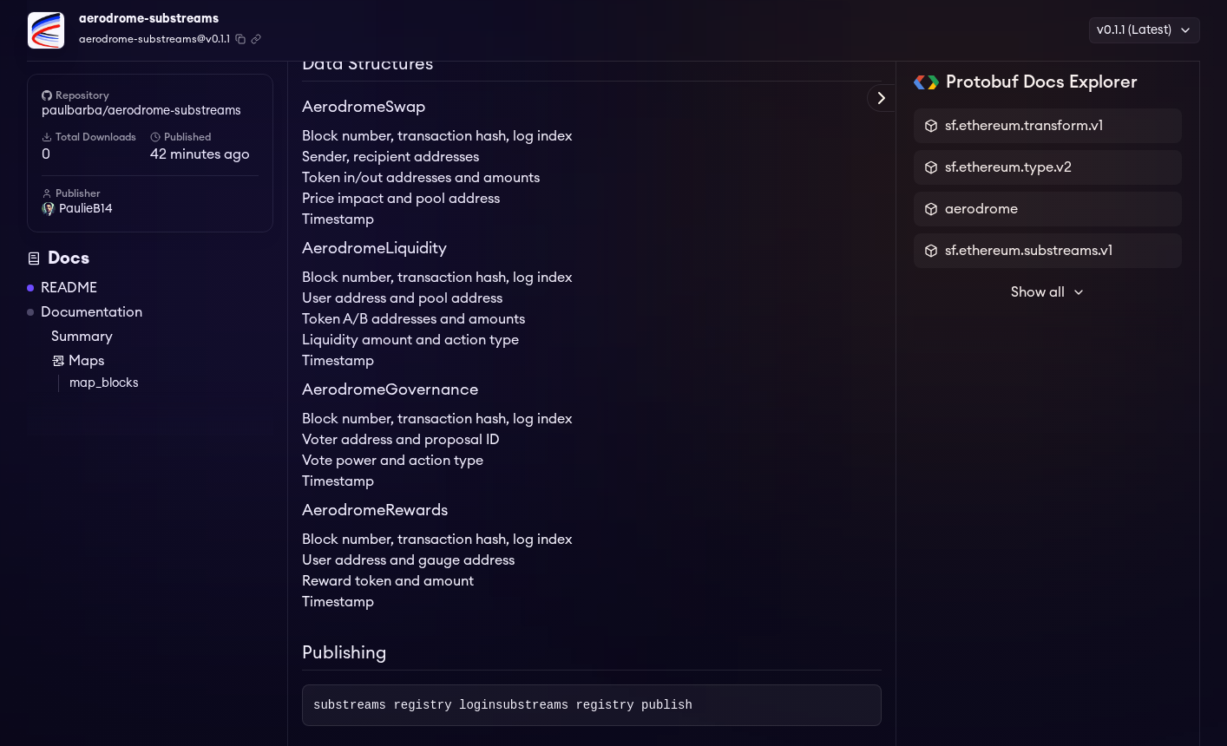
scroll to position [1116, 0]
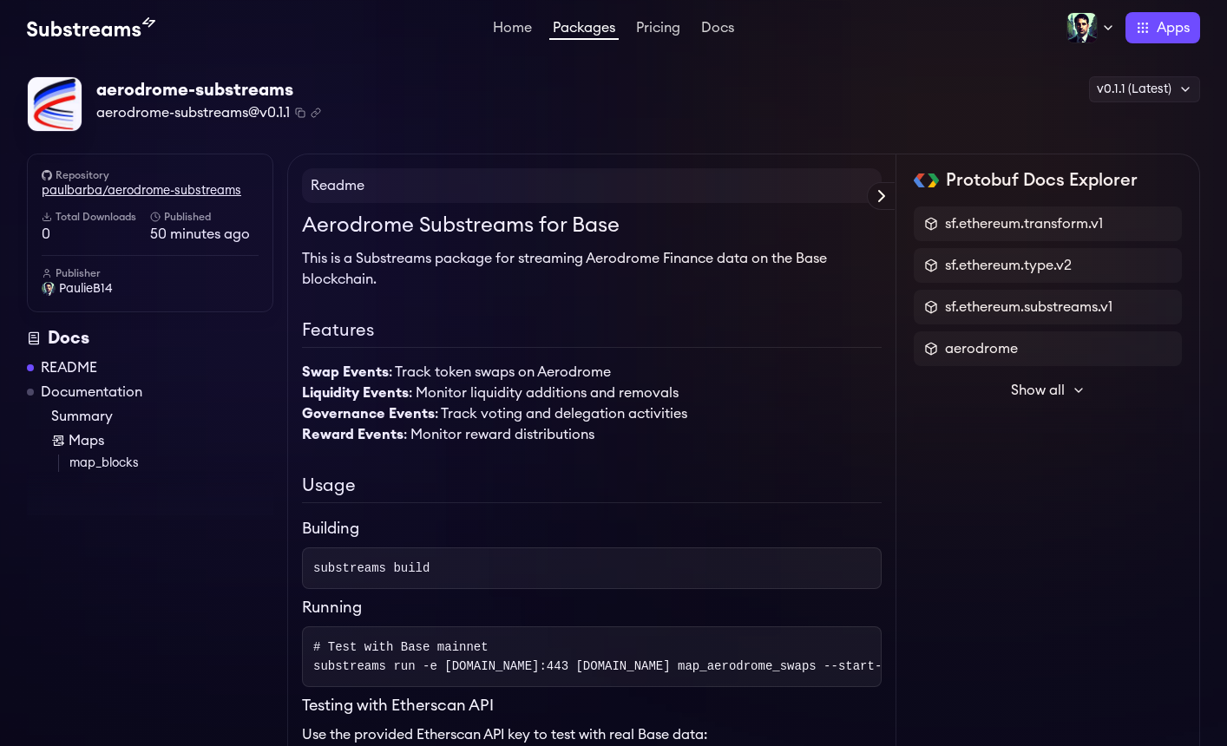
click at [145, 193] on link "paulbarba/aerodrome-substreams" at bounding box center [150, 190] width 217 height 17
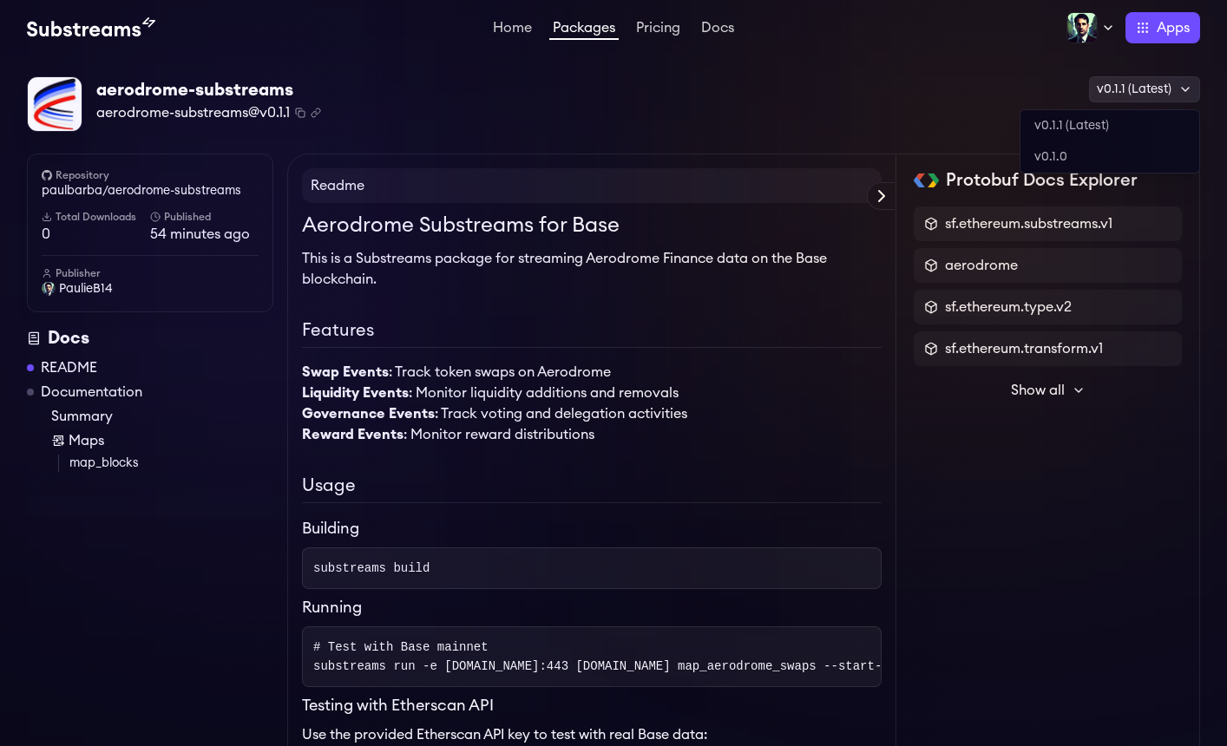
click at [1173, 83] on div "v0.1.1 (Latest)" at bounding box center [1144, 89] width 111 height 26
click at [513, 23] on link "Home" at bounding box center [513, 29] width 46 height 17
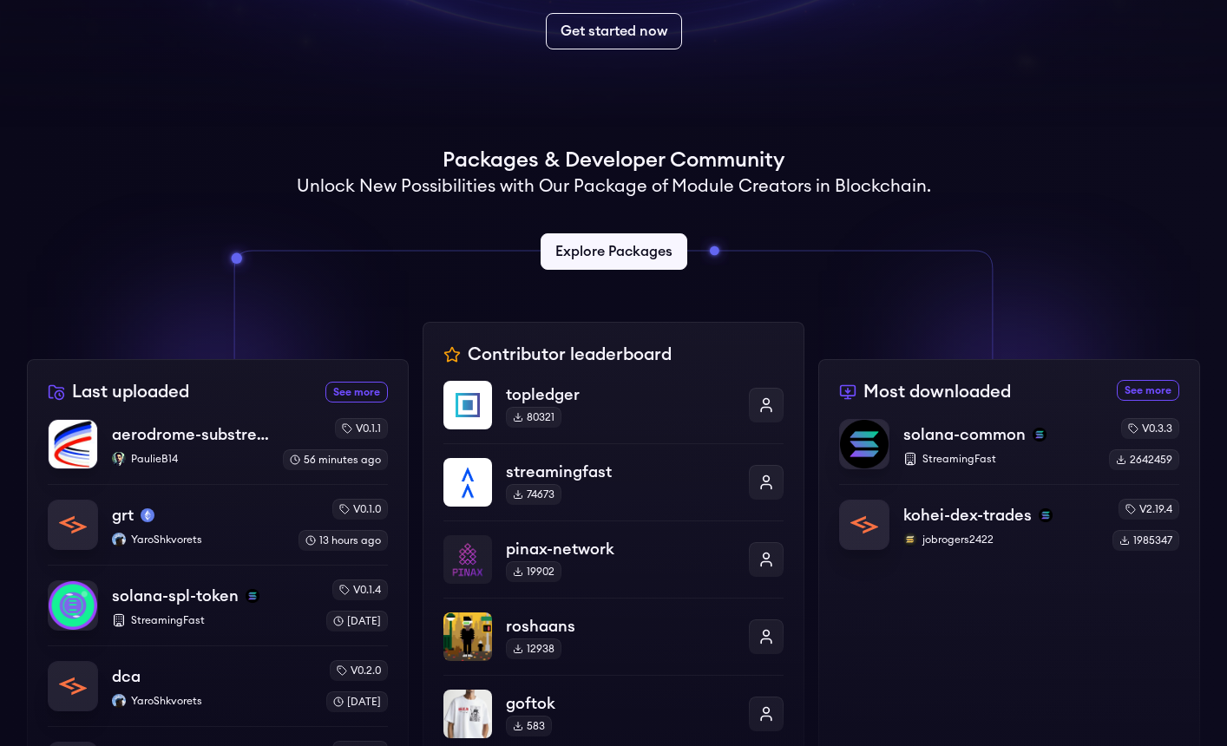
scroll to position [325, 0]
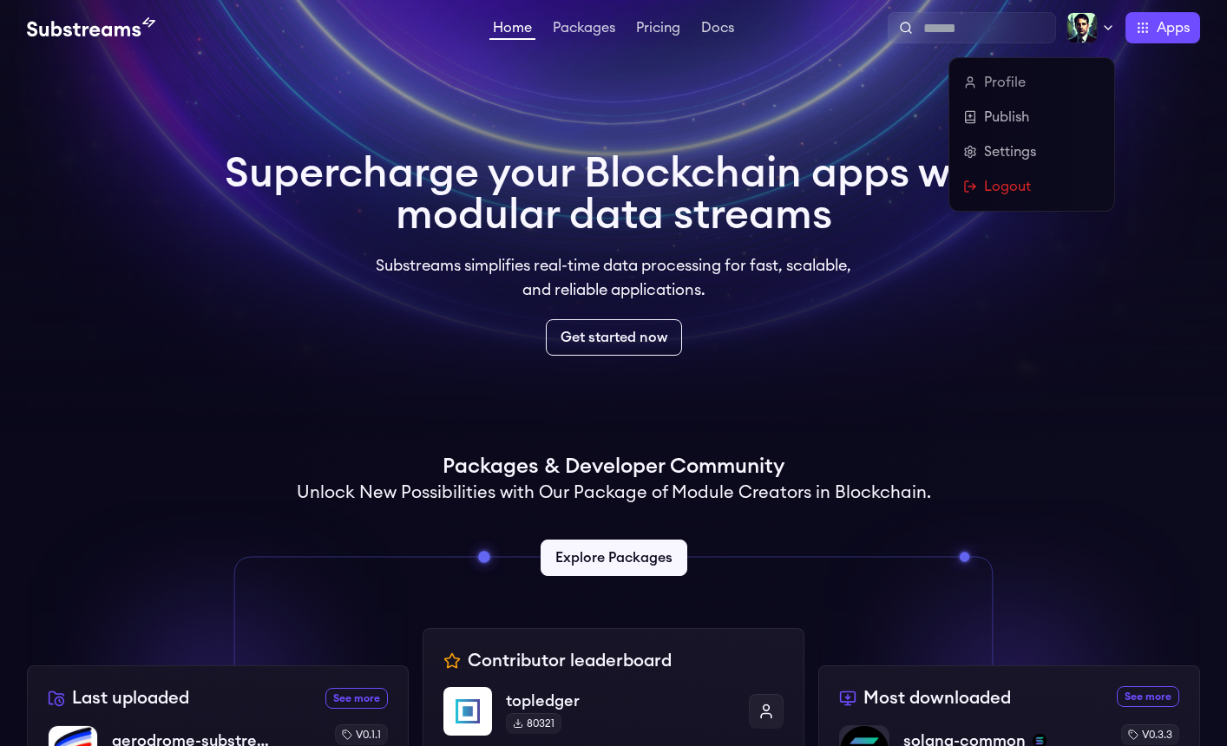
click at [1085, 29] on img at bounding box center [1082, 27] width 31 height 31
click at [1010, 82] on link "Profile" at bounding box center [1031, 82] width 137 height 21
click at [1009, 123] on link "Publish" at bounding box center [1031, 117] width 137 height 21
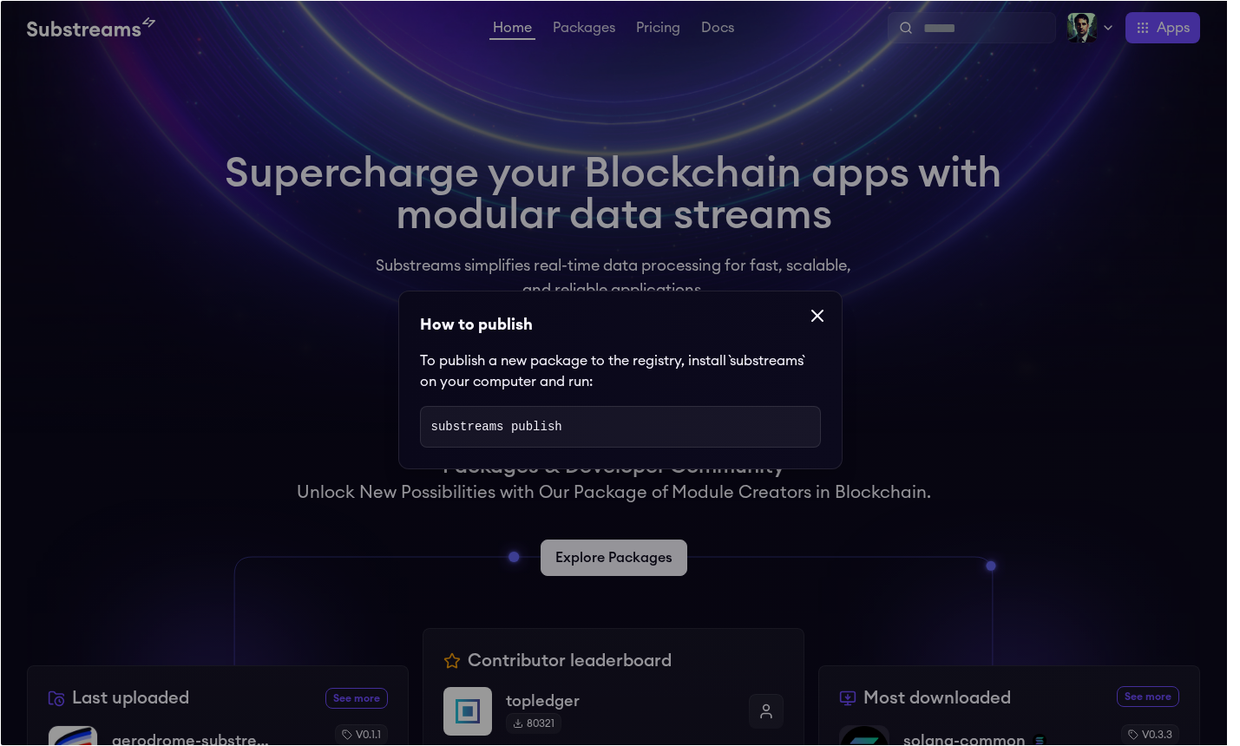
click at [807, 317] on icon at bounding box center [817, 316] width 21 height 21
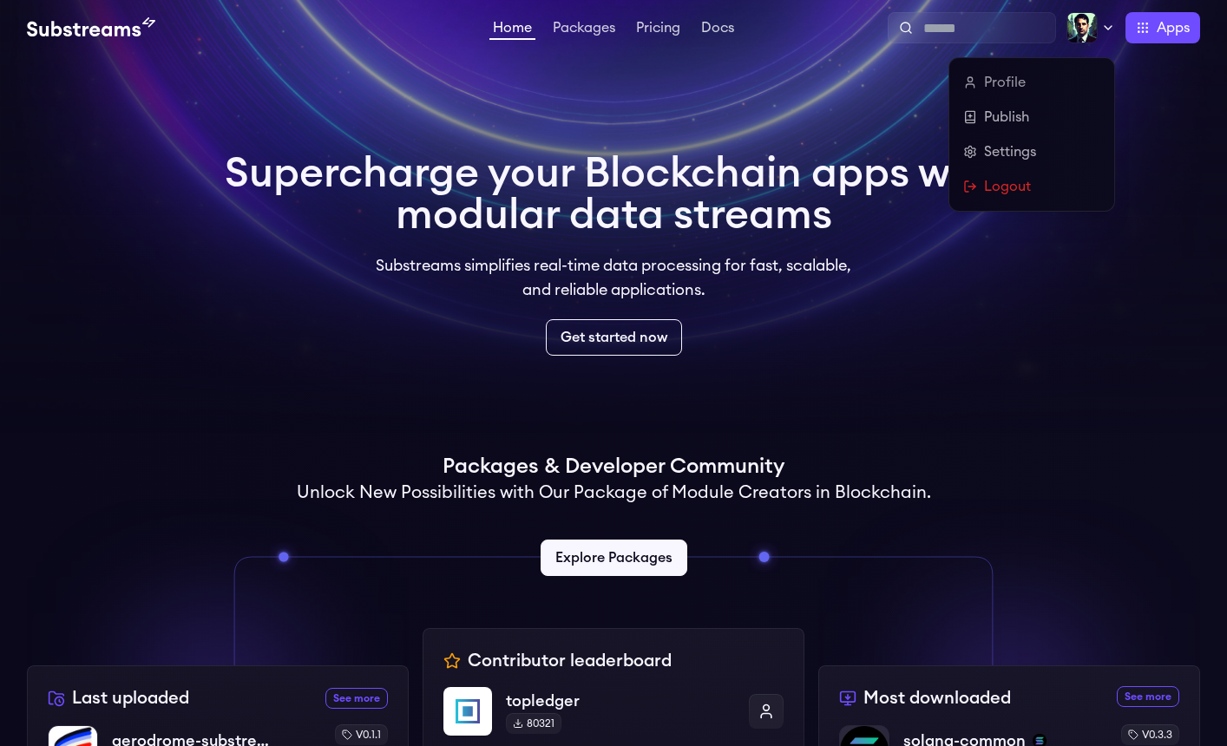
click at [1112, 27] on icon at bounding box center [1108, 28] width 14 height 14
click at [1027, 152] on link "Settings" at bounding box center [1031, 151] width 137 height 21
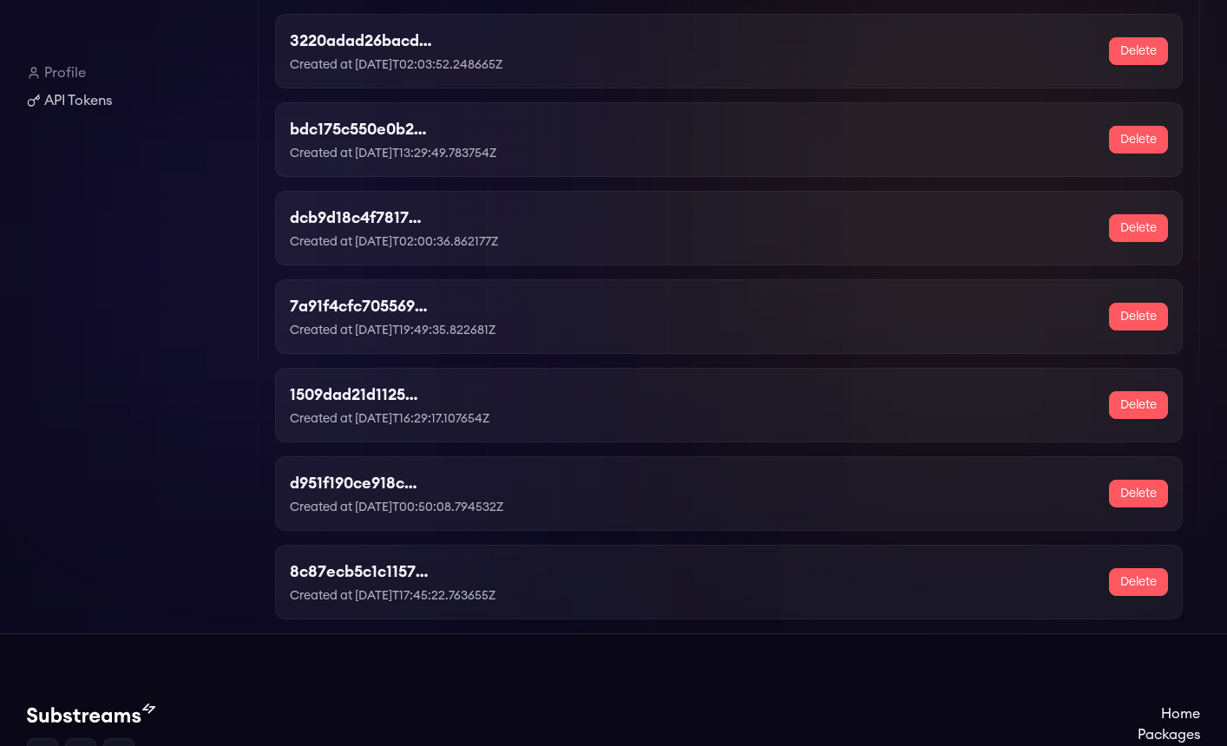
scroll to position [333, 0]
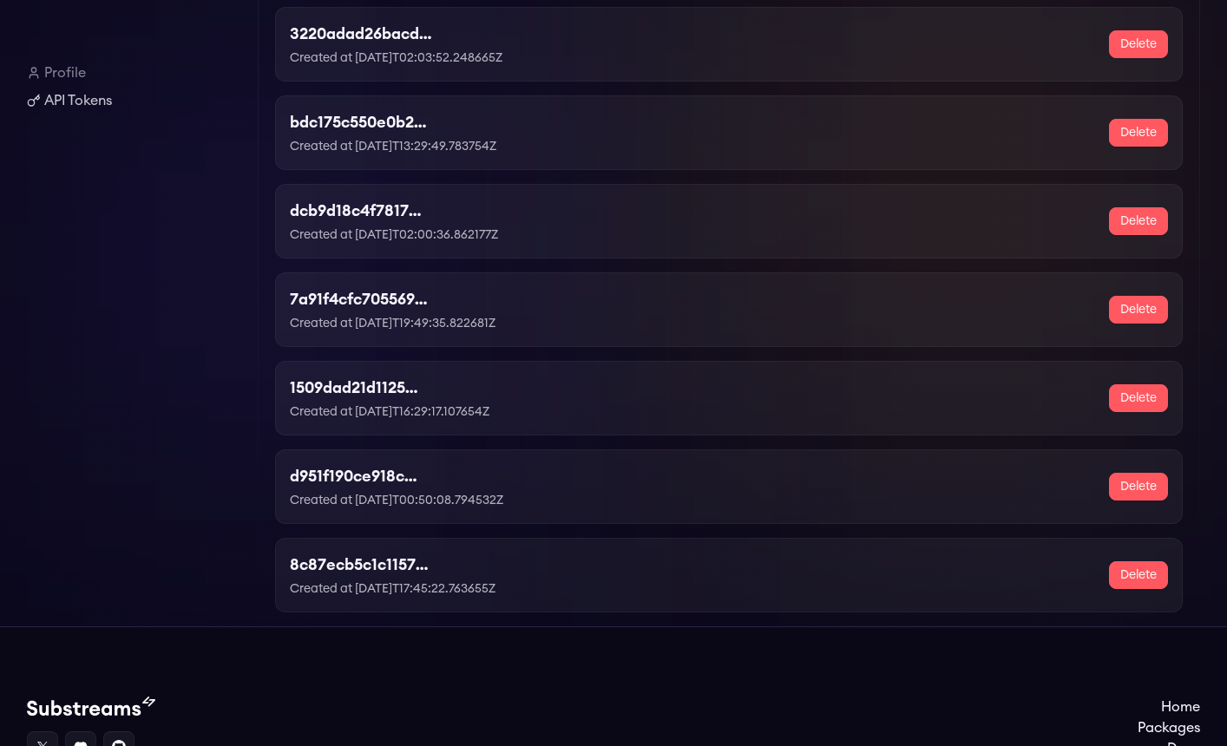
click at [1149, 576] on button "Delete" at bounding box center [1138, 576] width 59 height 28
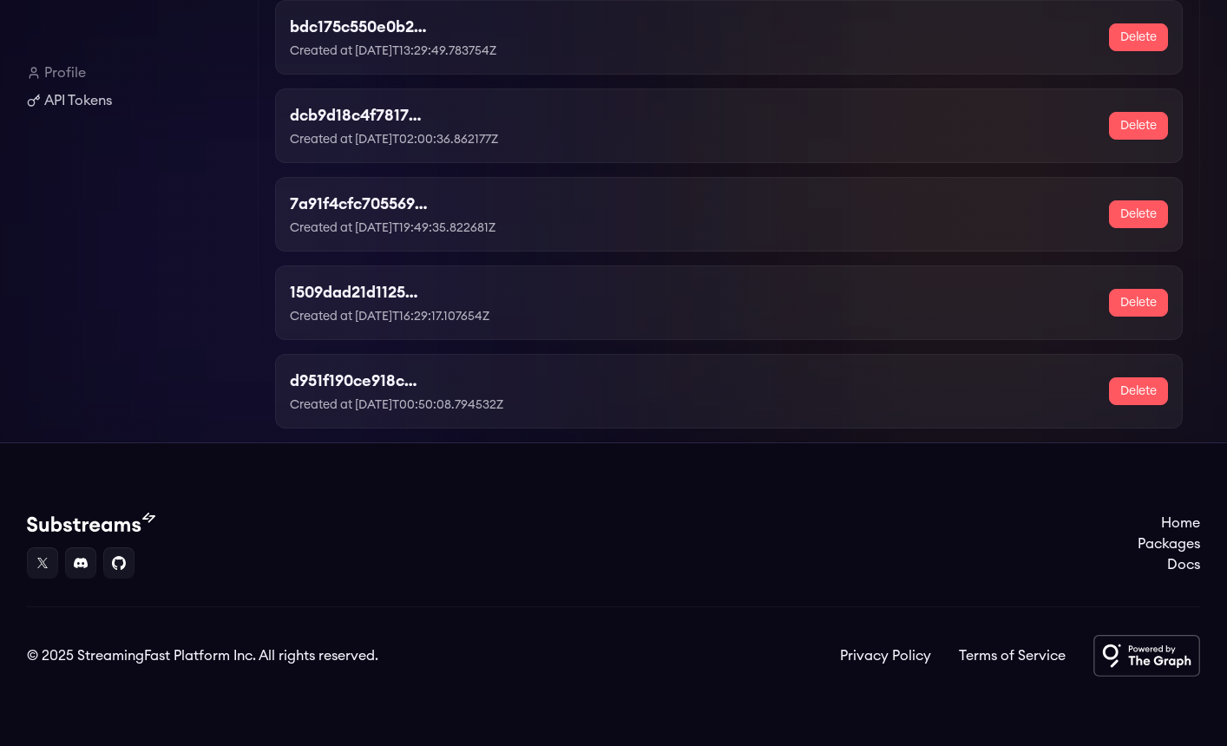
scroll to position [483, 0]
click at [1134, 392] on button "Delete" at bounding box center [1138, 392] width 59 height 28
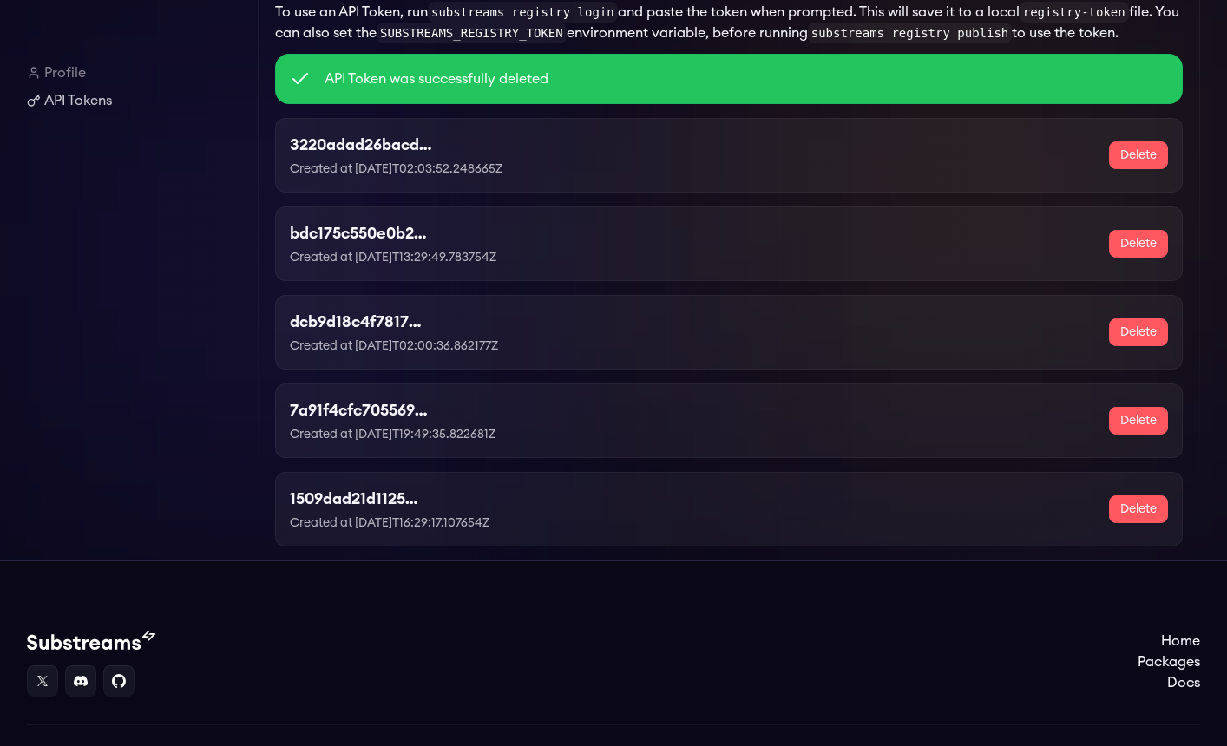
scroll to position [309, 0]
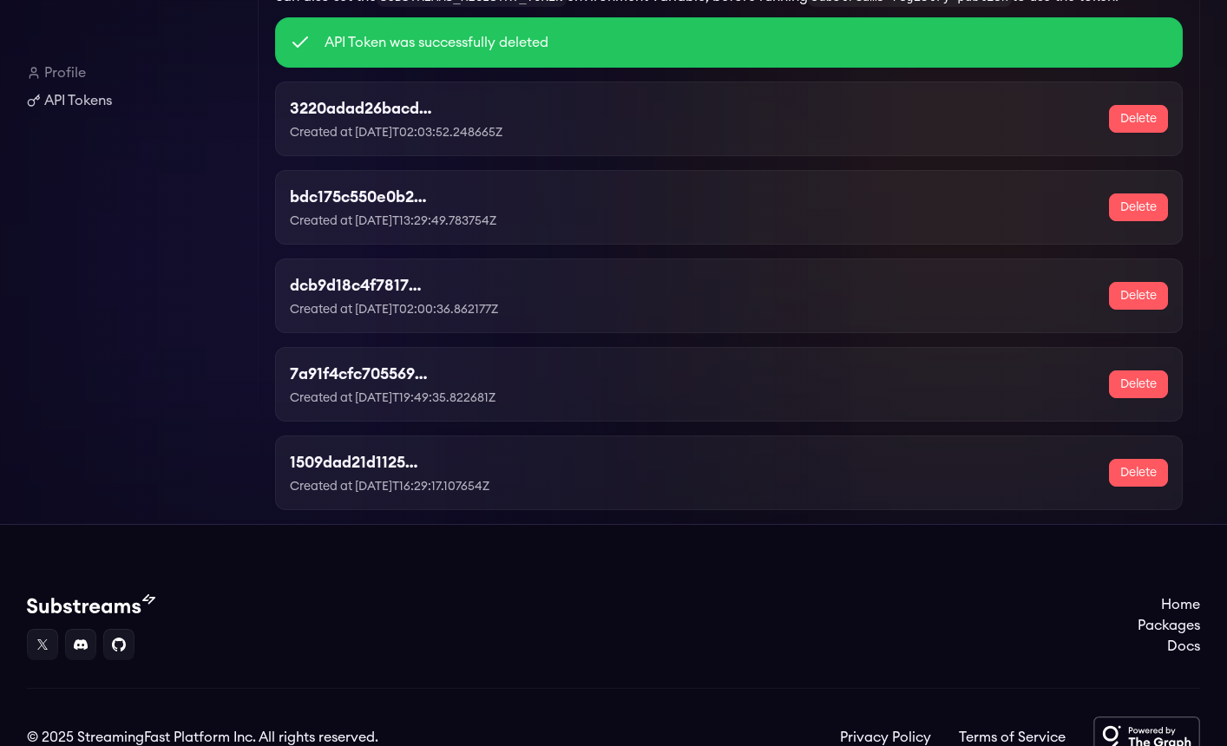
click at [1140, 482] on button "Delete" at bounding box center [1138, 473] width 59 height 28
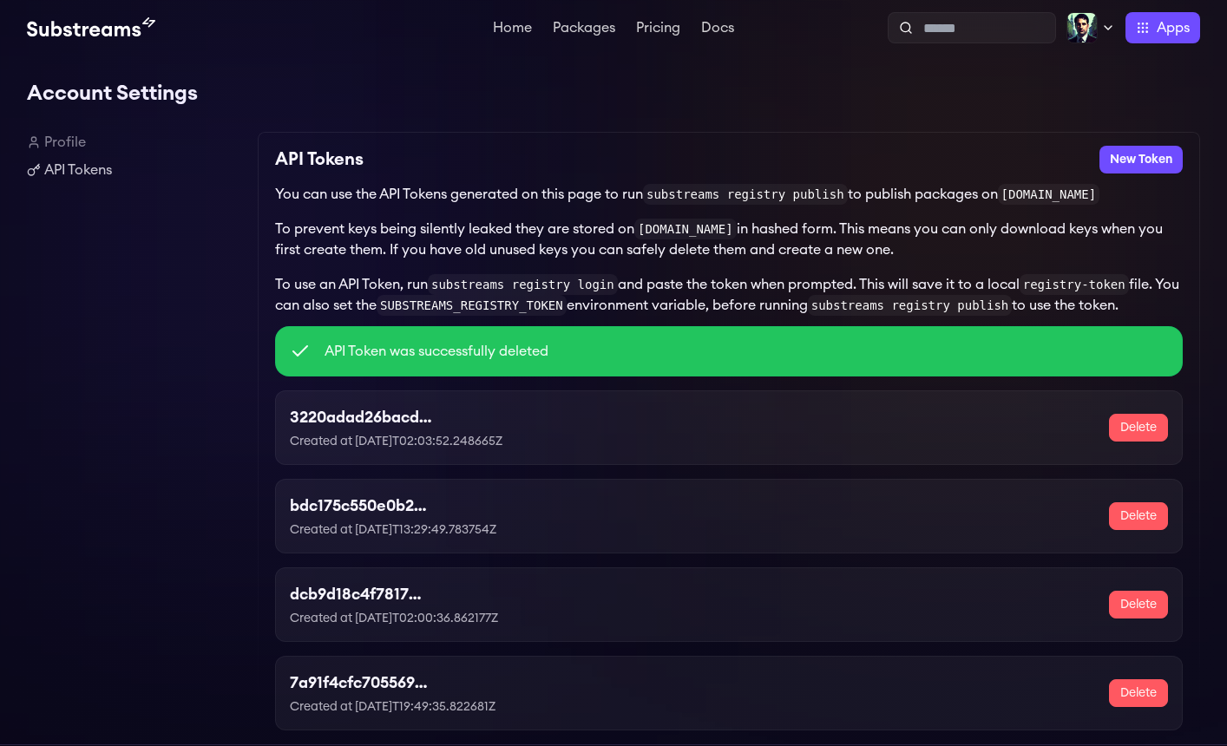
scroll to position [306, 0]
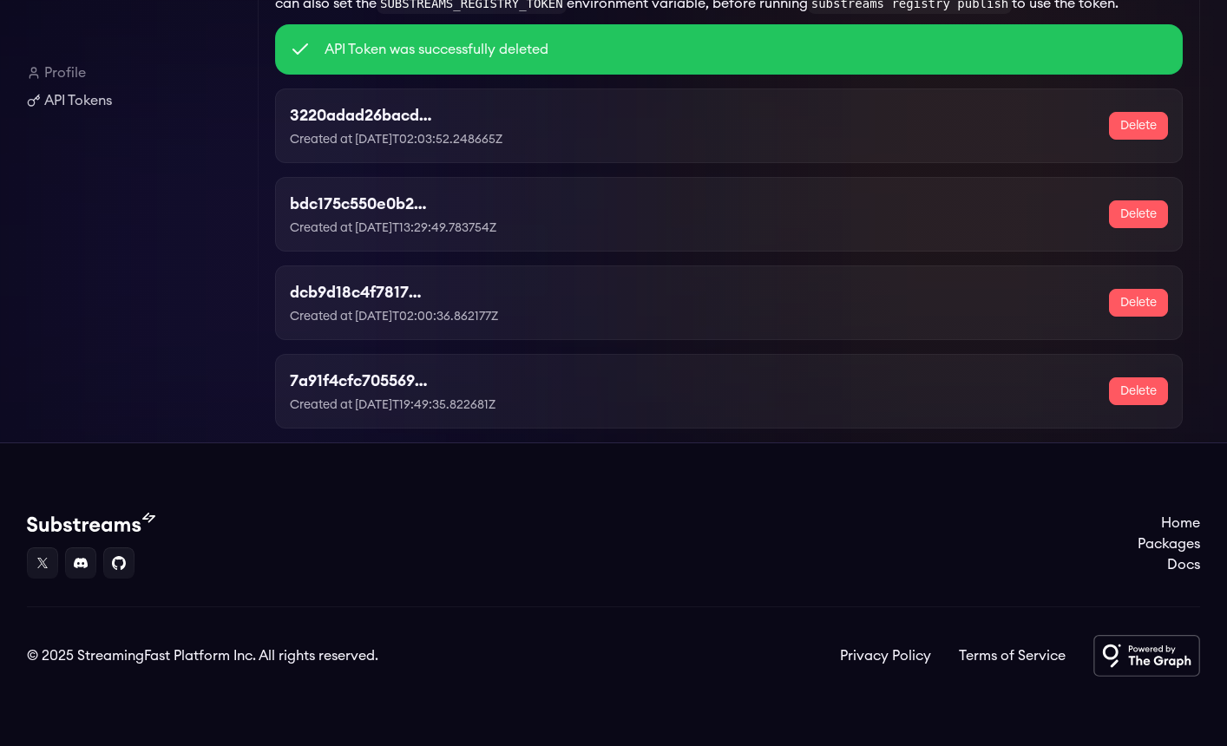
click at [1141, 379] on button "Delete" at bounding box center [1138, 392] width 59 height 28
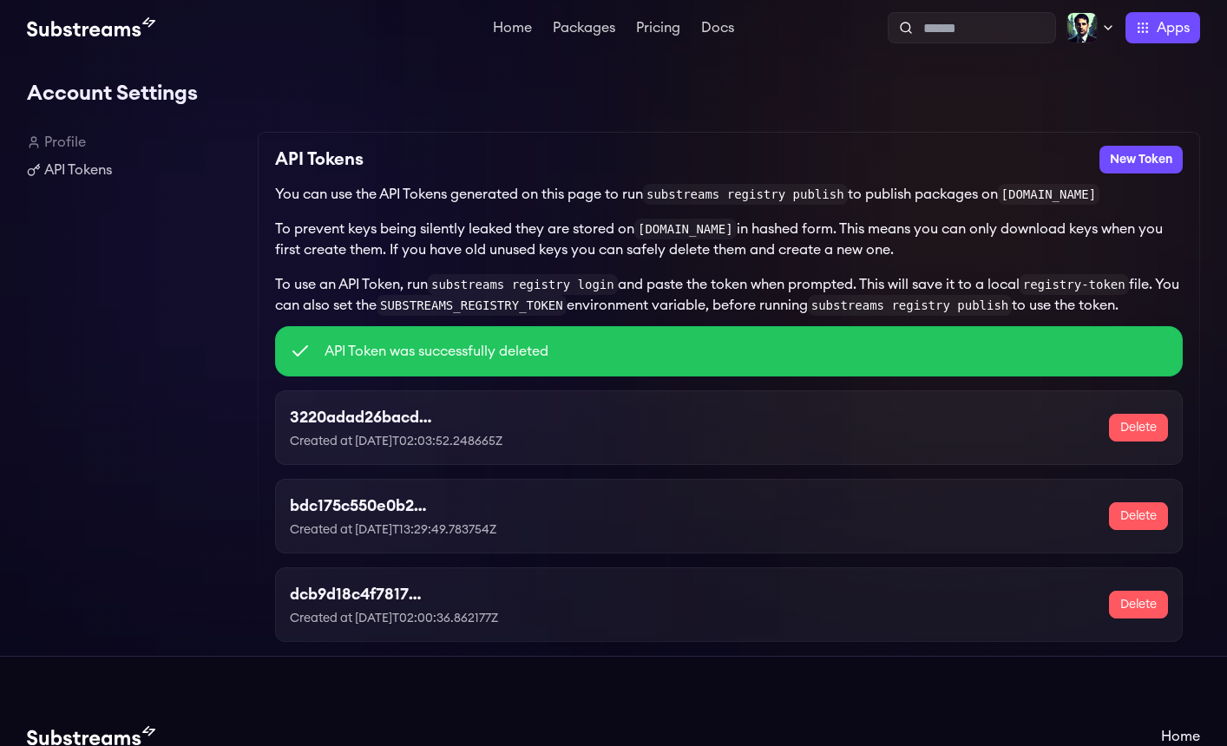
click at [1132, 610] on button "Delete" at bounding box center [1138, 605] width 59 height 28
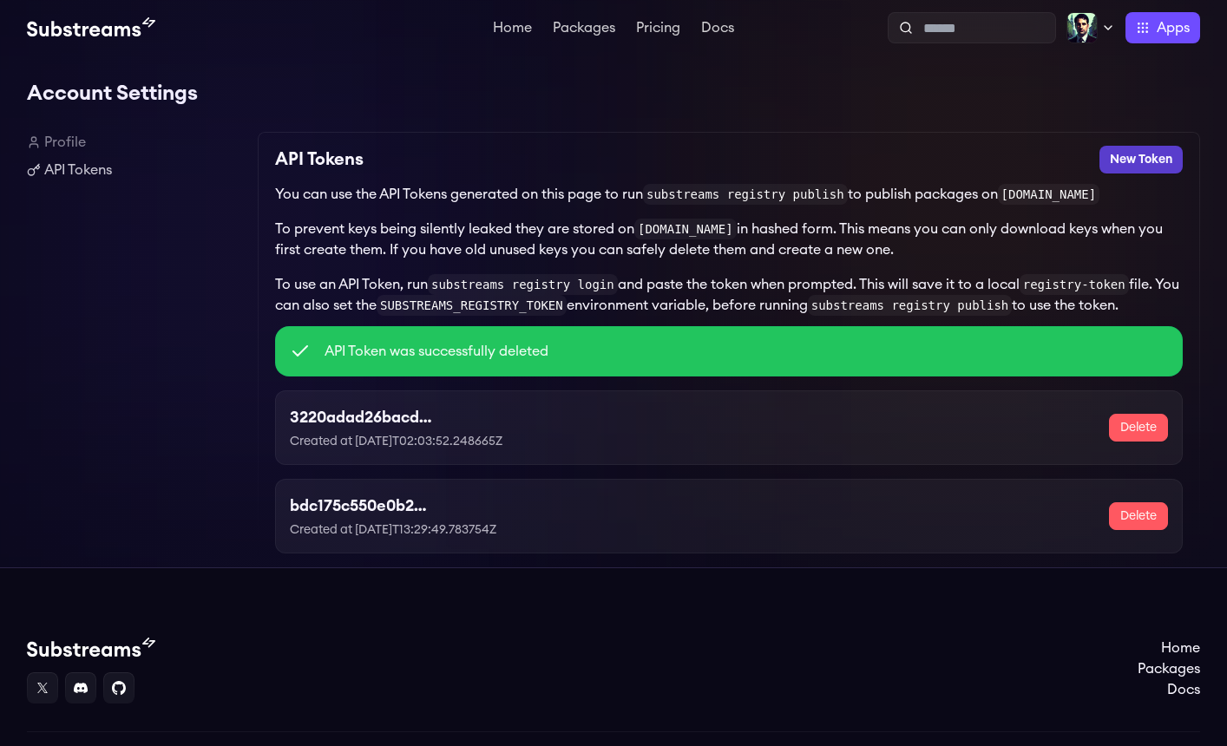
click at [1129, 167] on button "New Token" at bounding box center [1141, 160] width 83 height 28
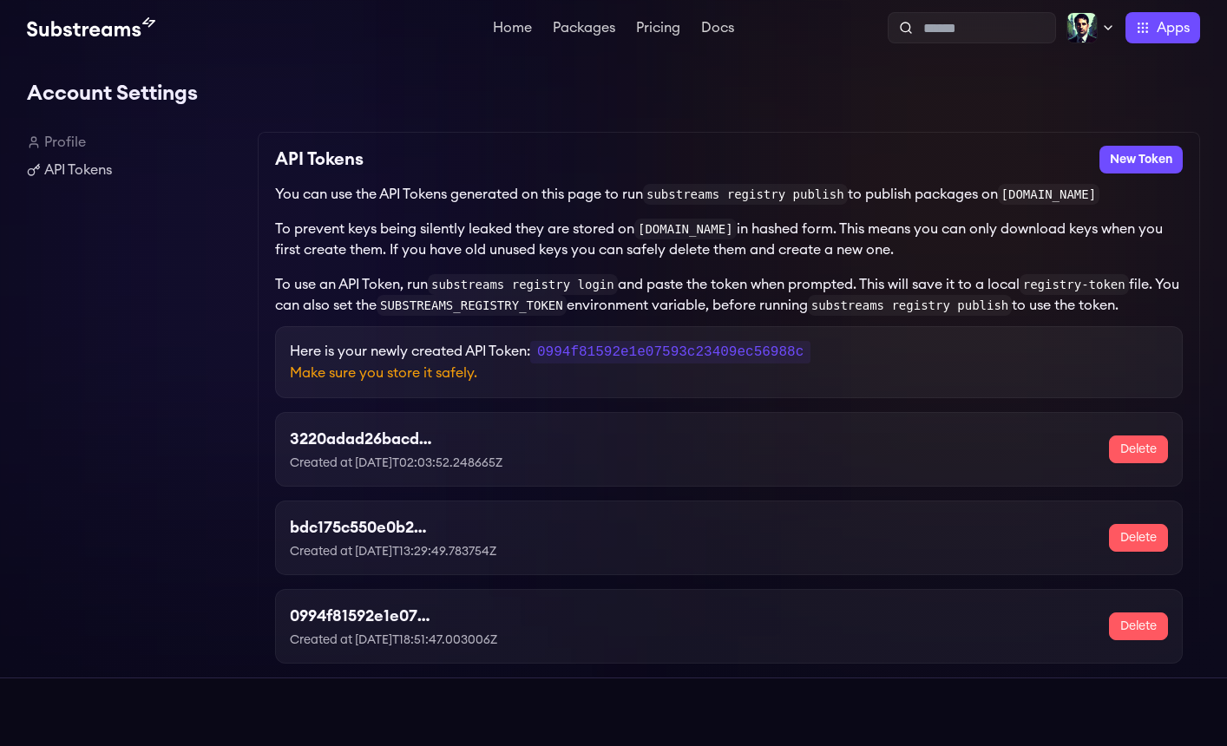
click at [677, 357] on code "0994f81592e1e07593c23409ec56988c" at bounding box center [670, 352] width 280 height 23
copy code "0994f81592e1e07593c23409ec56988c"
click at [713, 358] on code "0994f81592e1e07593c23409ec56988c" at bounding box center [670, 352] width 280 height 23
click at [715, 357] on code "0994f81592e1e07593c23409ec56988c" at bounding box center [670, 352] width 280 height 23
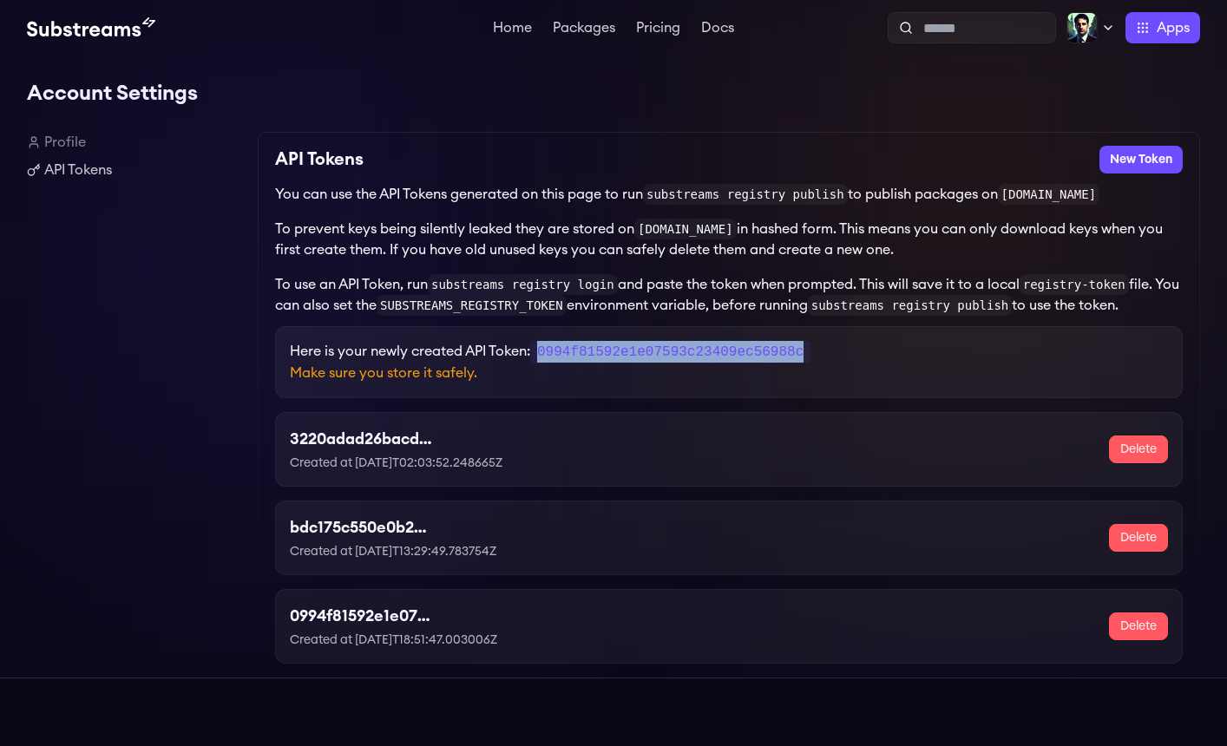
click at [715, 357] on code "0994f81592e1e07593c23409ec56988c" at bounding box center [670, 352] width 280 height 23
click at [717, 354] on code "0994f81592e1e07593c23409ec56988c" at bounding box center [670, 352] width 280 height 23
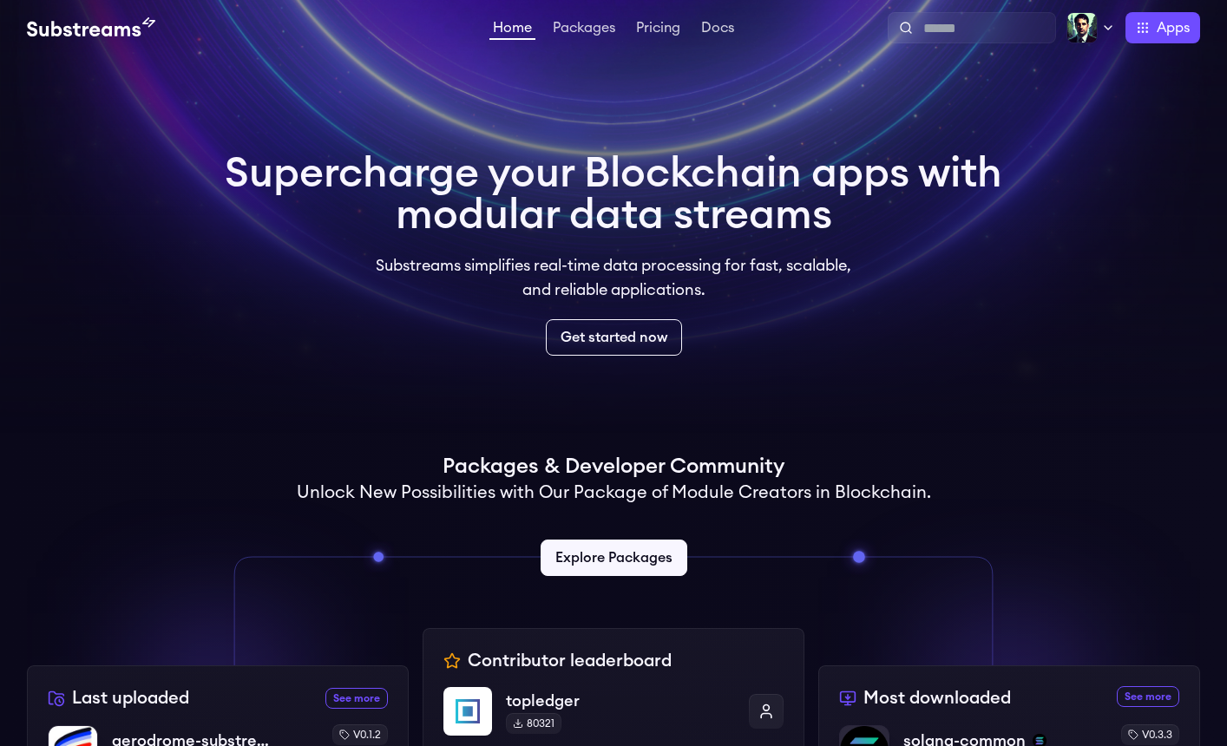
scroll to position [325, 0]
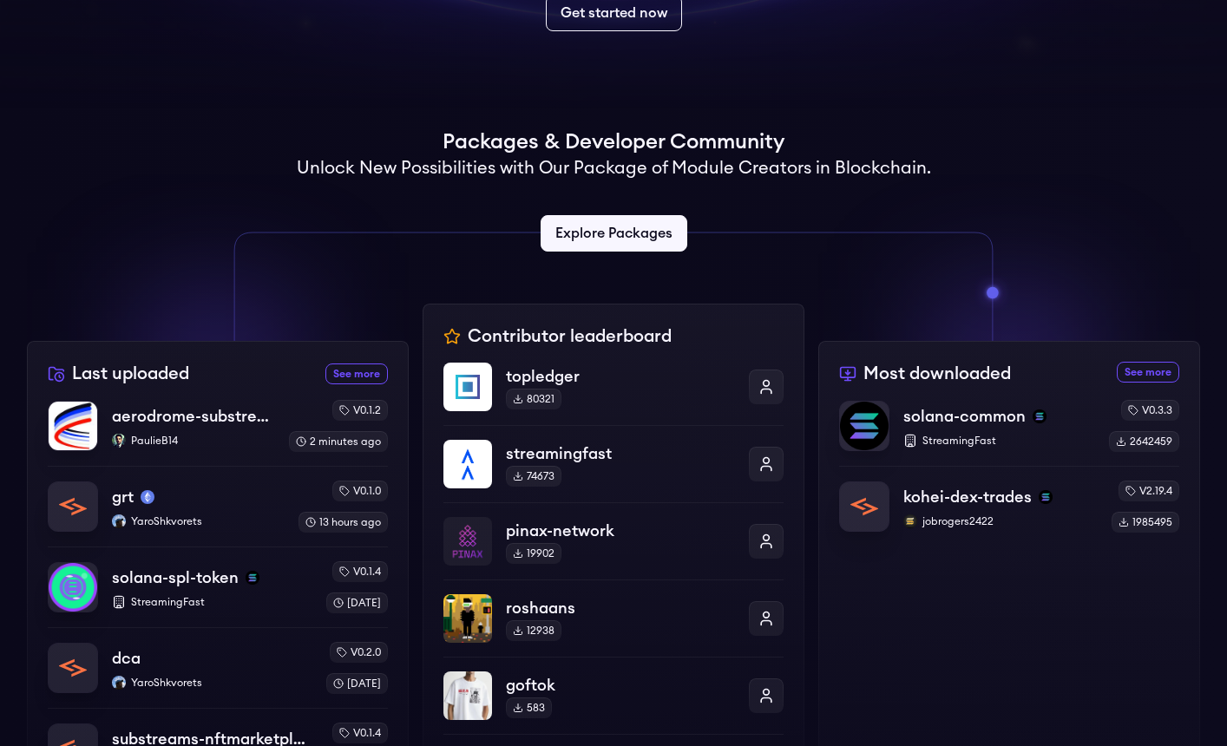
click at [214, 376] on div "Last uploaded See more recently uploaded packages aerodrome-substreams PaulieB1…" at bounding box center [218, 618] width 382 height 555
click at [226, 377] on div "Last uploaded See more recently uploaded packages aerodrome-substreams PaulieB1…" at bounding box center [218, 618] width 382 height 555
click at [213, 431] on div "aerodrome-substreams PaulieB14" at bounding box center [193, 426] width 166 height 44
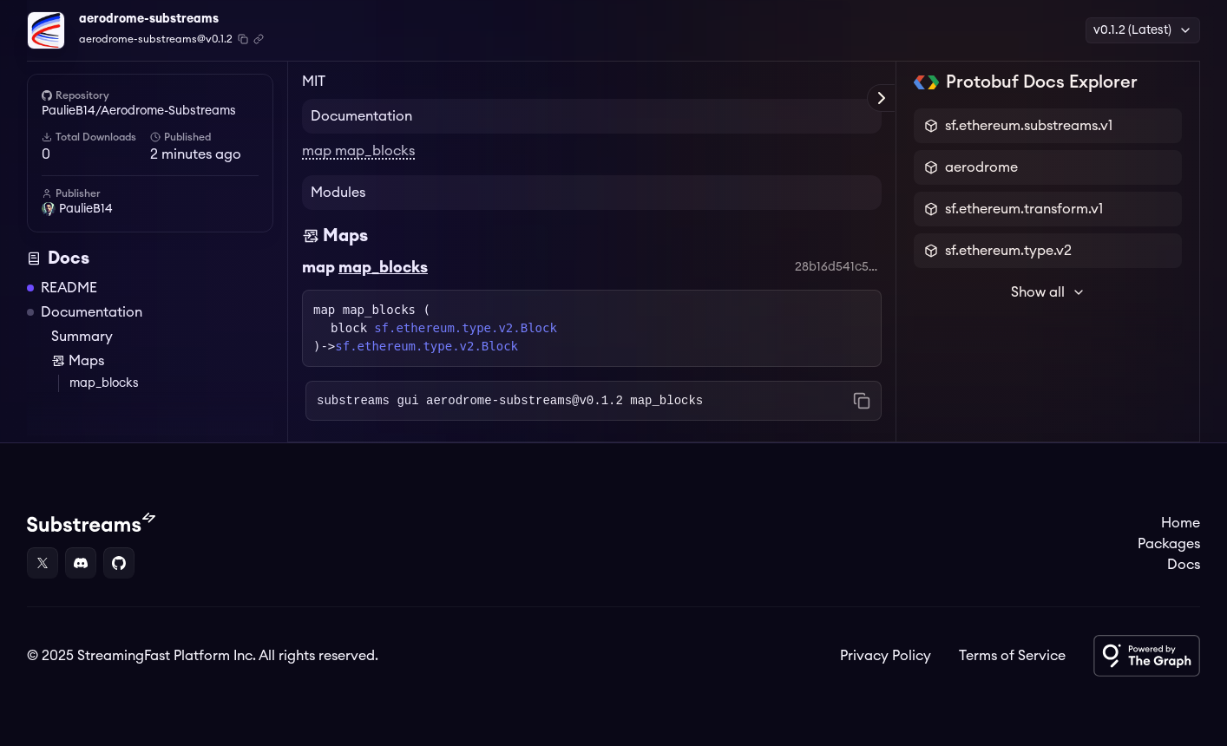
scroll to position [2258, 0]
click at [86, 210] on span "PaulieB14" at bounding box center [86, 209] width 54 height 17
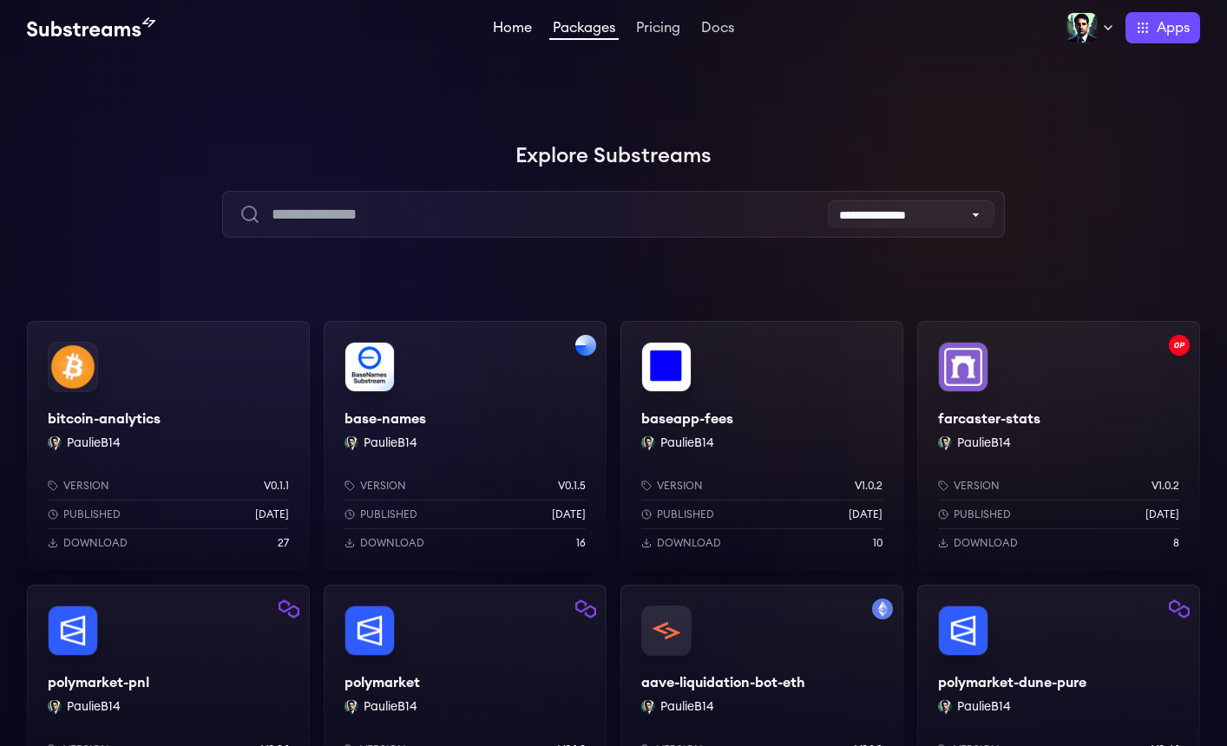
click at [512, 32] on link "Home" at bounding box center [513, 29] width 46 height 17
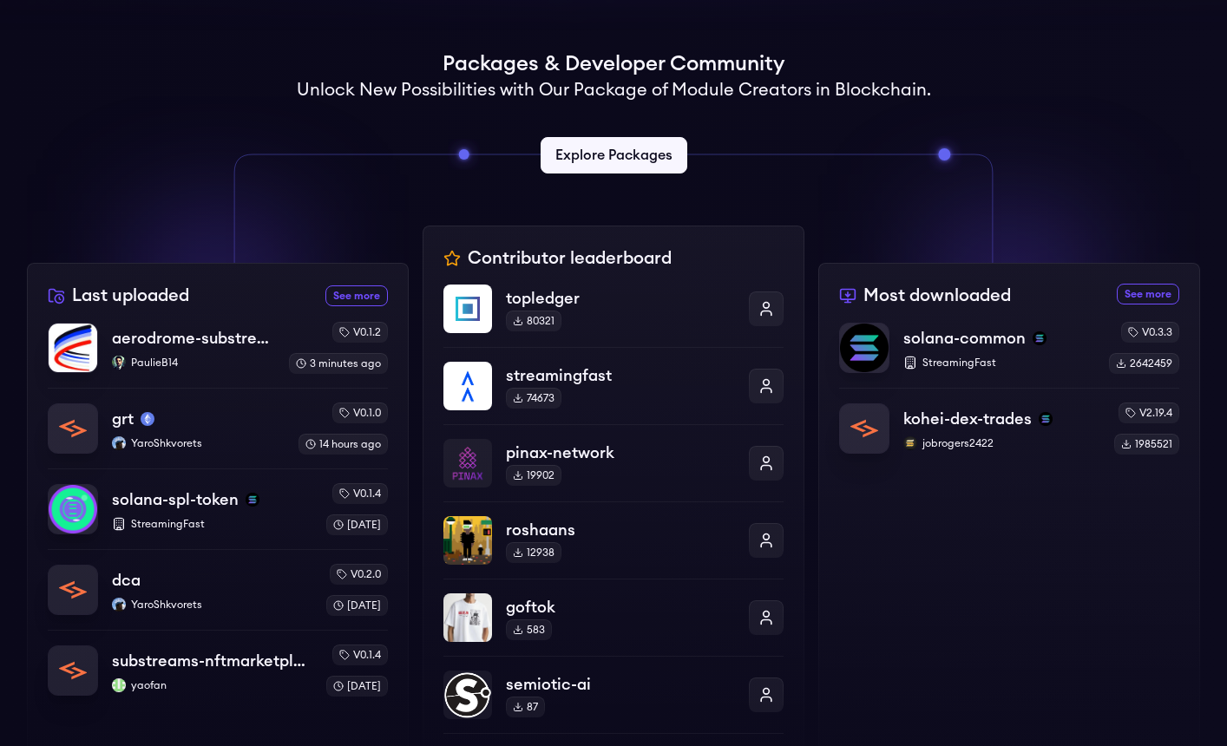
scroll to position [412, 0]
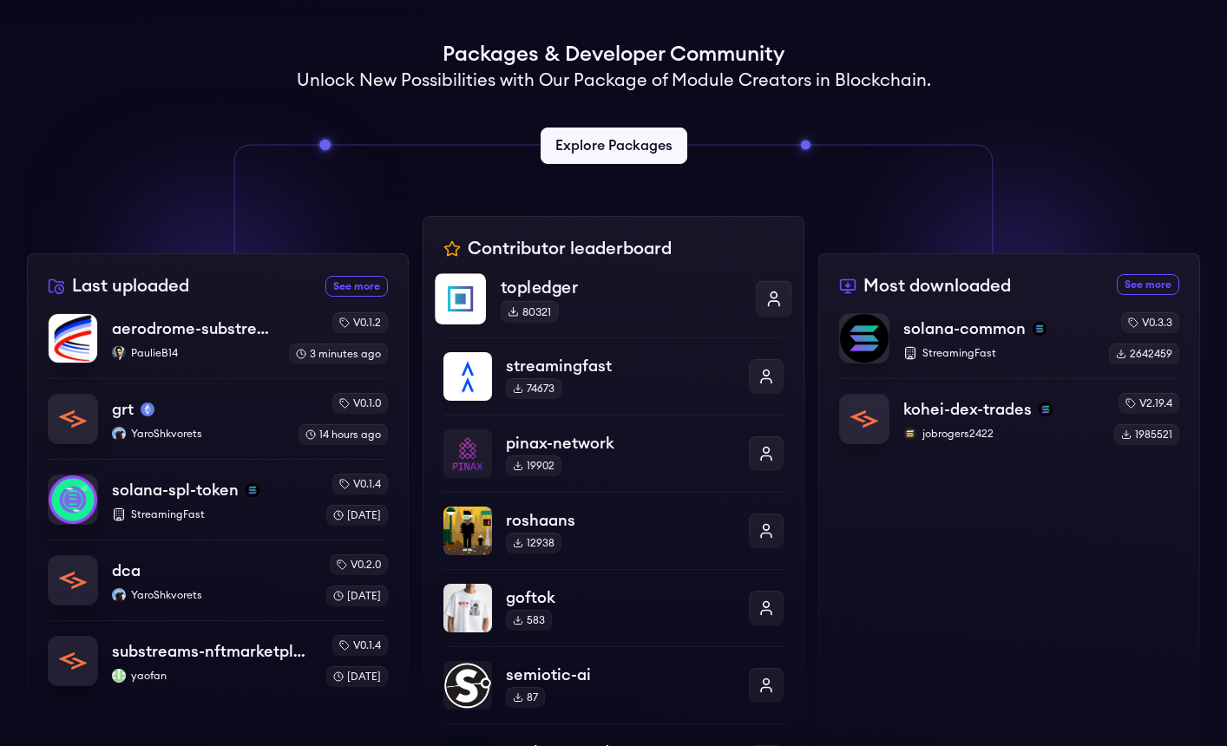
click at [610, 293] on p "topledger" at bounding box center [621, 287] width 240 height 25
click at [464, 304] on img at bounding box center [460, 298] width 51 height 51
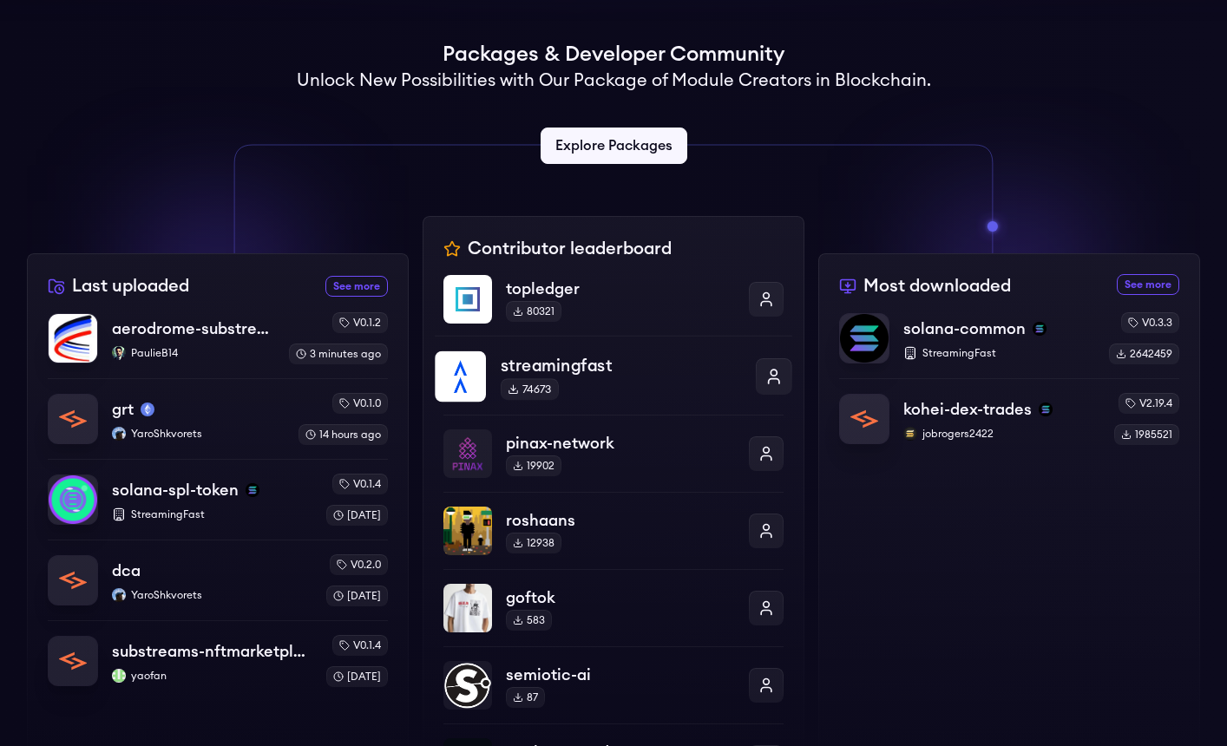
click at [582, 365] on p "streamingfast" at bounding box center [621, 365] width 240 height 25
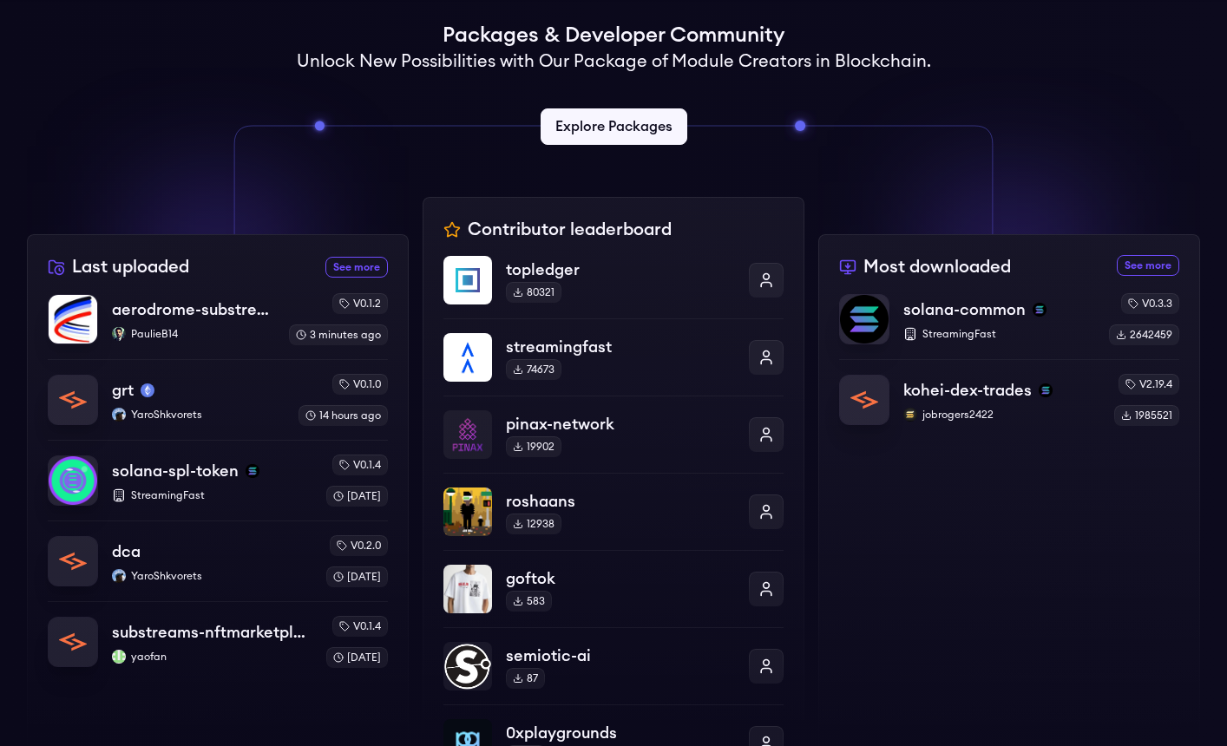
scroll to position [433, 0]
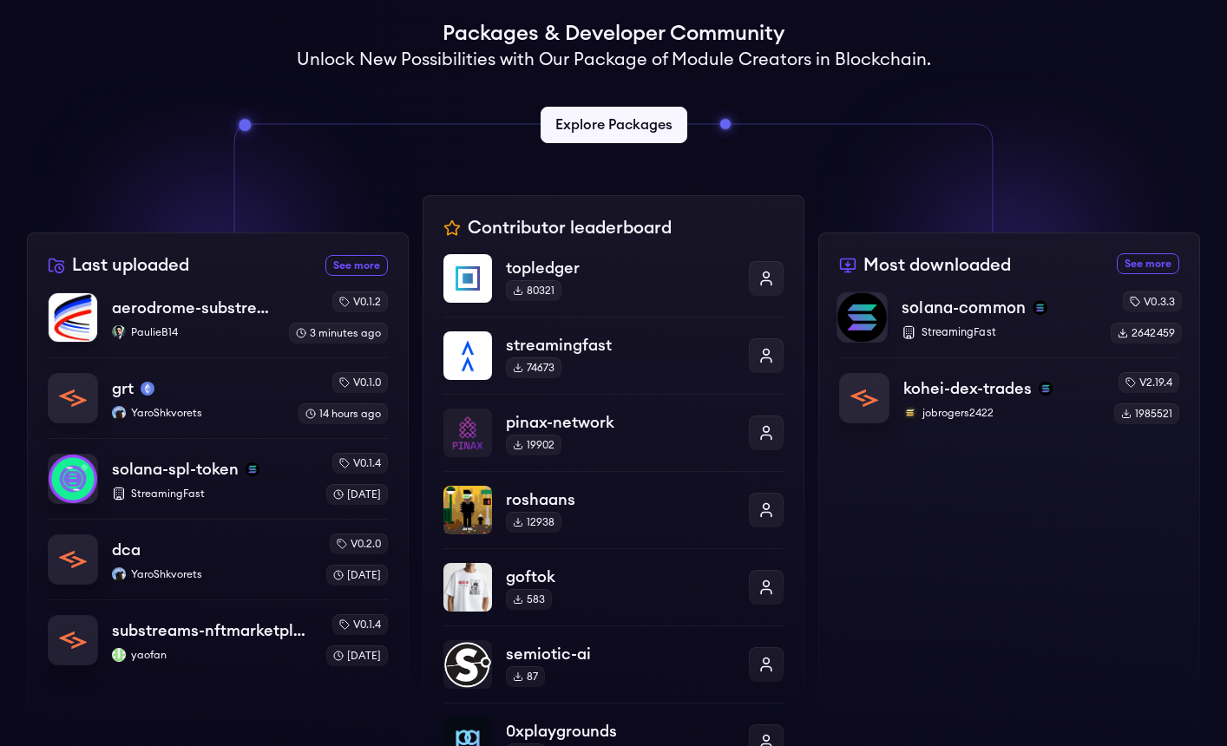
click at [977, 312] on p "solana-common" at bounding box center [964, 308] width 124 height 24
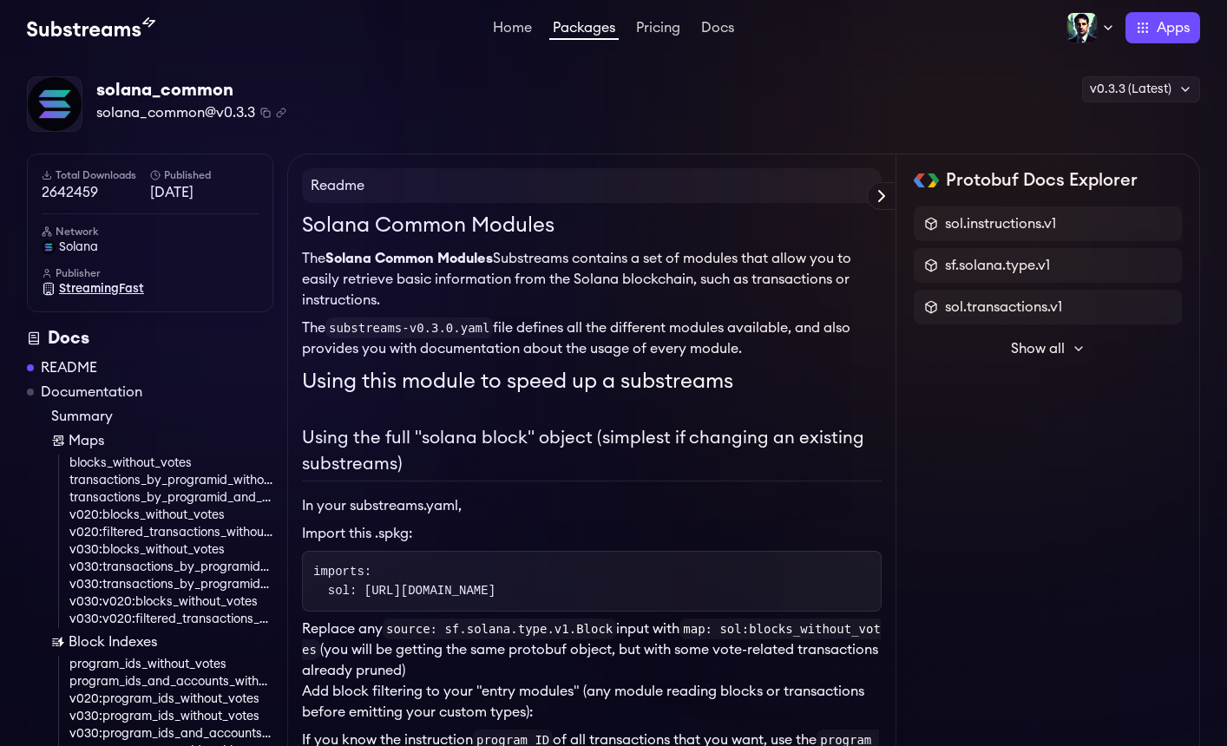
click at [94, 288] on span "StreamingFast" at bounding box center [101, 288] width 85 height 17
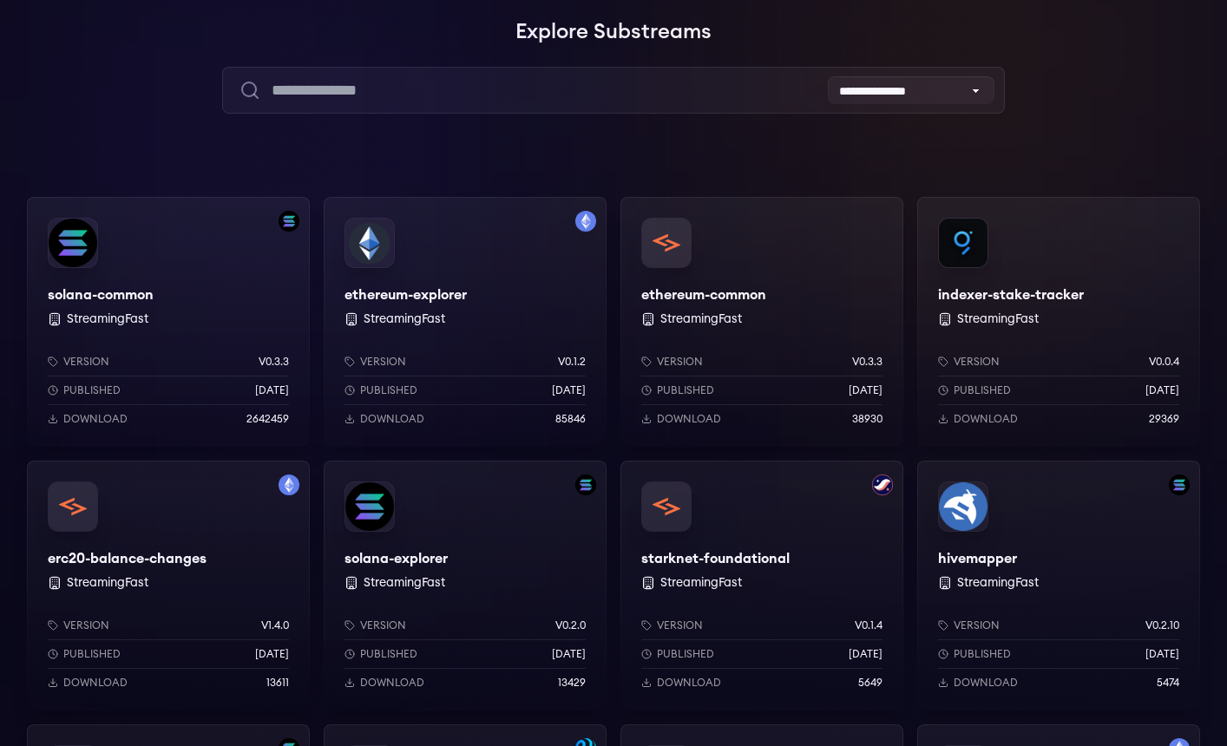
scroll to position [223, 0]
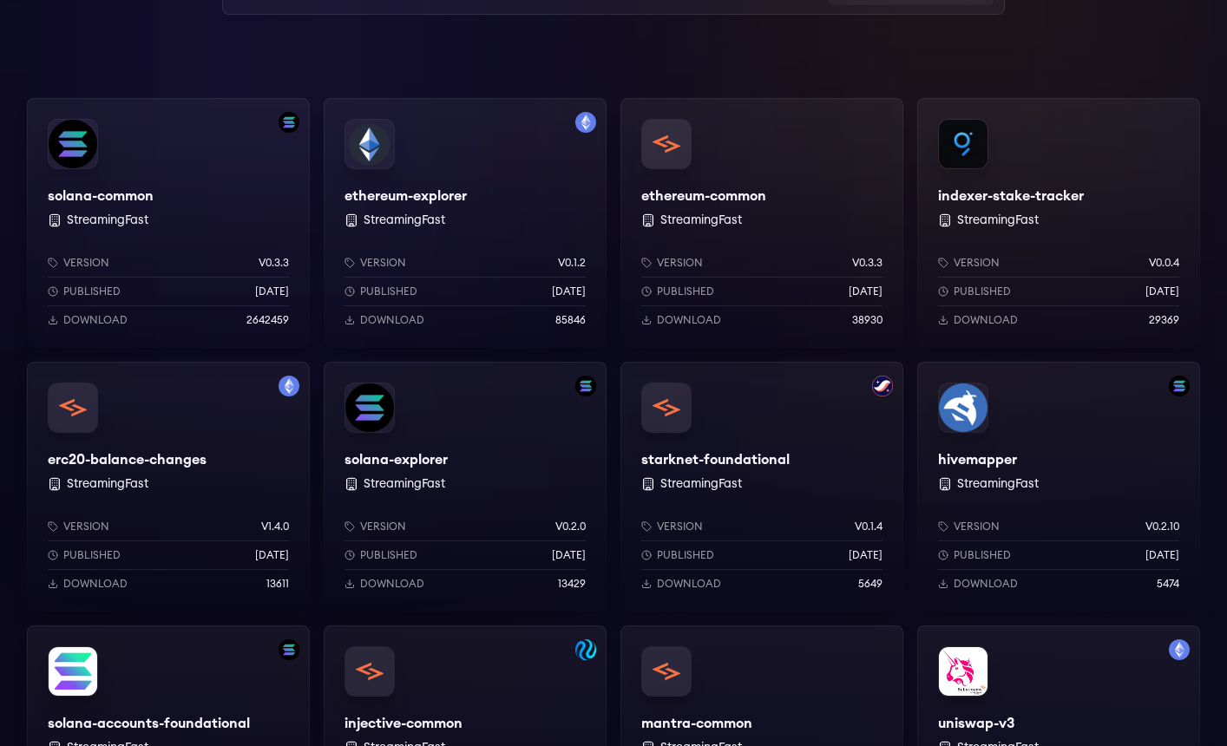
click at [489, 170] on div "ethereum-explorer StreamingFast Version v0.1.2 Published 1 years ago Download 8…" at bounding box center [465, 223] width 283 height 250
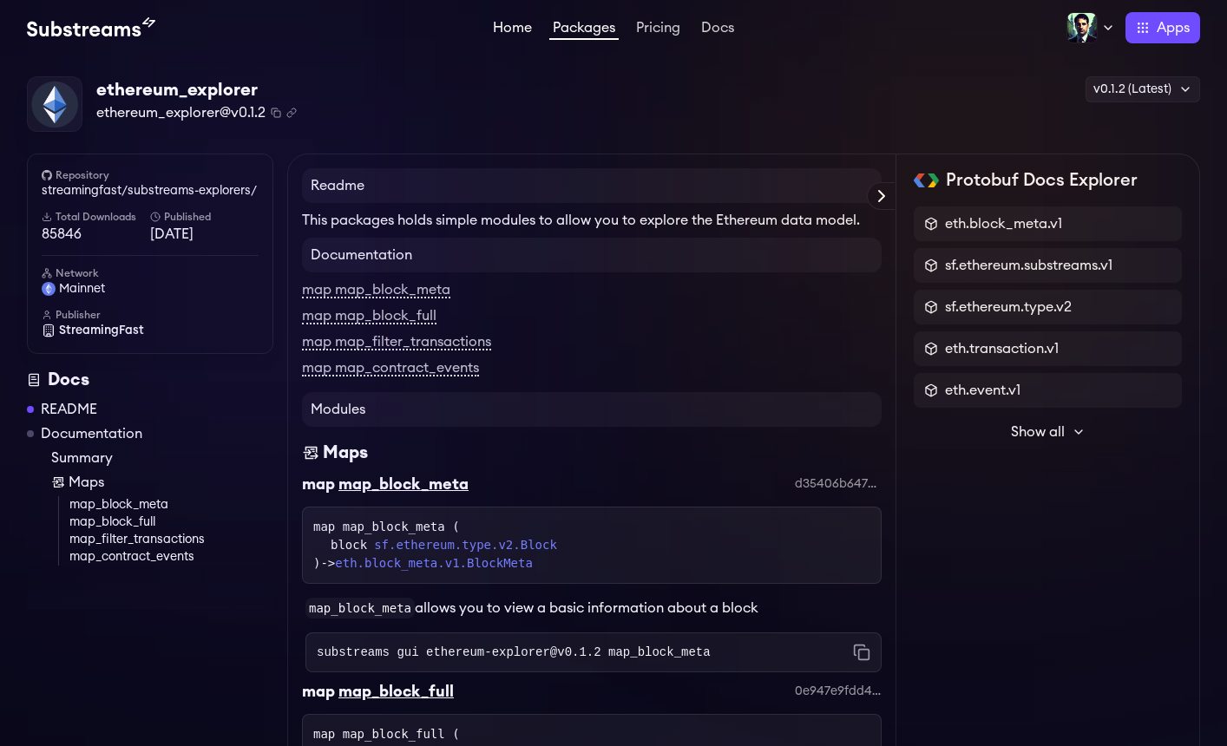
click at [499, 27] on link "Home" at bounding box center [513, 29] width 46 height 17
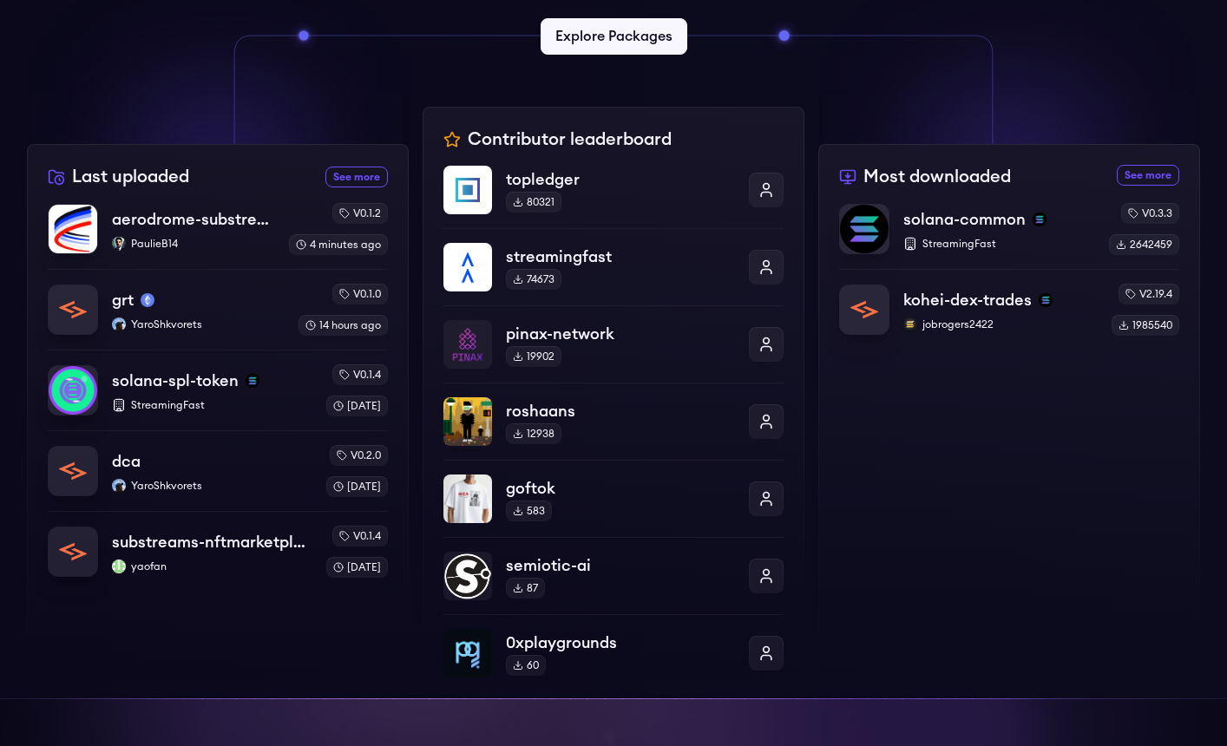
scroll to position [379, 0]
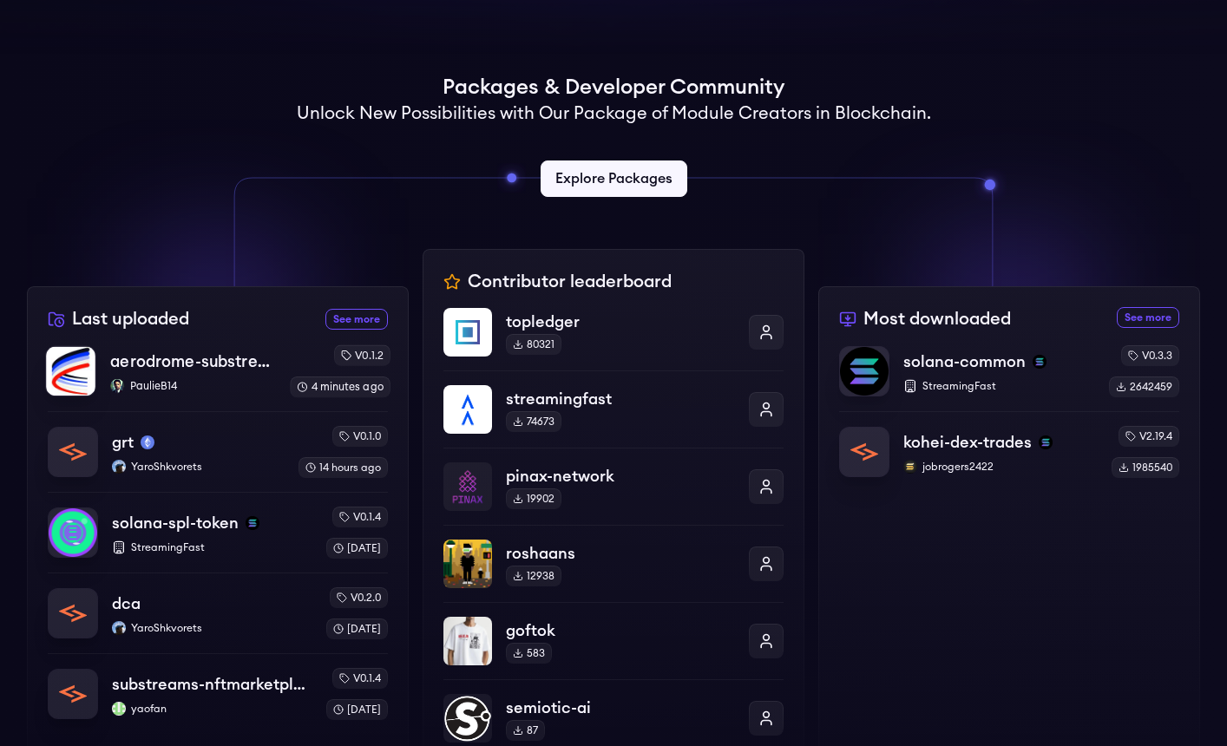
click at [188, 380] on p "PaulieB14" at bounding box center [193, 386] width 166 height 14
